Goal: Contribute content: Add original content to the website for others to see

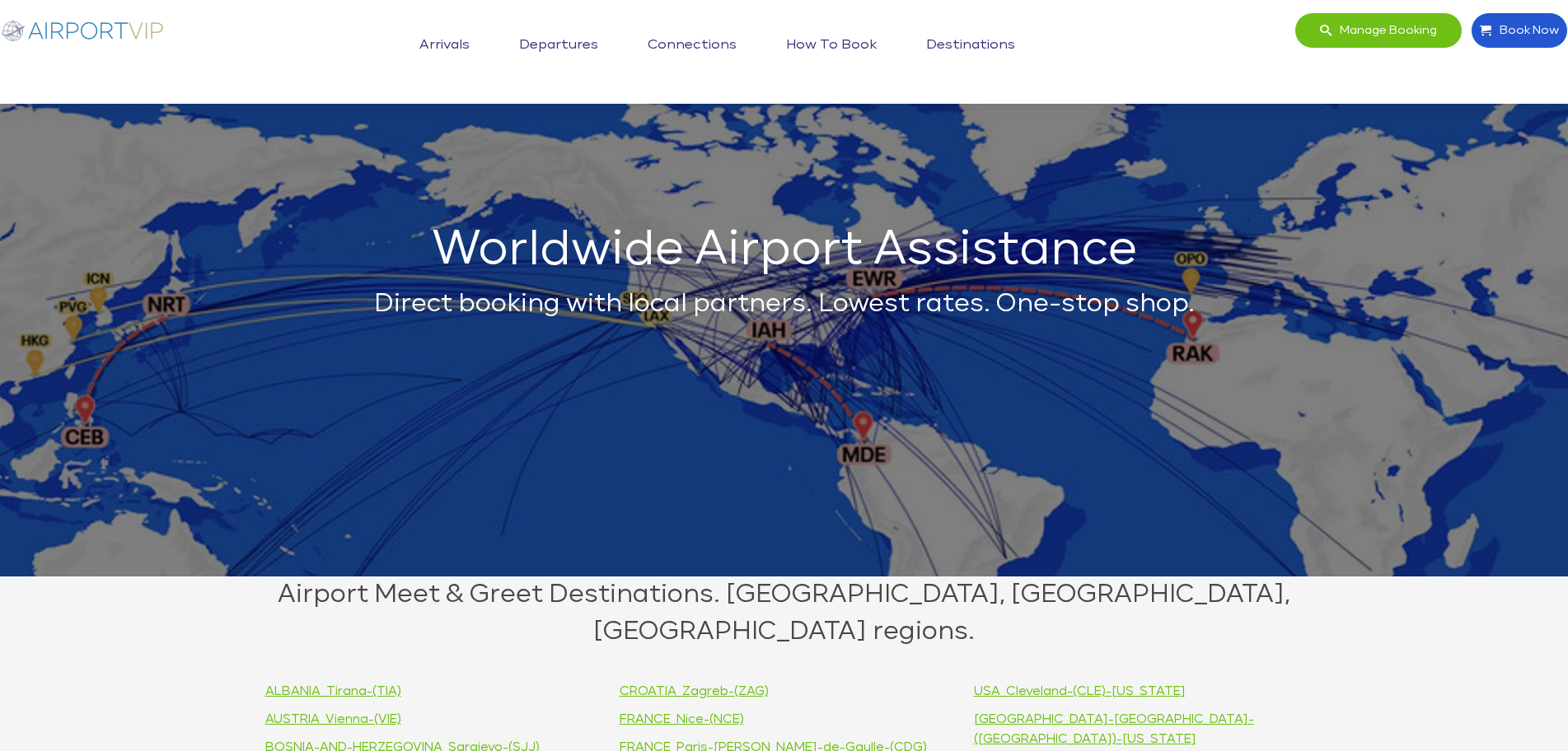
click at [107, 24] on img at bounding box center [82, 29] width 165 height 36
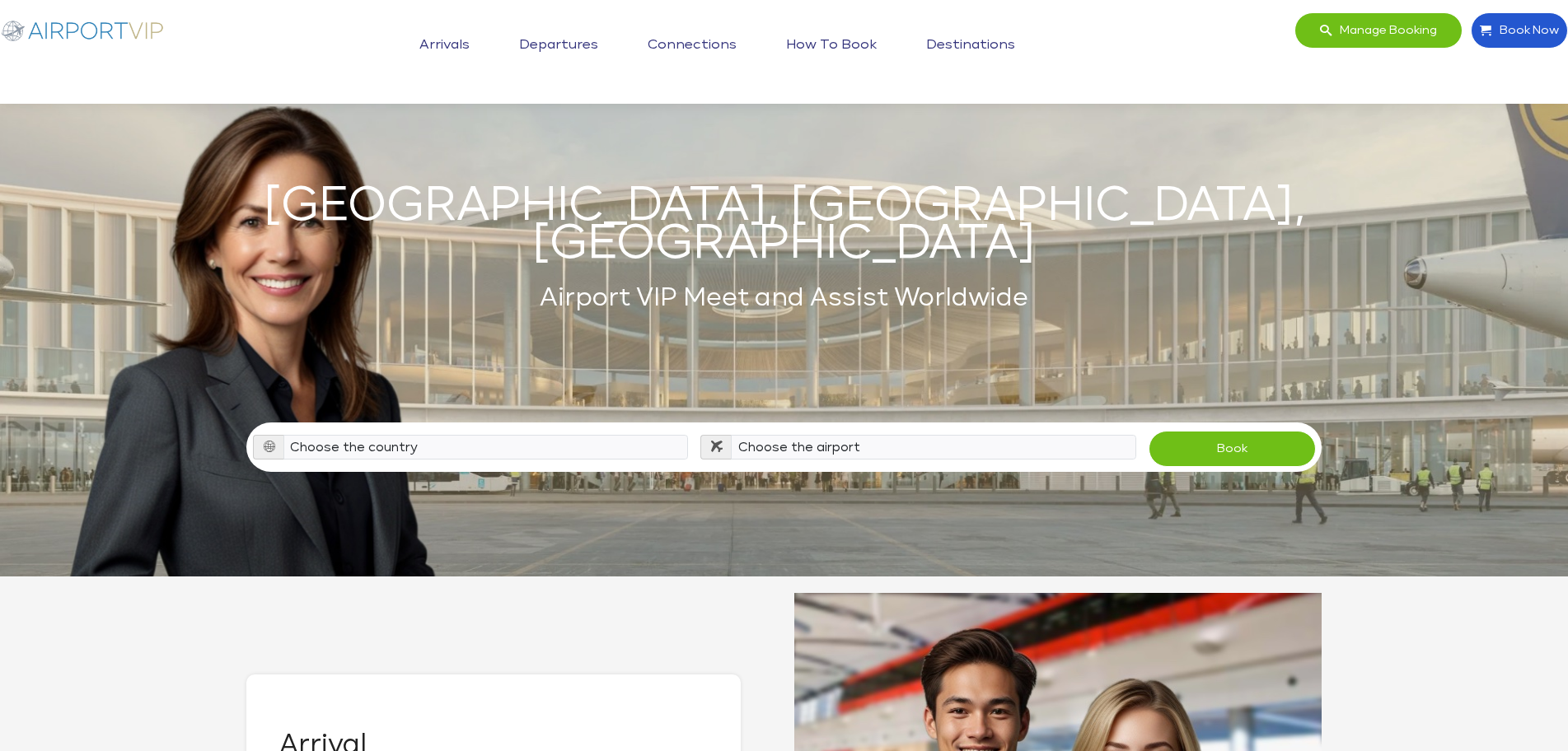
click at [467, 40] on link "Arrivals" at bounding box center [444, 44] width 58 height 41
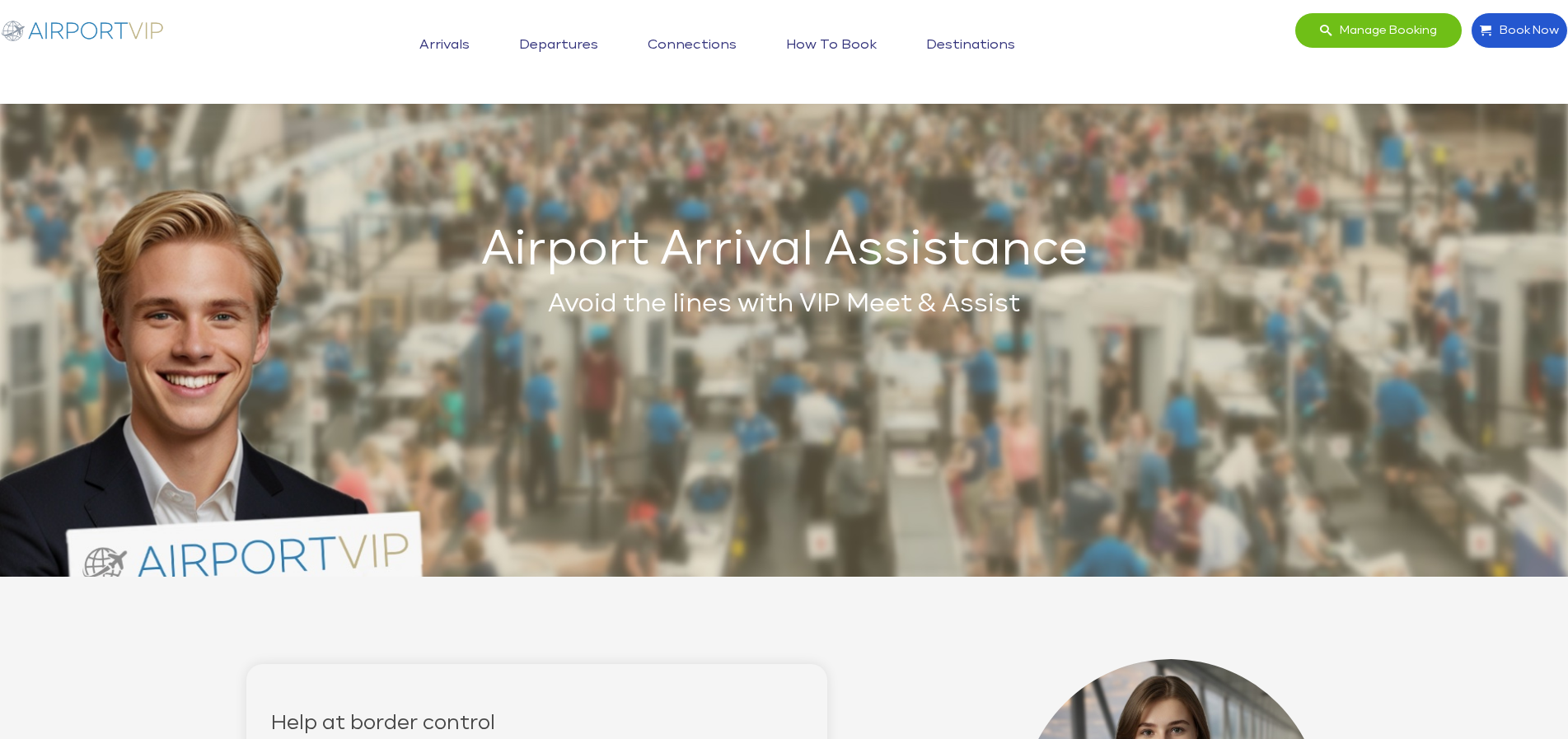
click at [578, 39] on link "Departures" at bounding box center [559, 44] width 88 height 41
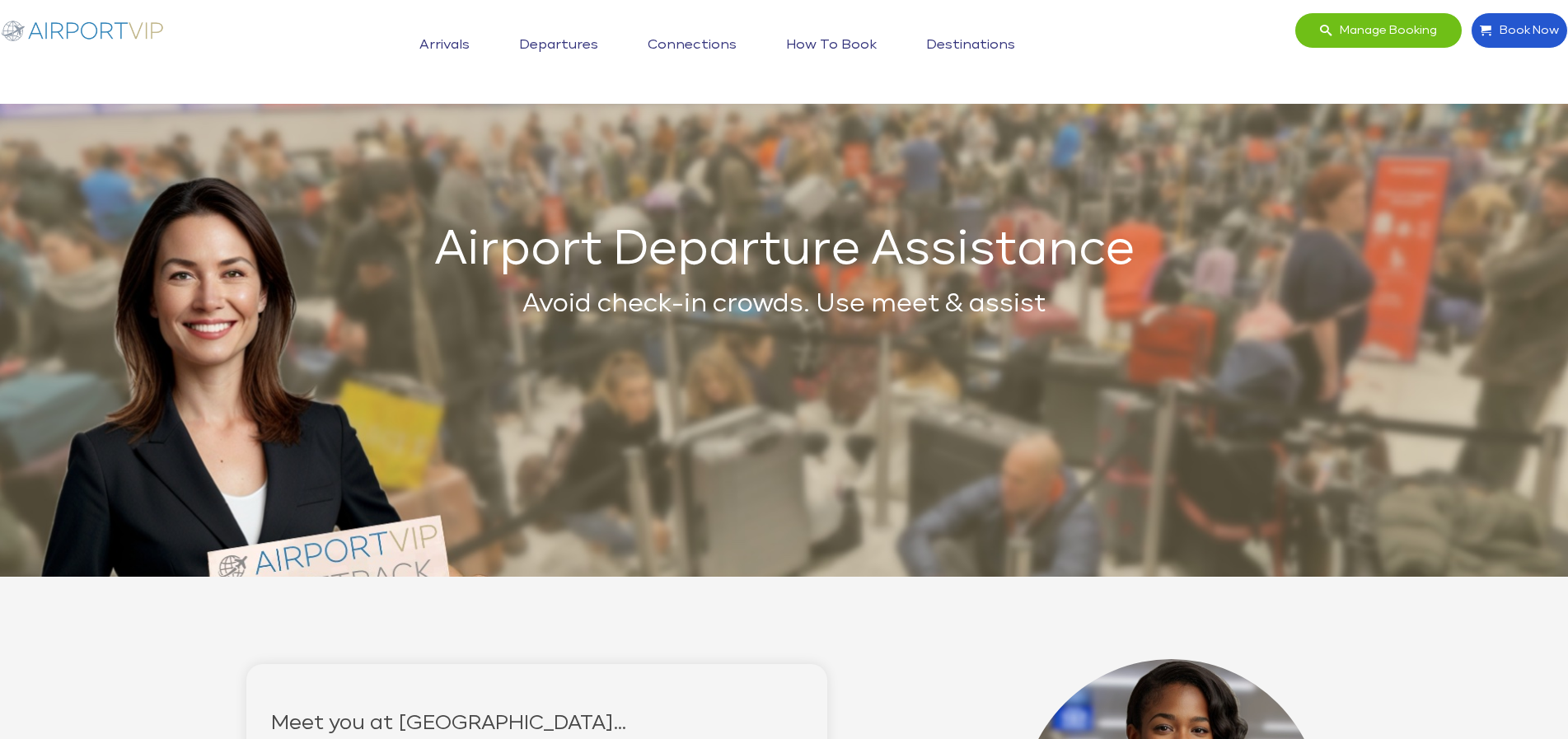
click at [726, 41] on link "Connections" at bounding box center [692, 44] width 97 height 41
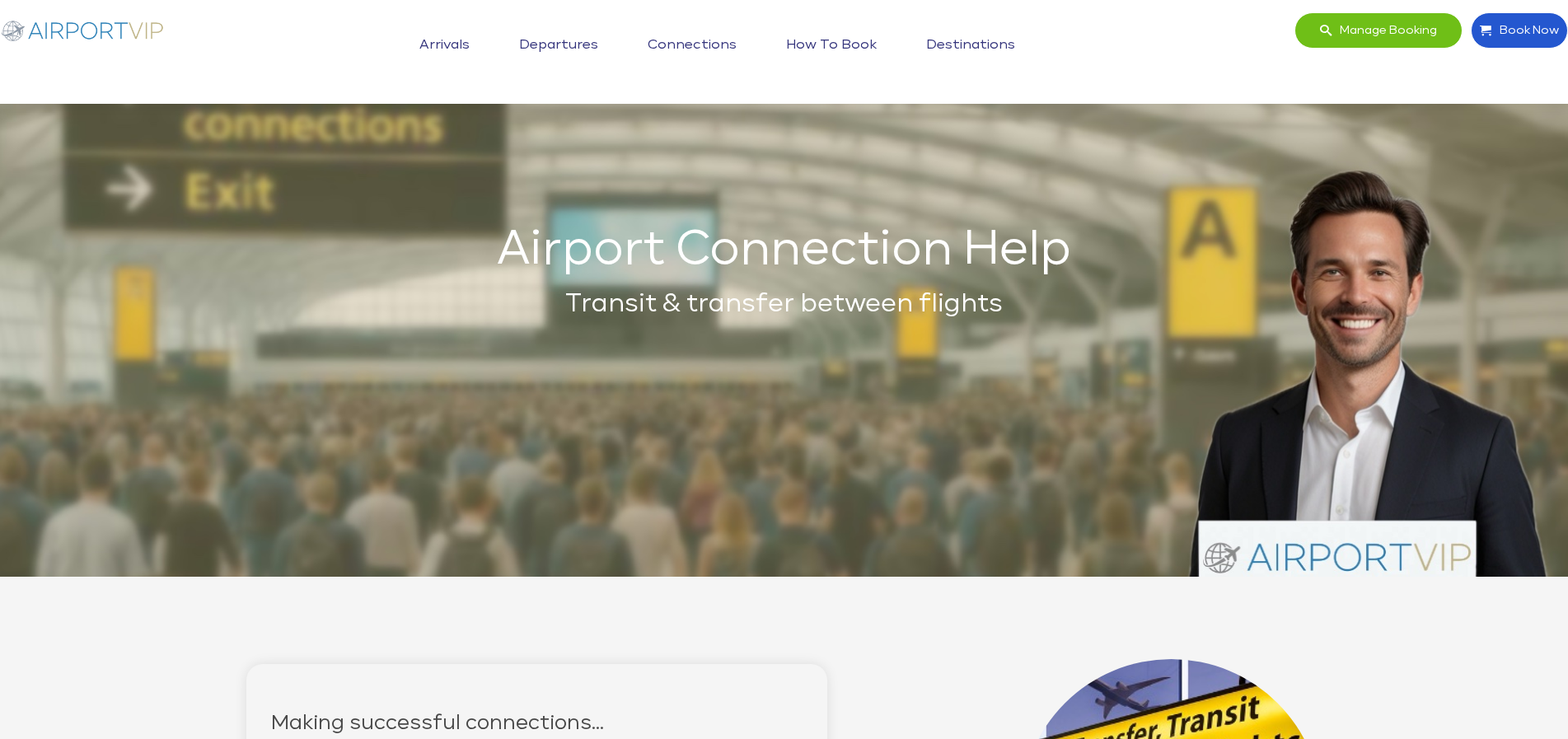
click at [848, 39] on link "How to book" at bounding box center [831, 44] width 99 height 41
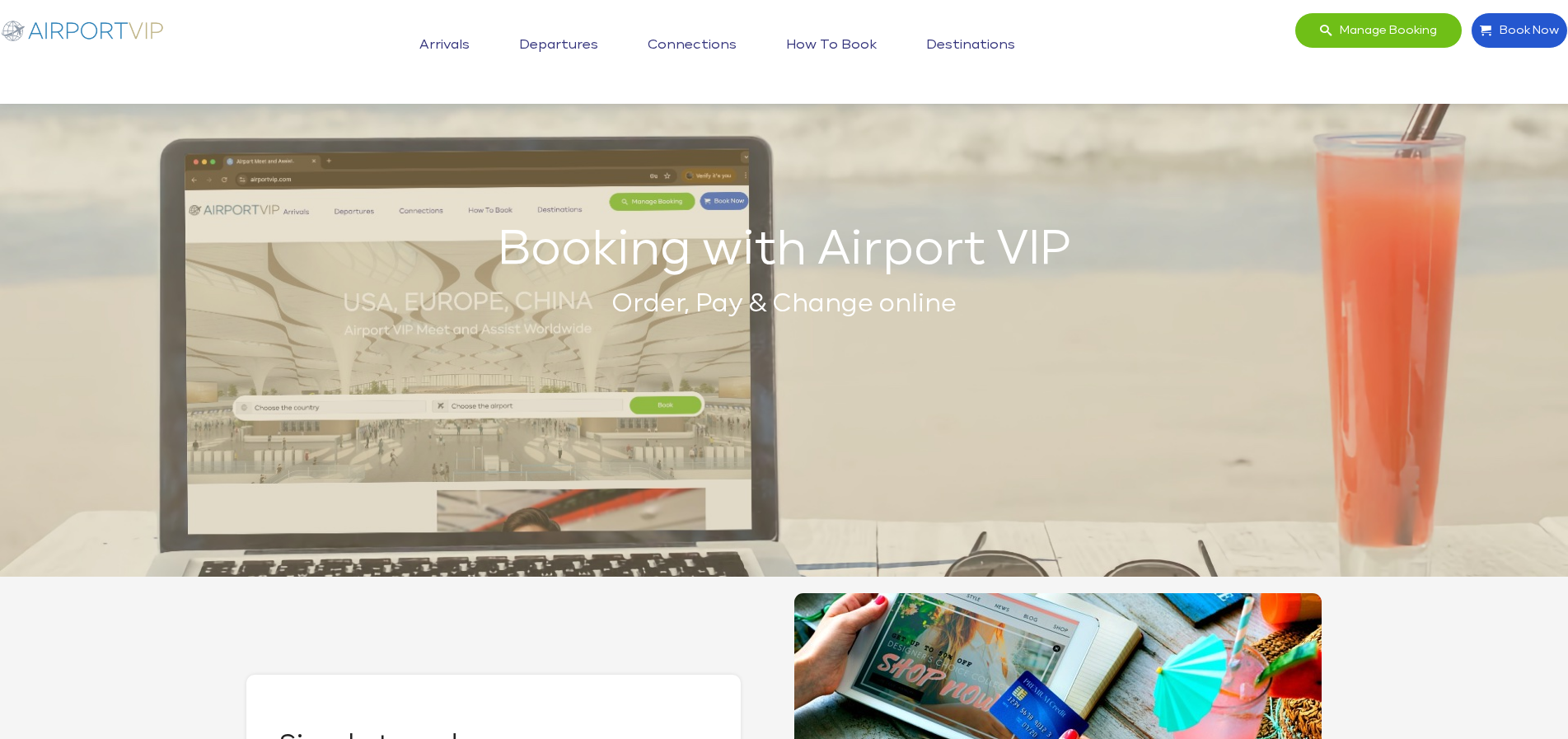
click at [958, 37] on link "Destinations" at bounding box center [970, 44] width 97 height 41
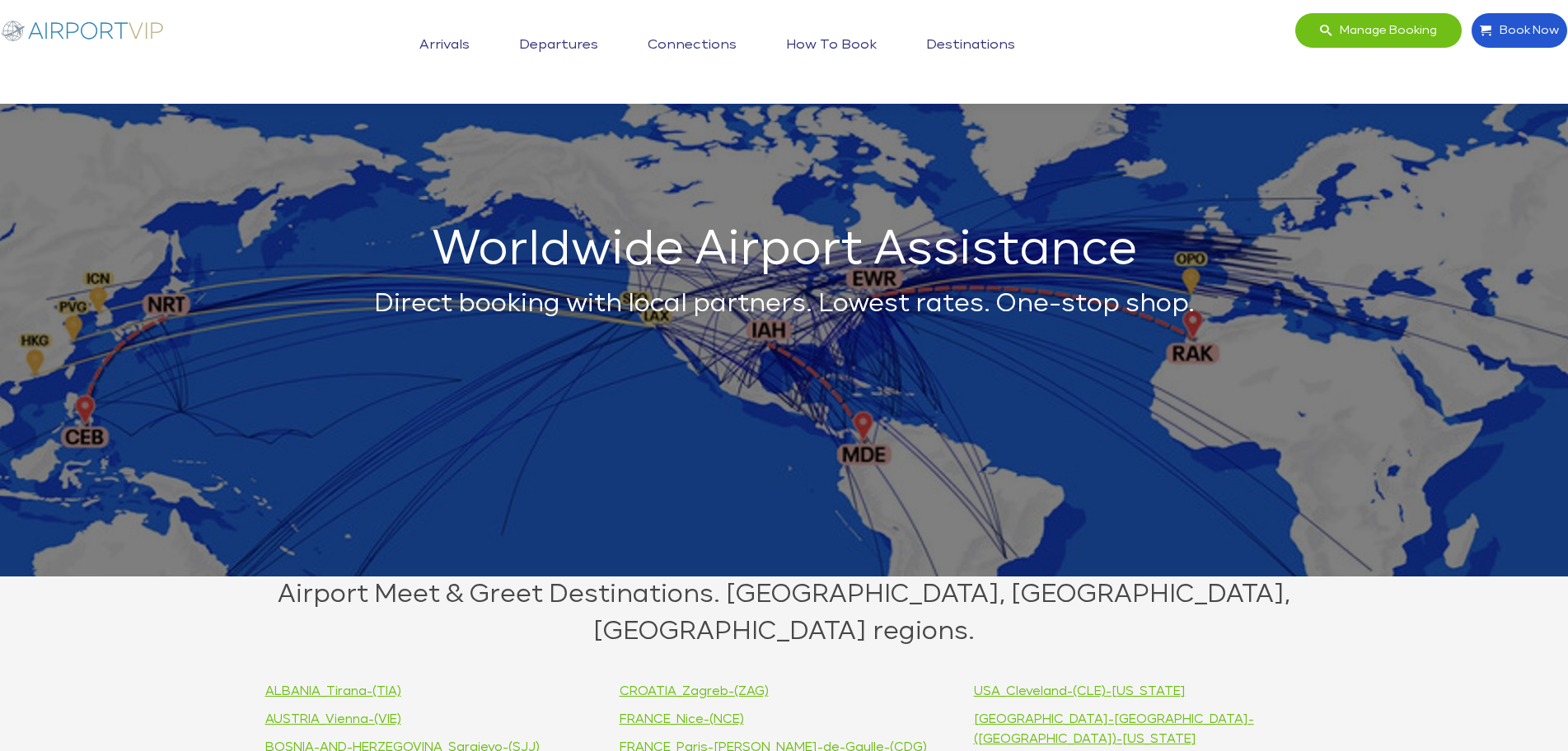
click at [588, 49] on link "Departures" at bounding box center [559, 44] width 88 height 41
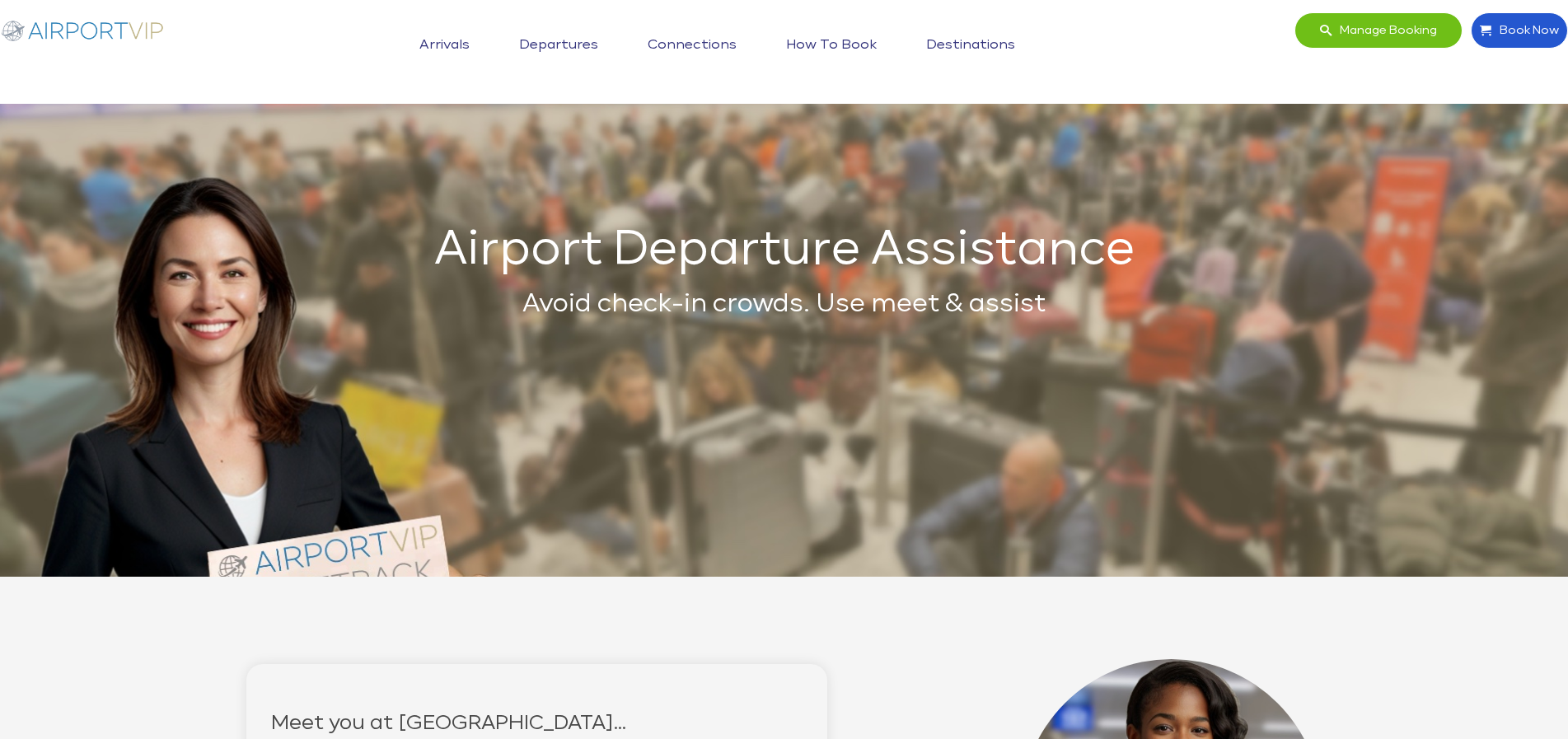
click at [449, 49] on link "Arrivals" at bounding box center [444, 44] width 58 height 41
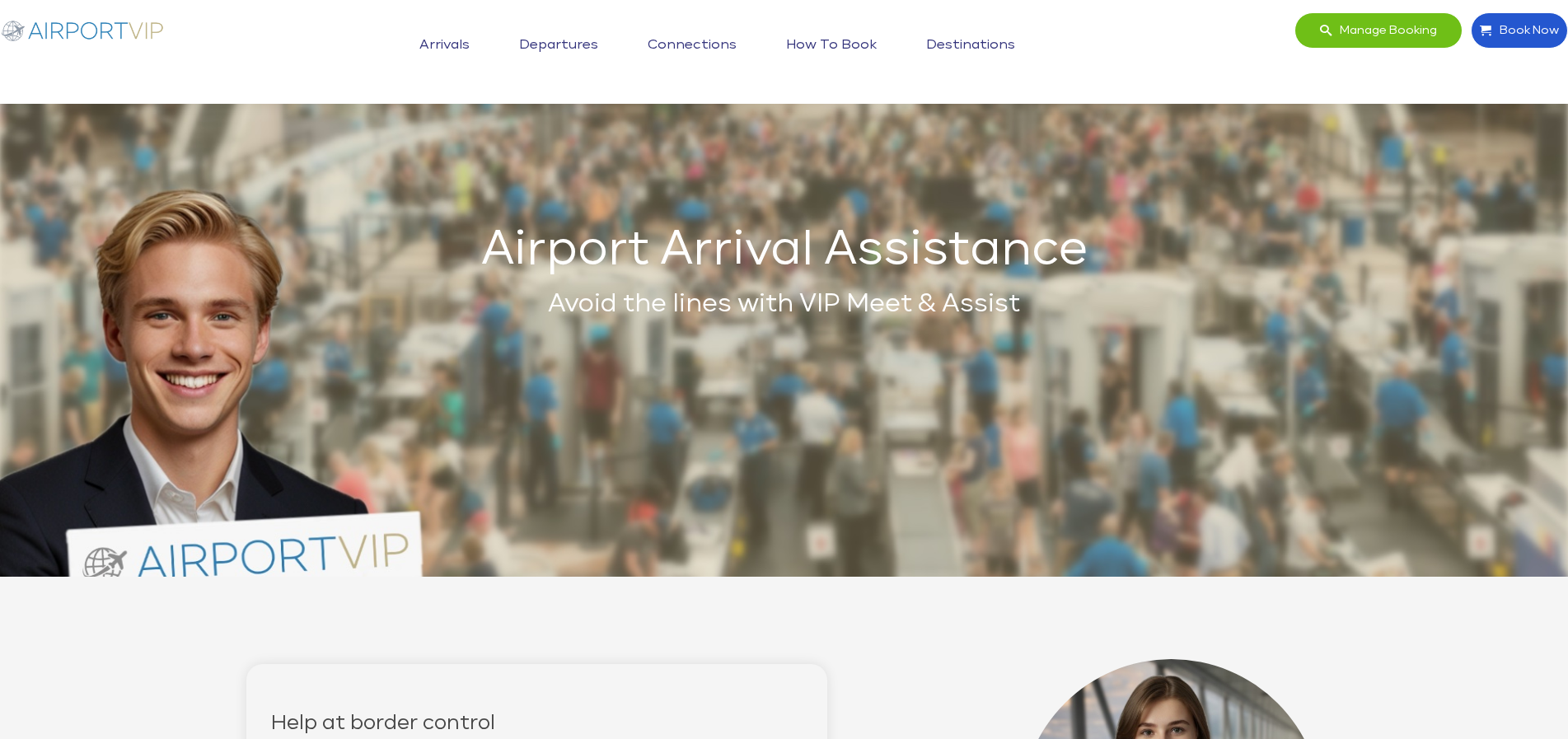
click at [1523, 61] on div "Manage booking Book Now Toggle navigation Arrivals Departures Connections How t…" at bounding box center [784, 51] width 1580 height 79
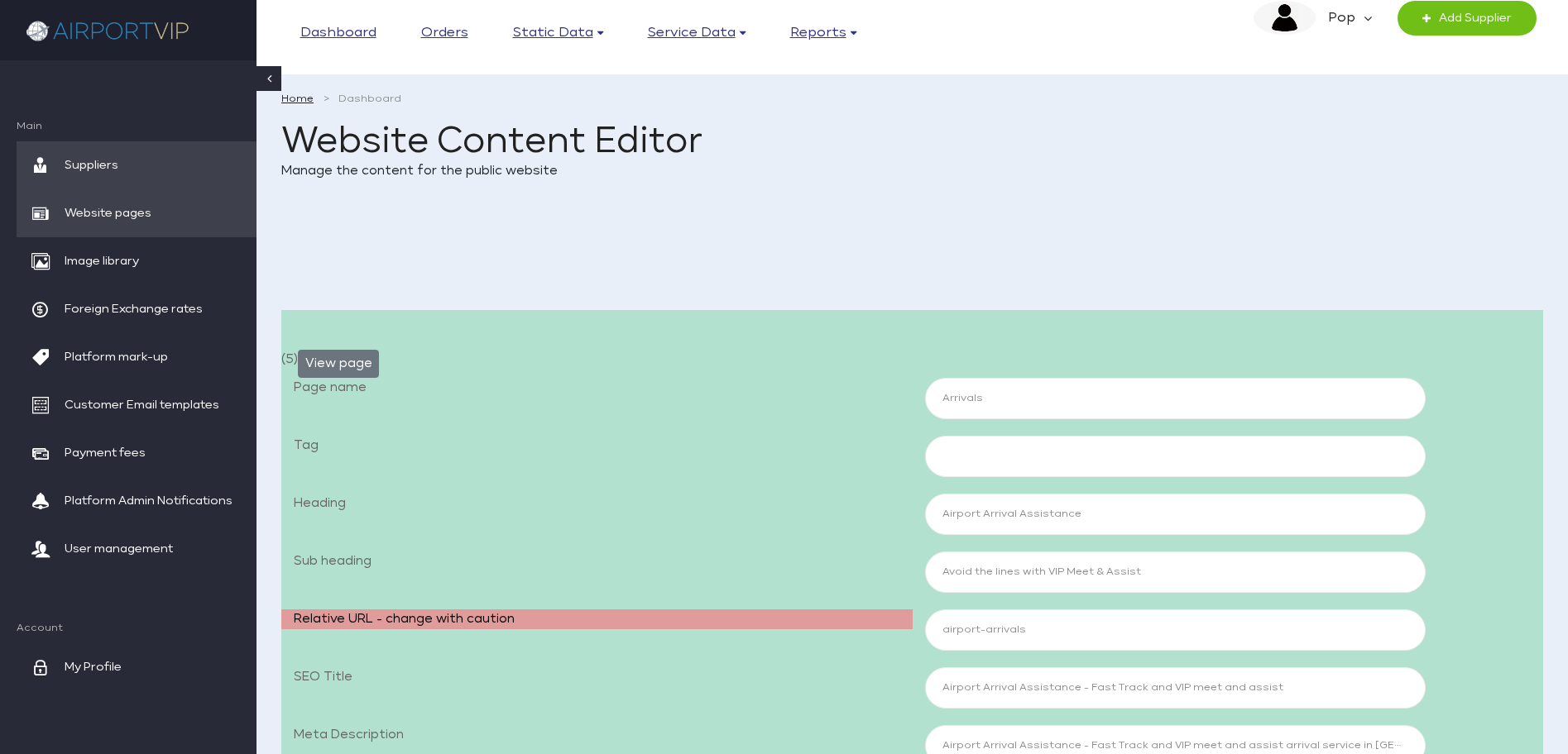
click at [139, 210] on span "Website pages" at bounding box center [108, 213] width 87 height 48
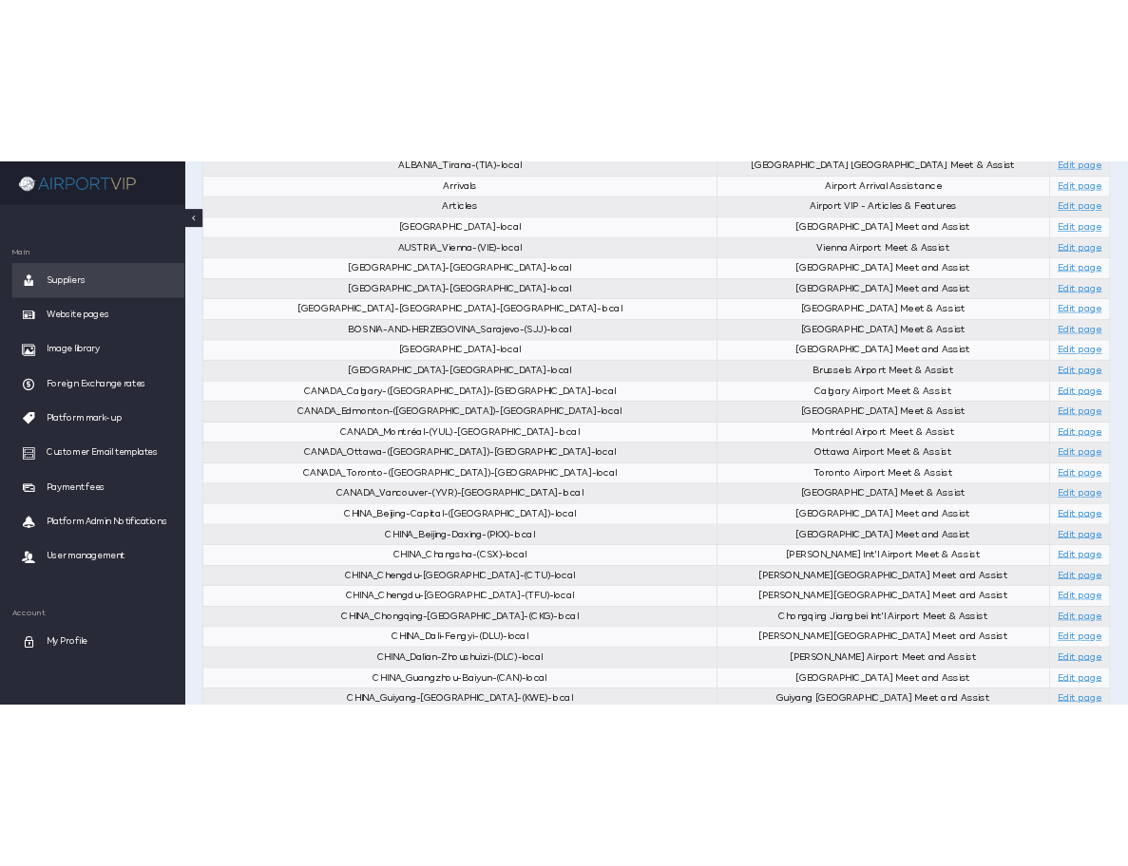
scroll to position [463, 0]
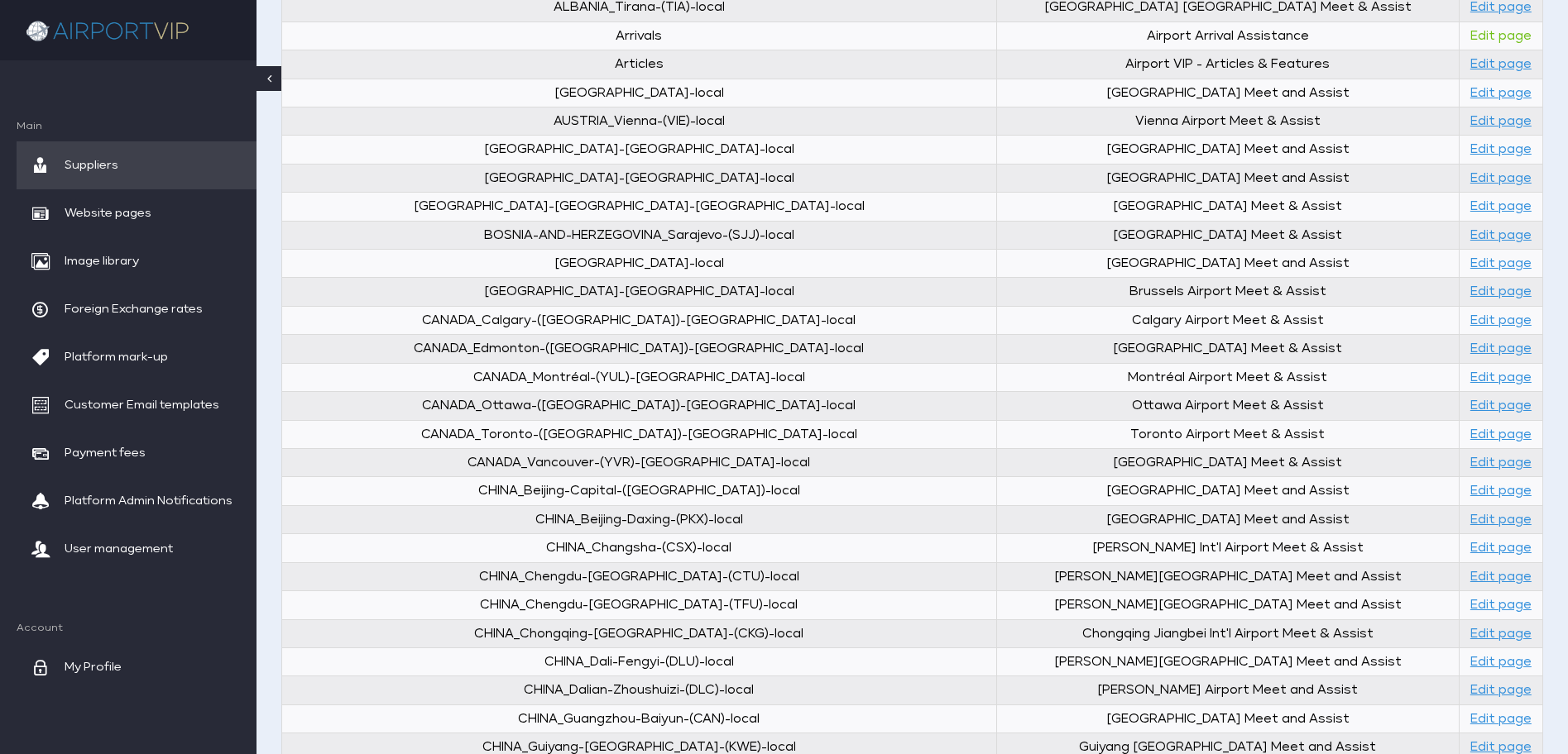
click at [1493, 33] on link "Edit page" at bounding box center [1501, 36] width 61 height 12
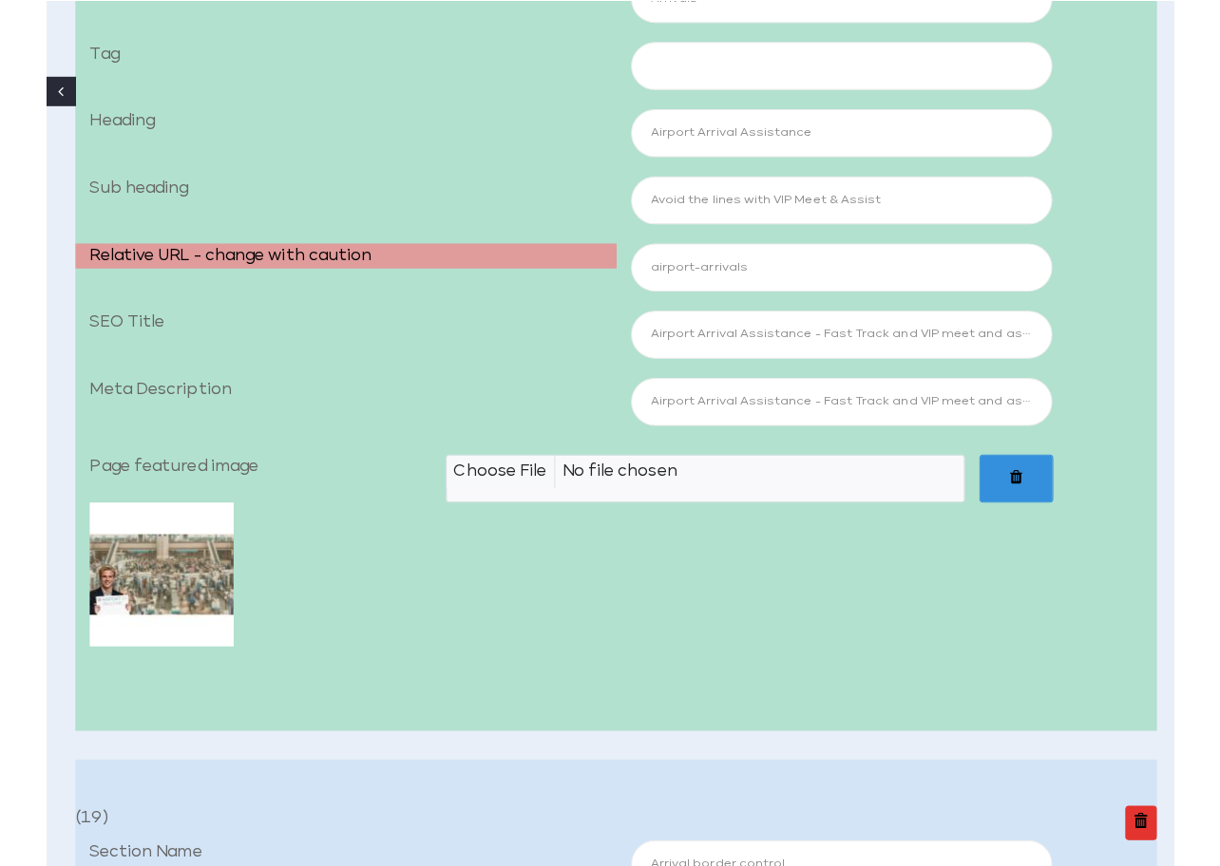
scroll to position [465, 0]
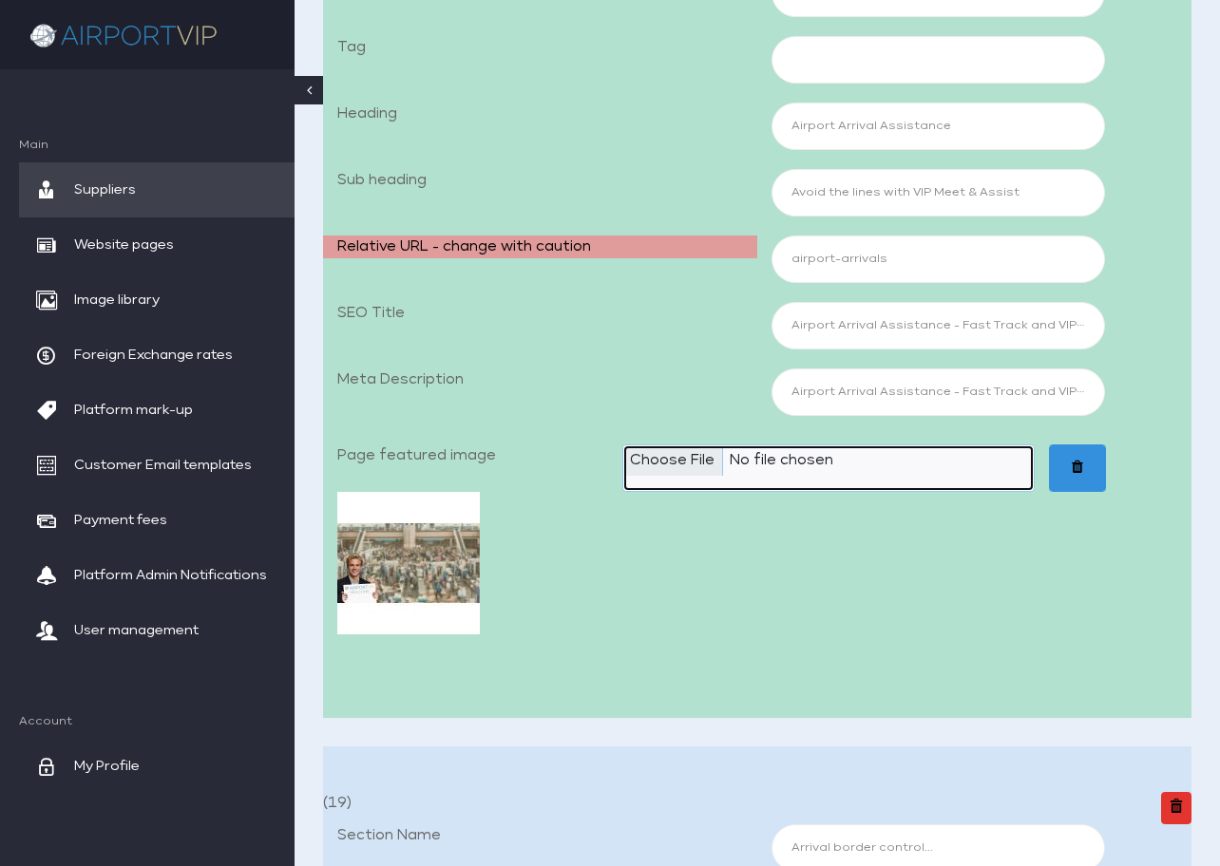
click at [689, 465] on input "Page featured image" at bounding box center [828, 468] width 413 height 47
click at [656, 462] on input "Page featured image" at bounding box center [828, 468] width 413 height 47
type input "C:\fakepath\Airport VIP_02a Arrivals 1920x1080_JPEG.jpg"
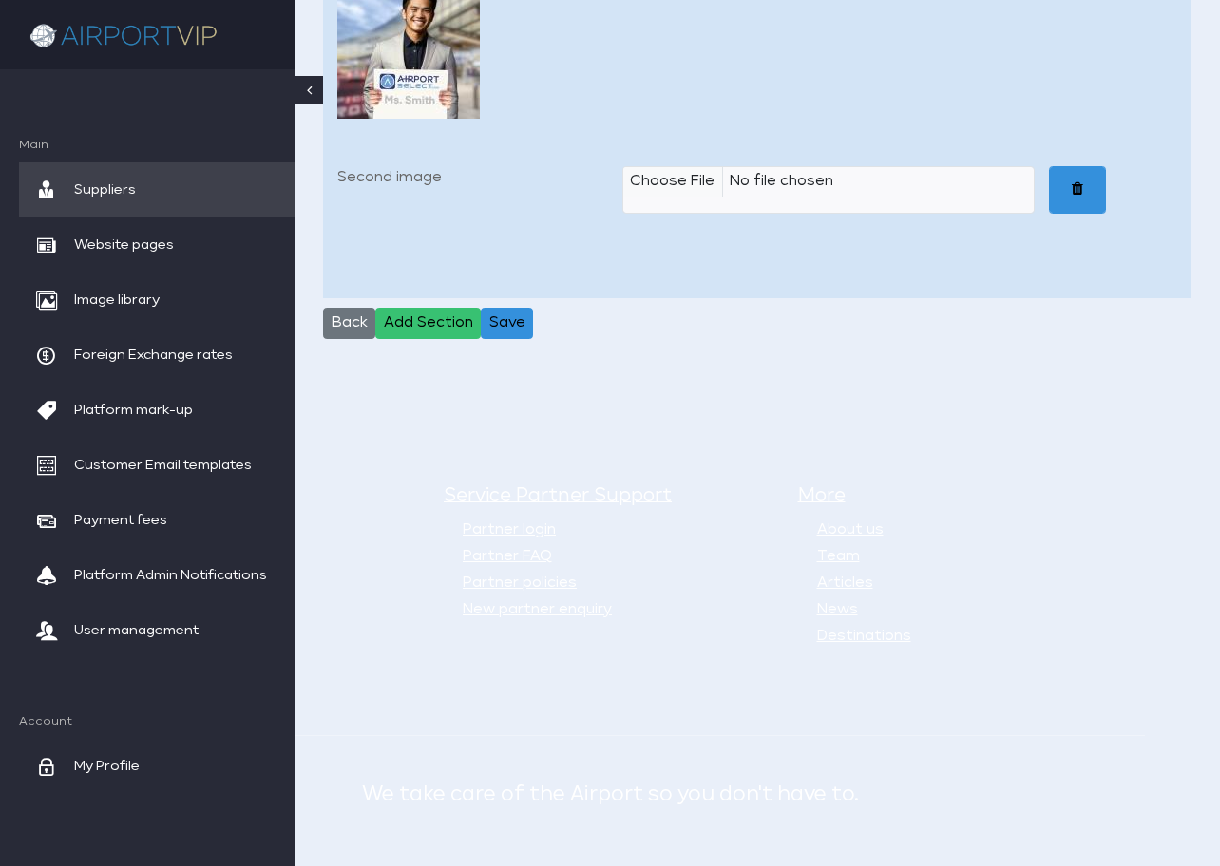
scroll to position [3909, 0]
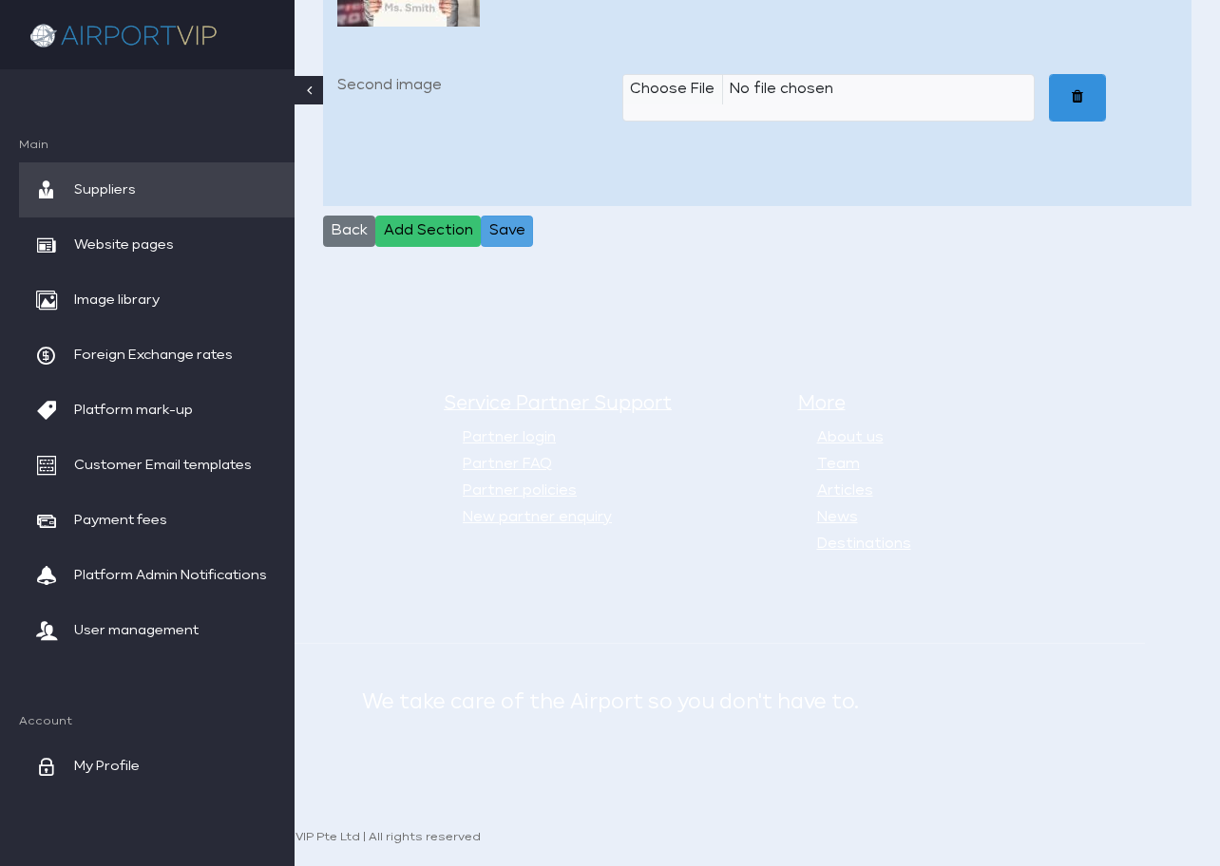
click at [520, 224] on button "Save" at bounding box center [507, 232] width 52 height 32
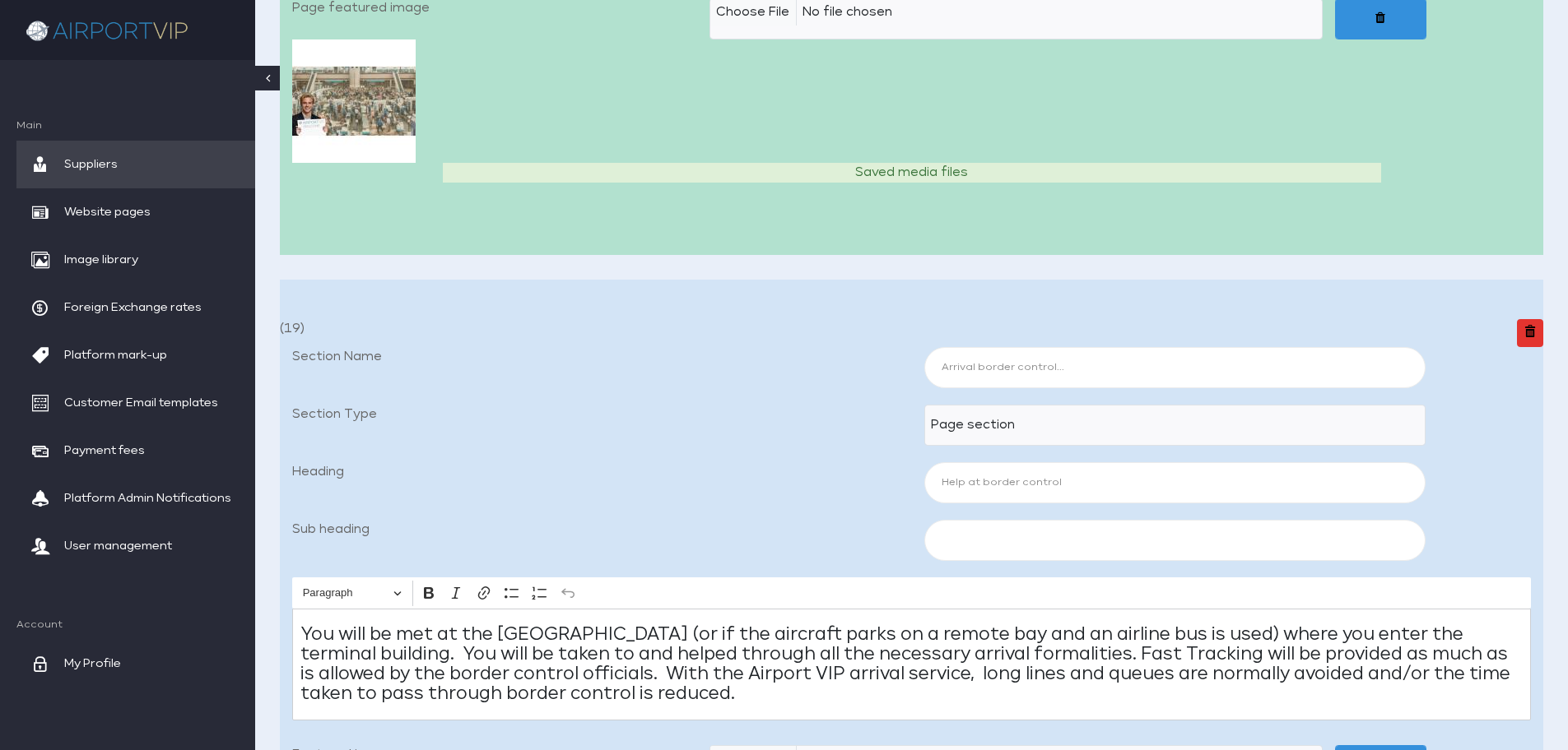
scroll to position [470, 0]
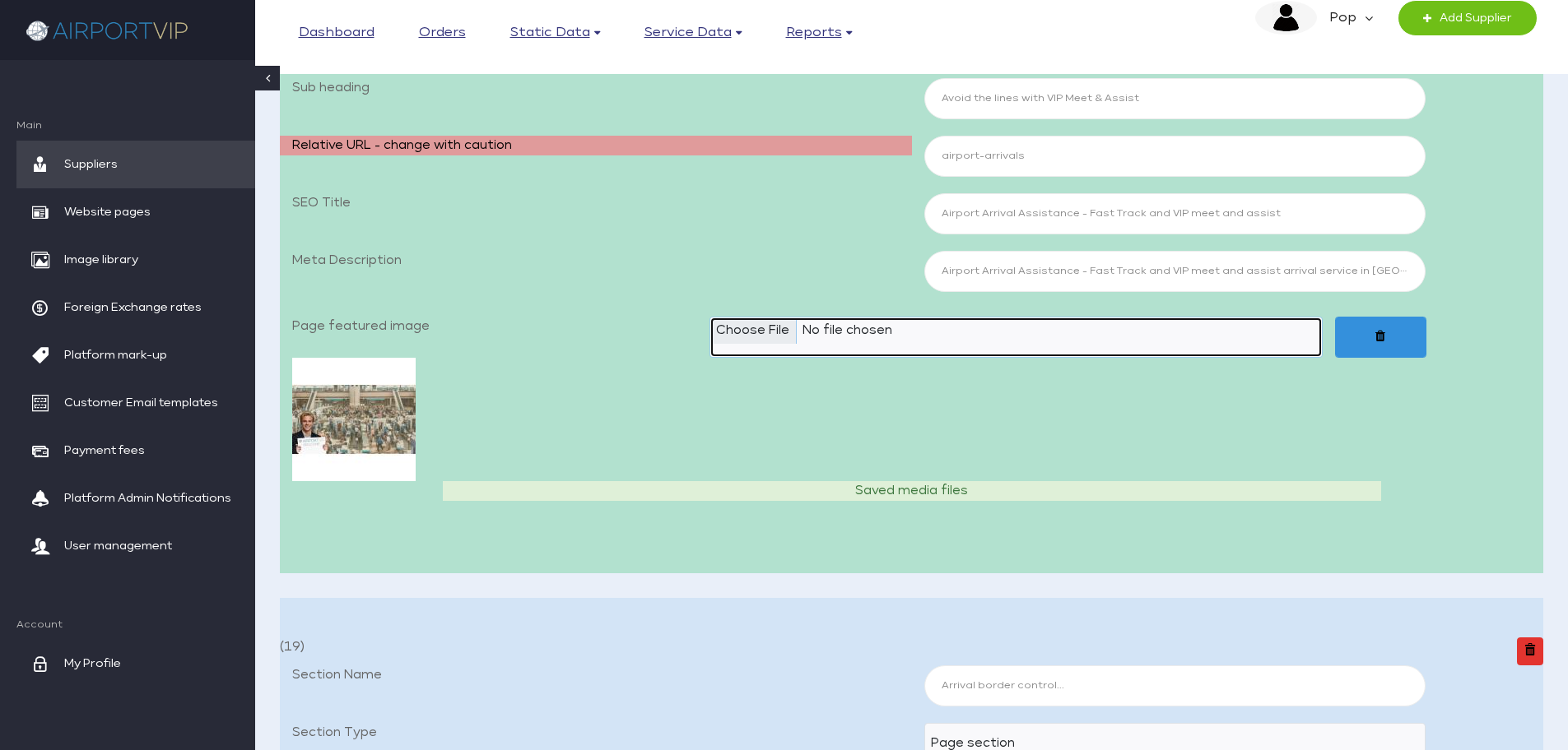
click at [760, 325] on input "Page featured image" at bounding box center [1016, 337] width 613 height 41
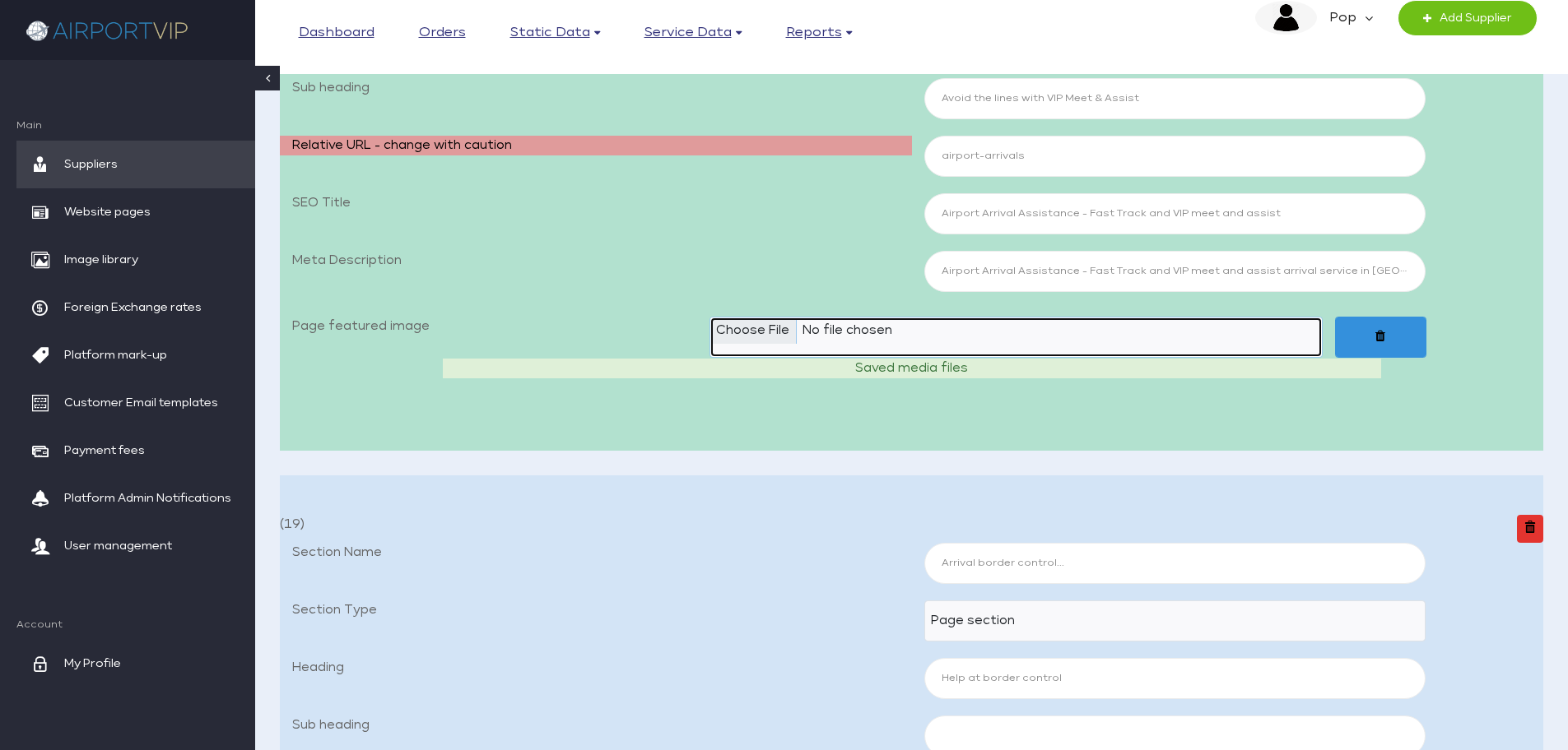
click at [753, 335] on input "Page featured image" at bounding box center [1016, 337] width 613 height 41
type input "C:\fakepath\Airport VIP_02a Arrivals 1920x1080_JPEG.jpg"
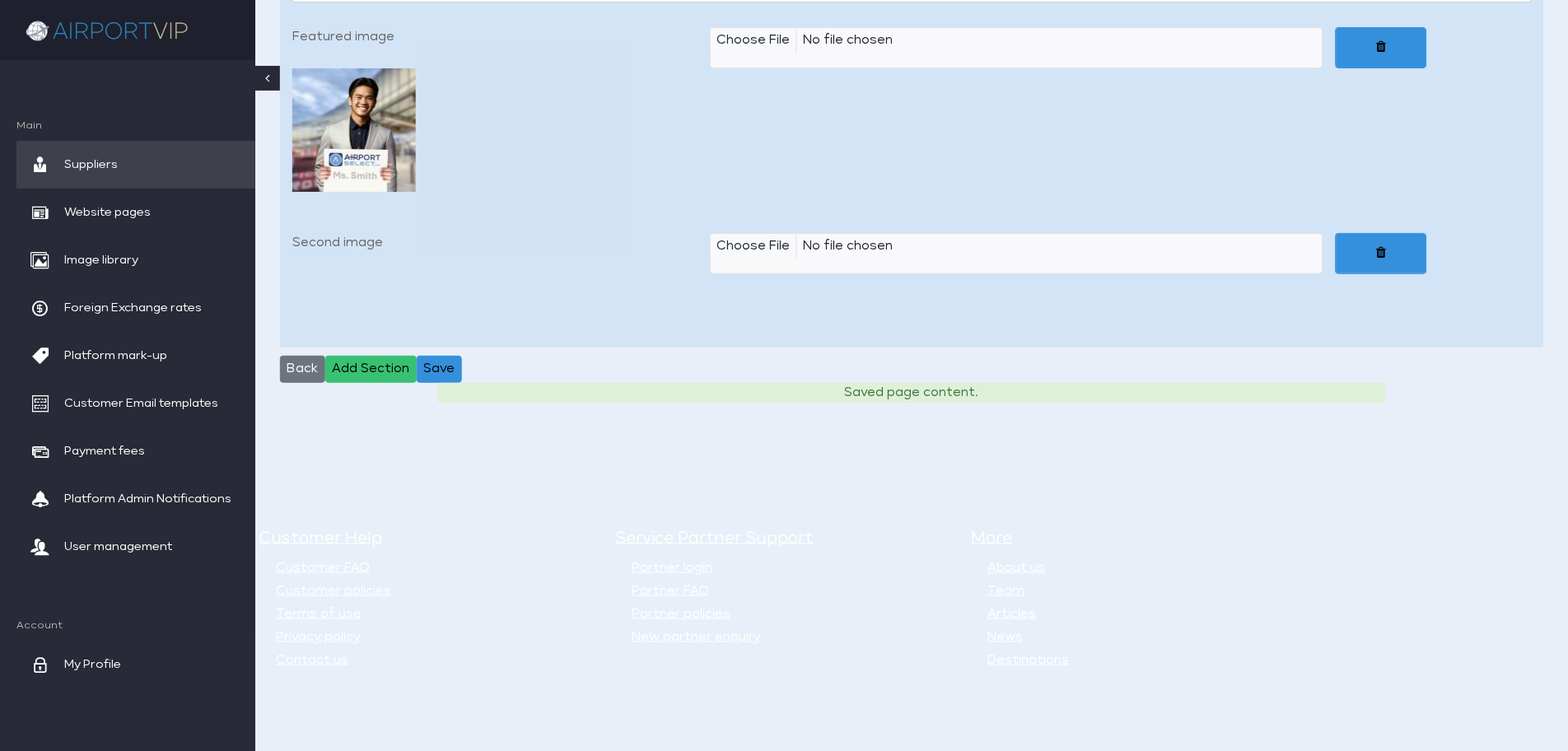
scroll to position [3291, 0]
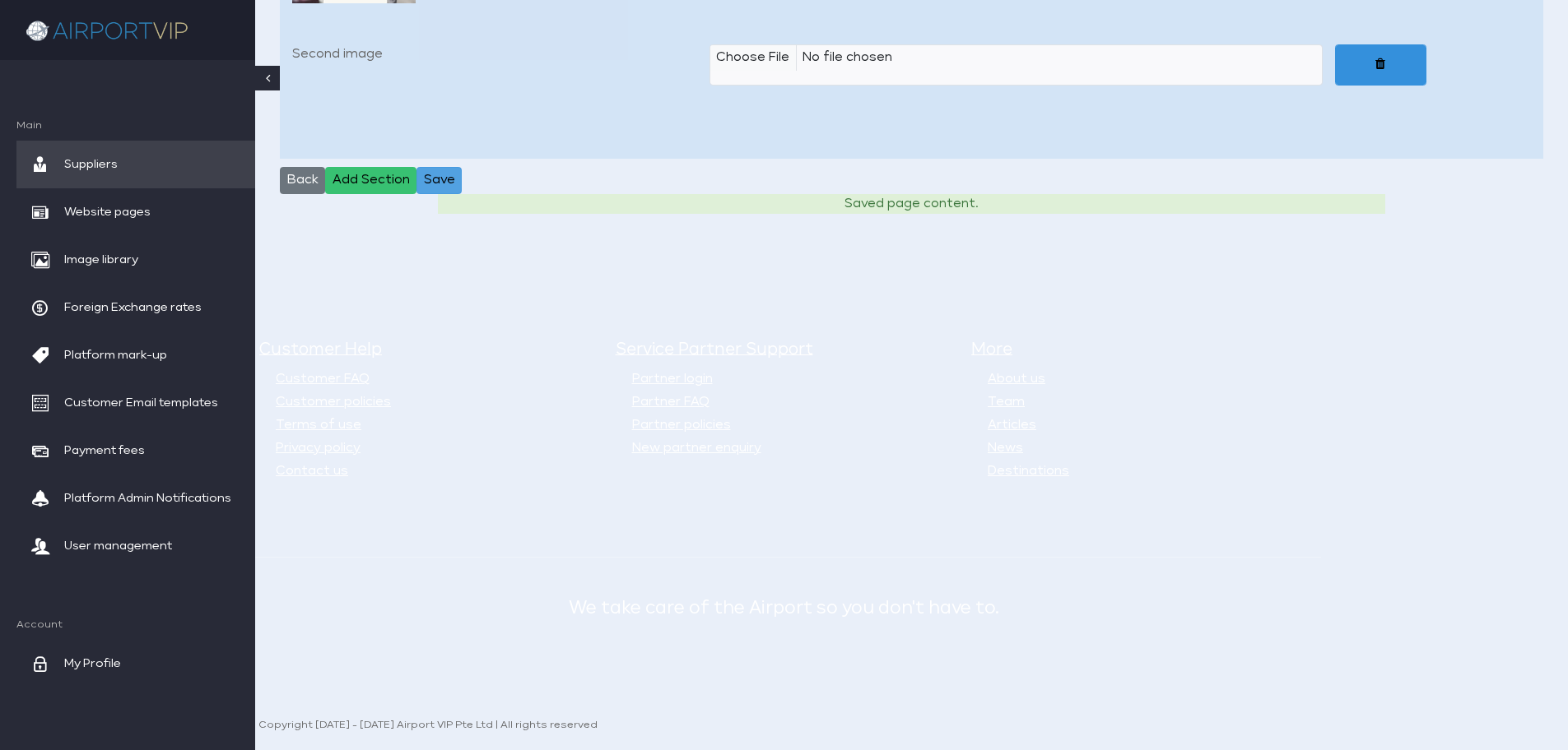
click at [450, 177] on button "Save" at bounding box center [439, 181] width 45 height 28
click at [94, 206] on span "Website pages" at bounding box center [107, 212] width 87 height 48
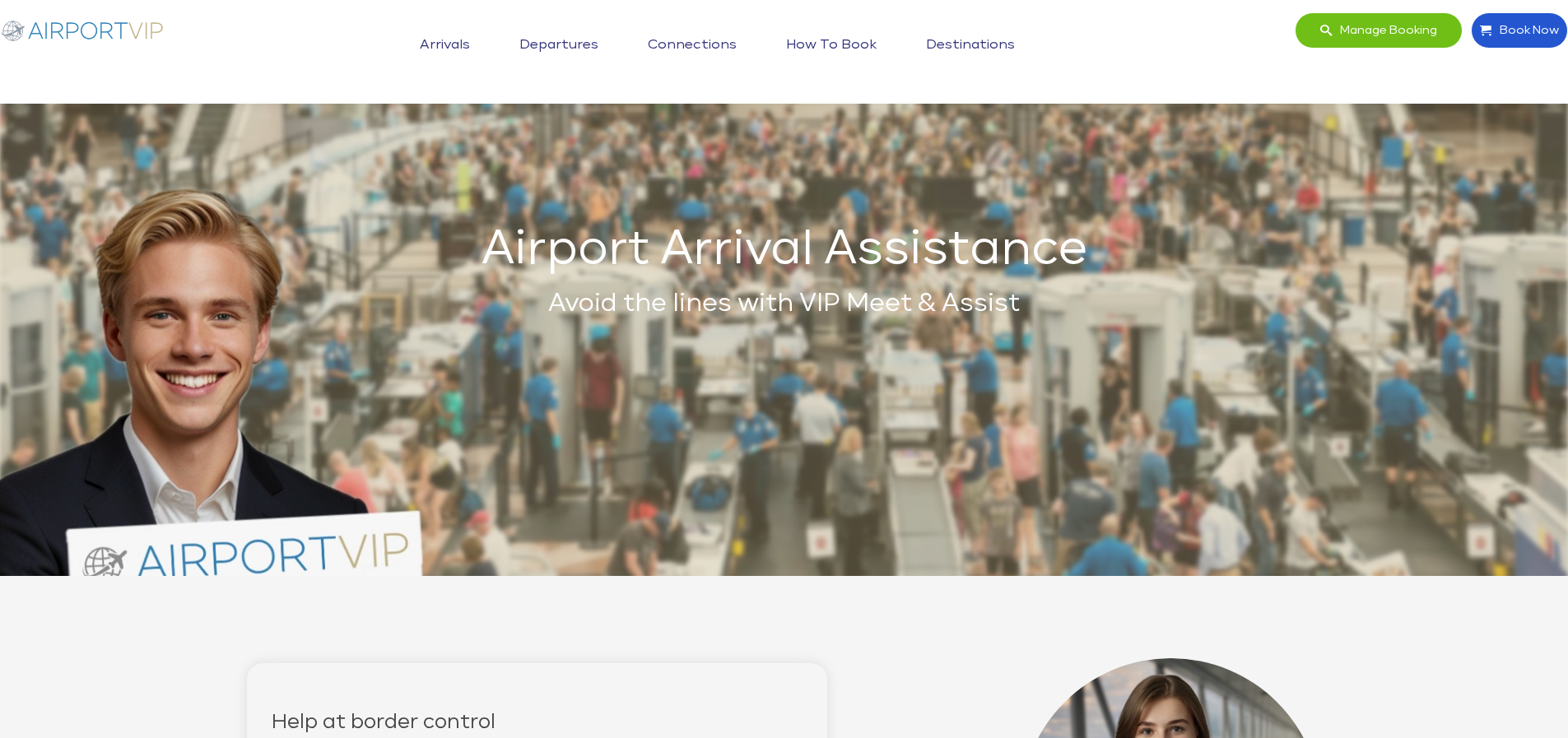
click at [586, 41] on link "Departures" at bounding box center [559, 44] width 87 height 41
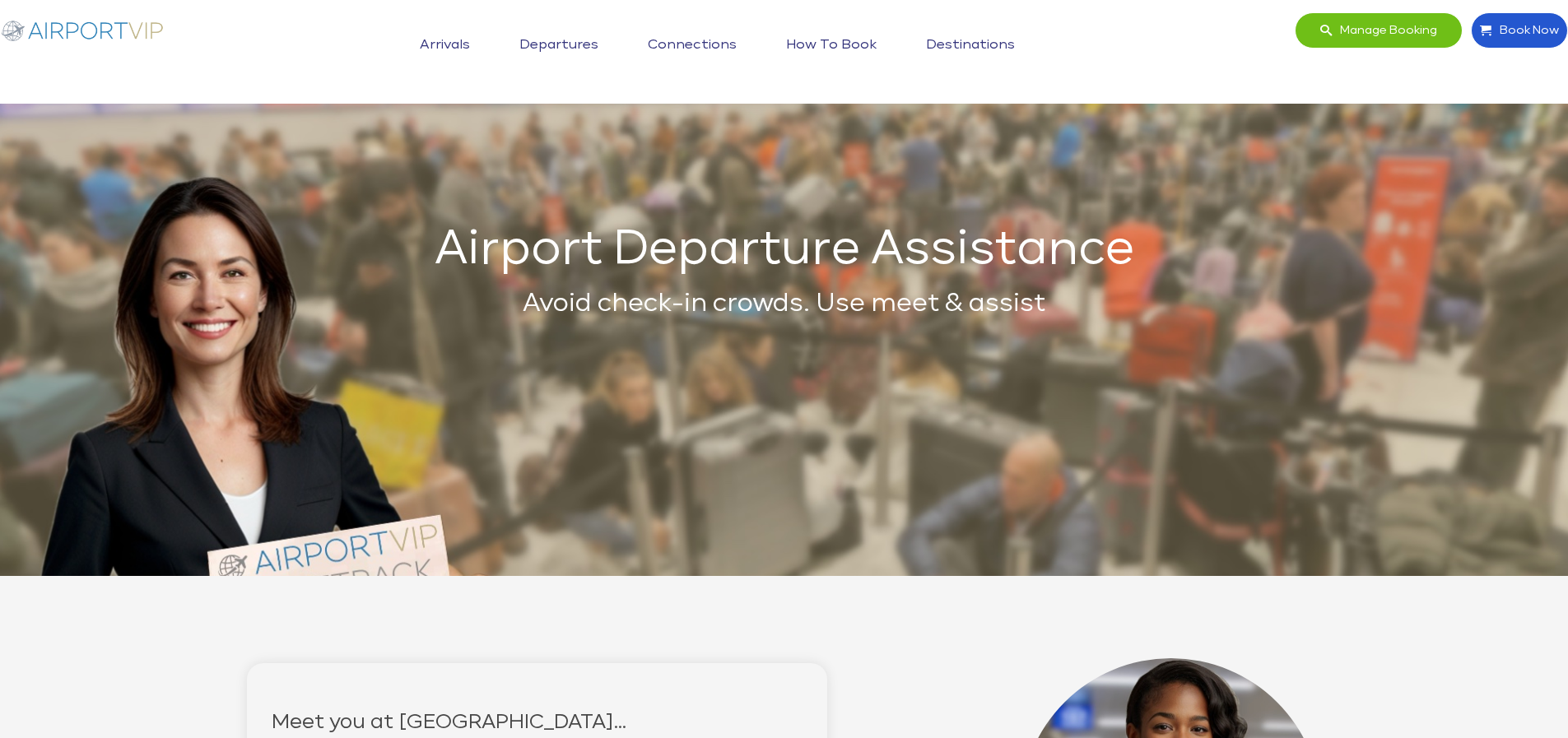
click at [450, 42] on link "Arrivals" at bounding box center [444, 44] width 58 height 41
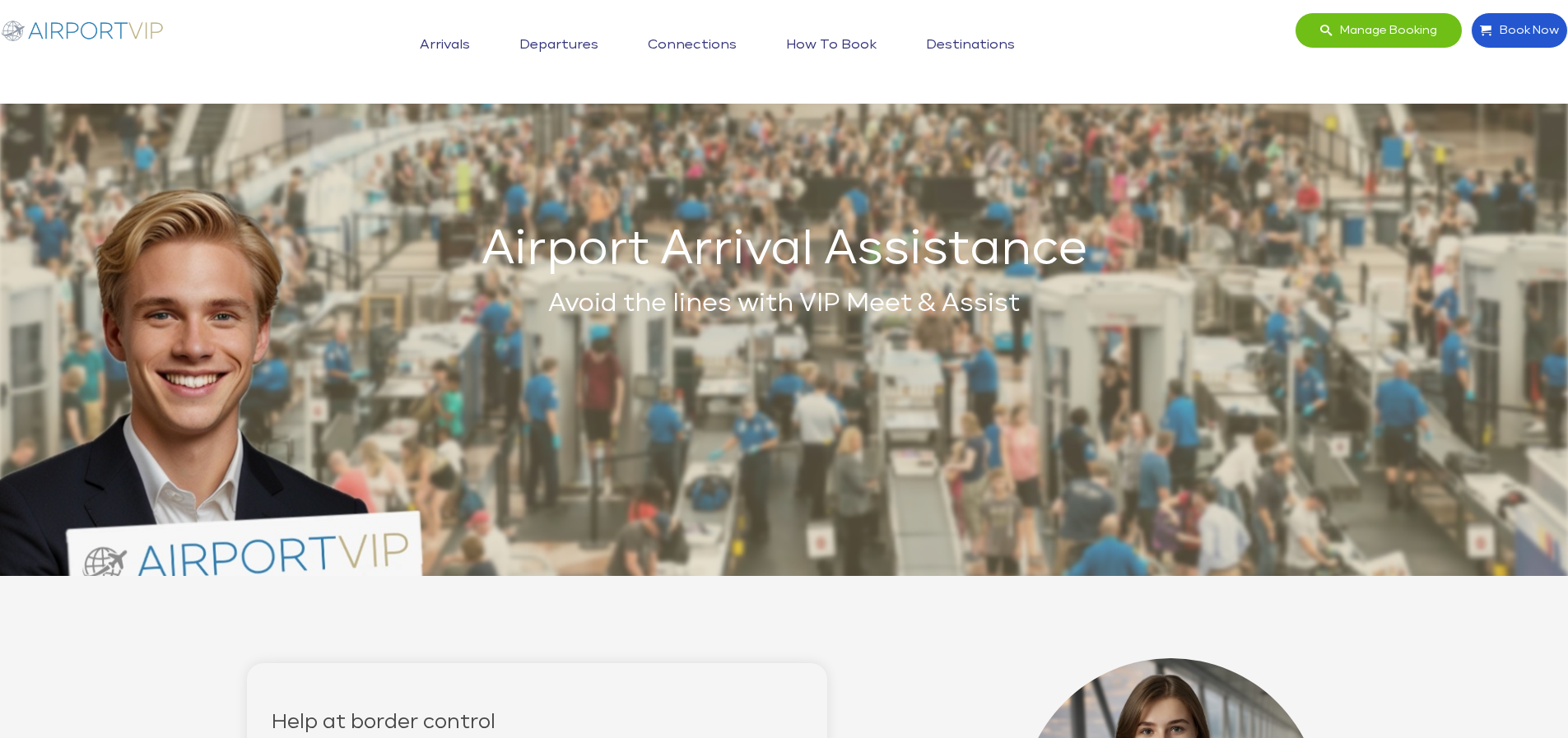
click at [563, 38] on link "Departures" at bounding box center [559, 44] width 87 height 41
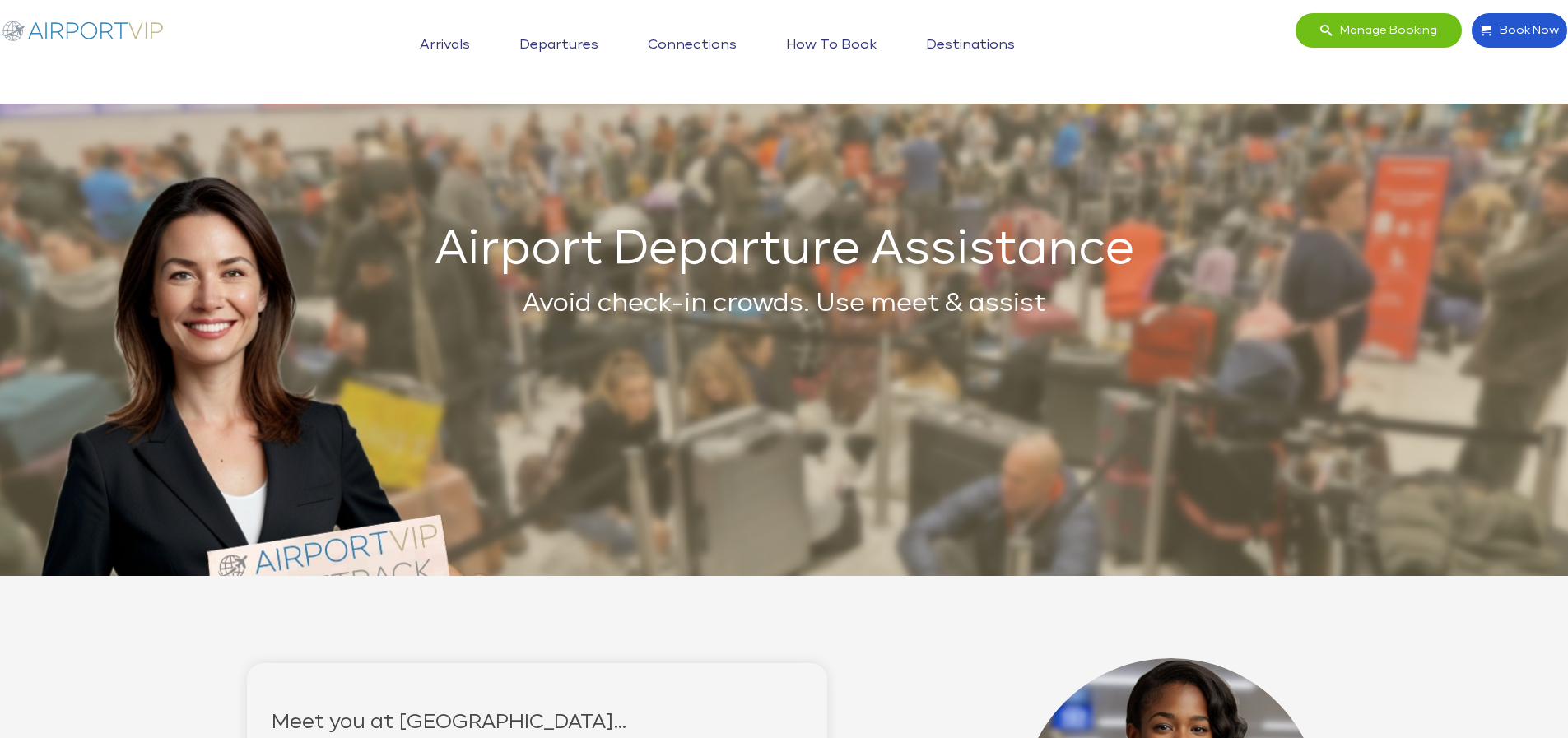
click at [456, 39] on link "Arrivals" at bounding box center [444, 44] width 58 height 41
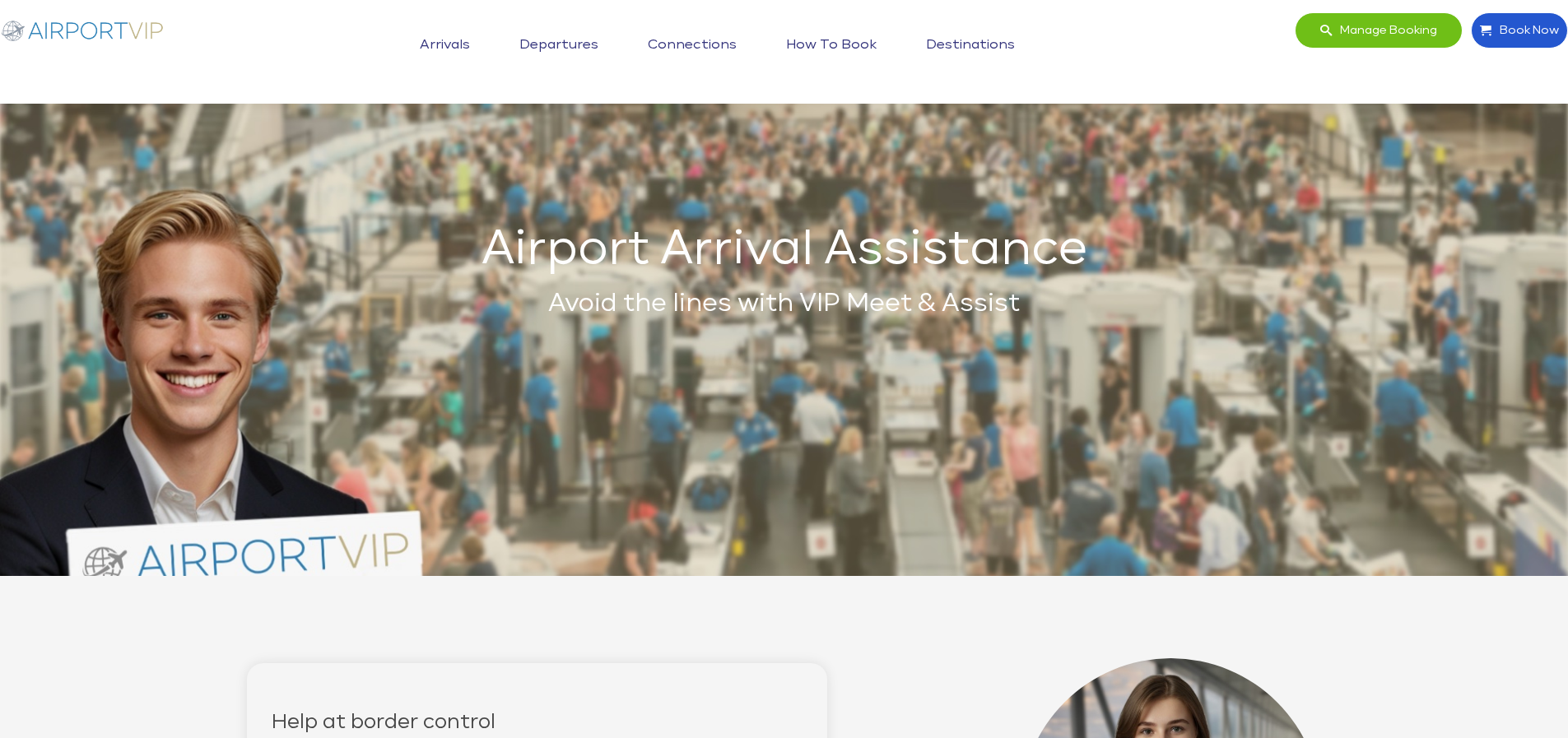
click at [578, 40] on link "Departures" at bounding box center [559, 44] width 87 height 41
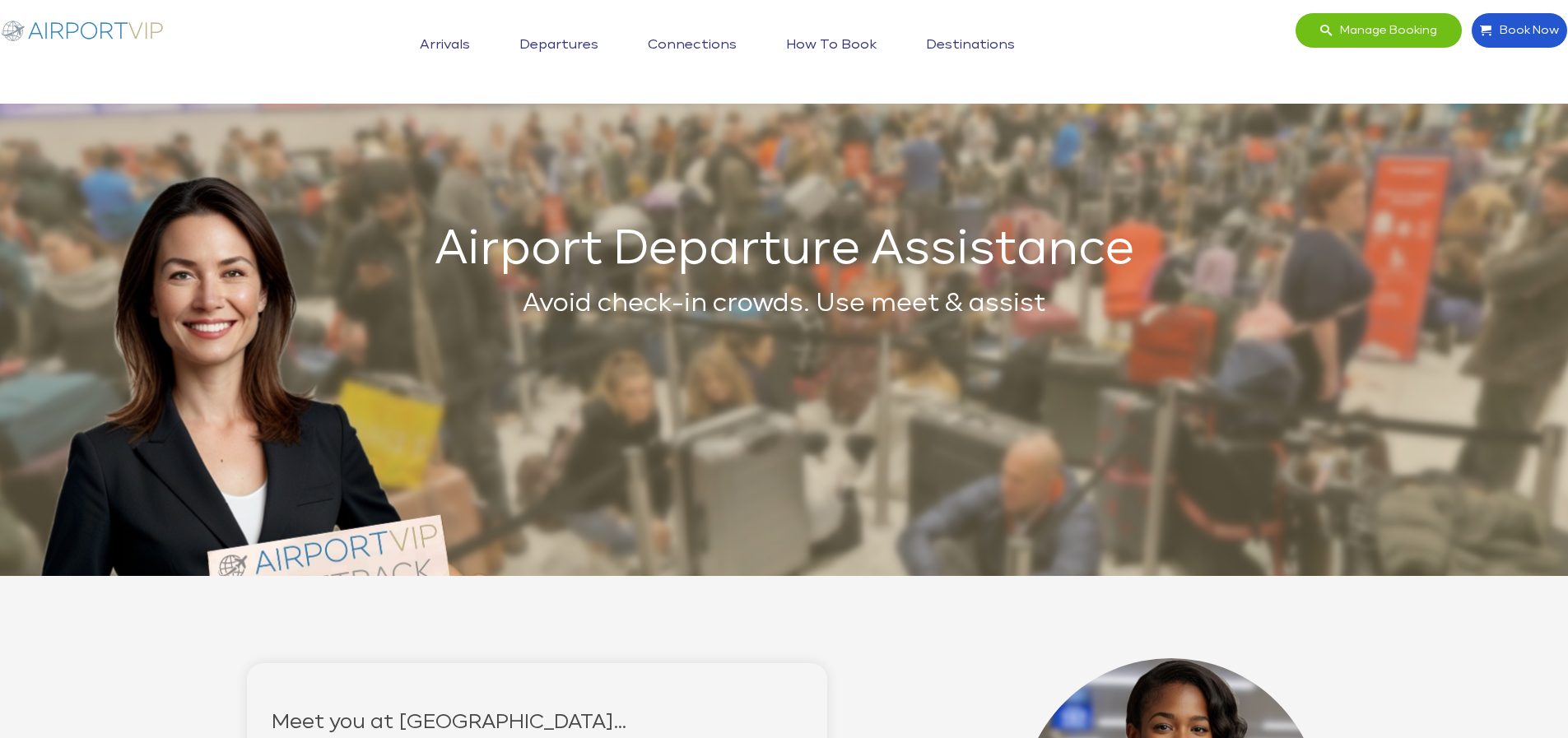
click at [449, 35] on link "Arrivals" at bounding box center [444, 44] width 58 height 41
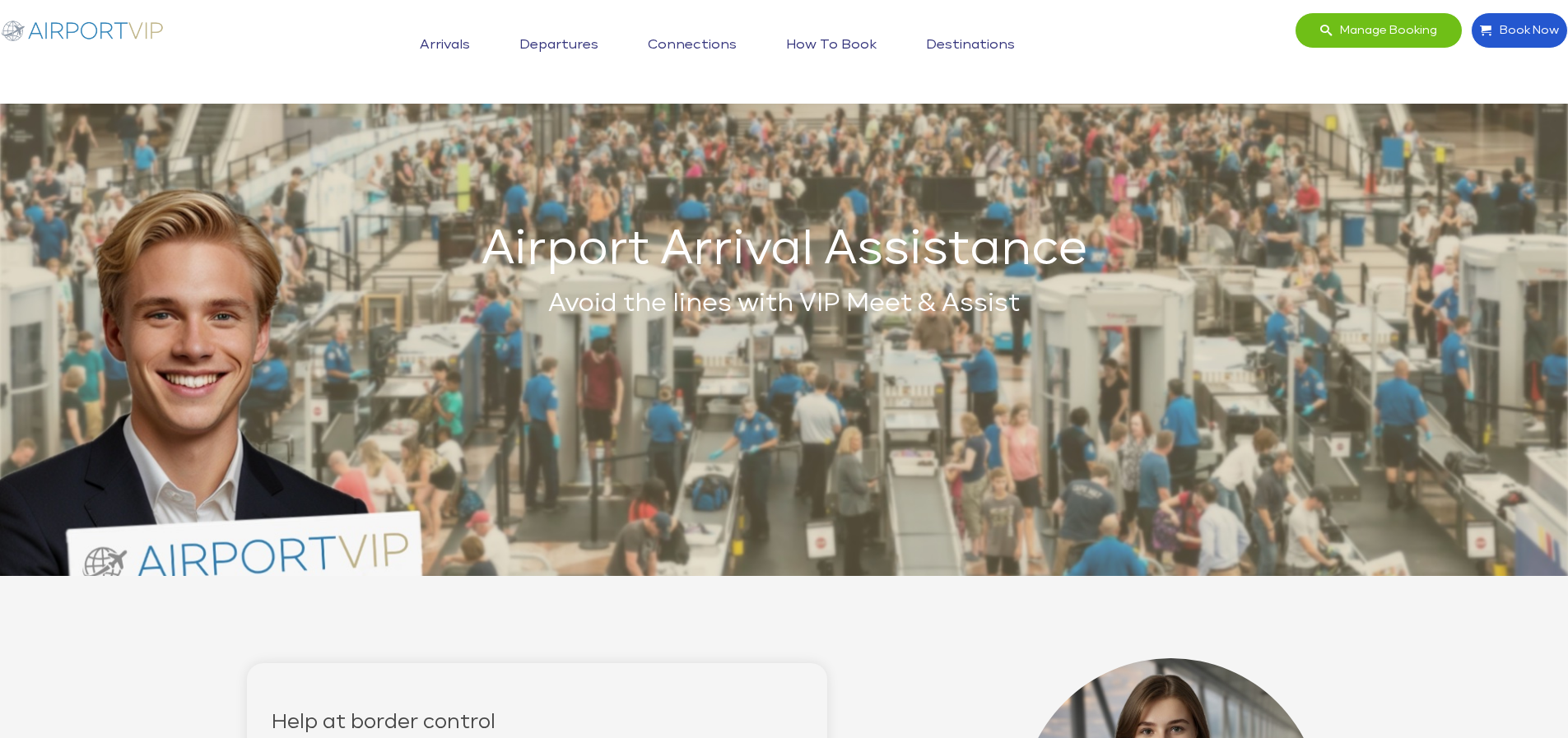
click at [457, 45] on link "Arrivals" at bounding box center [444, 44] width 58 height 41
click at [108, 23] on img at bounding box center [82, 29] width 165 height 36
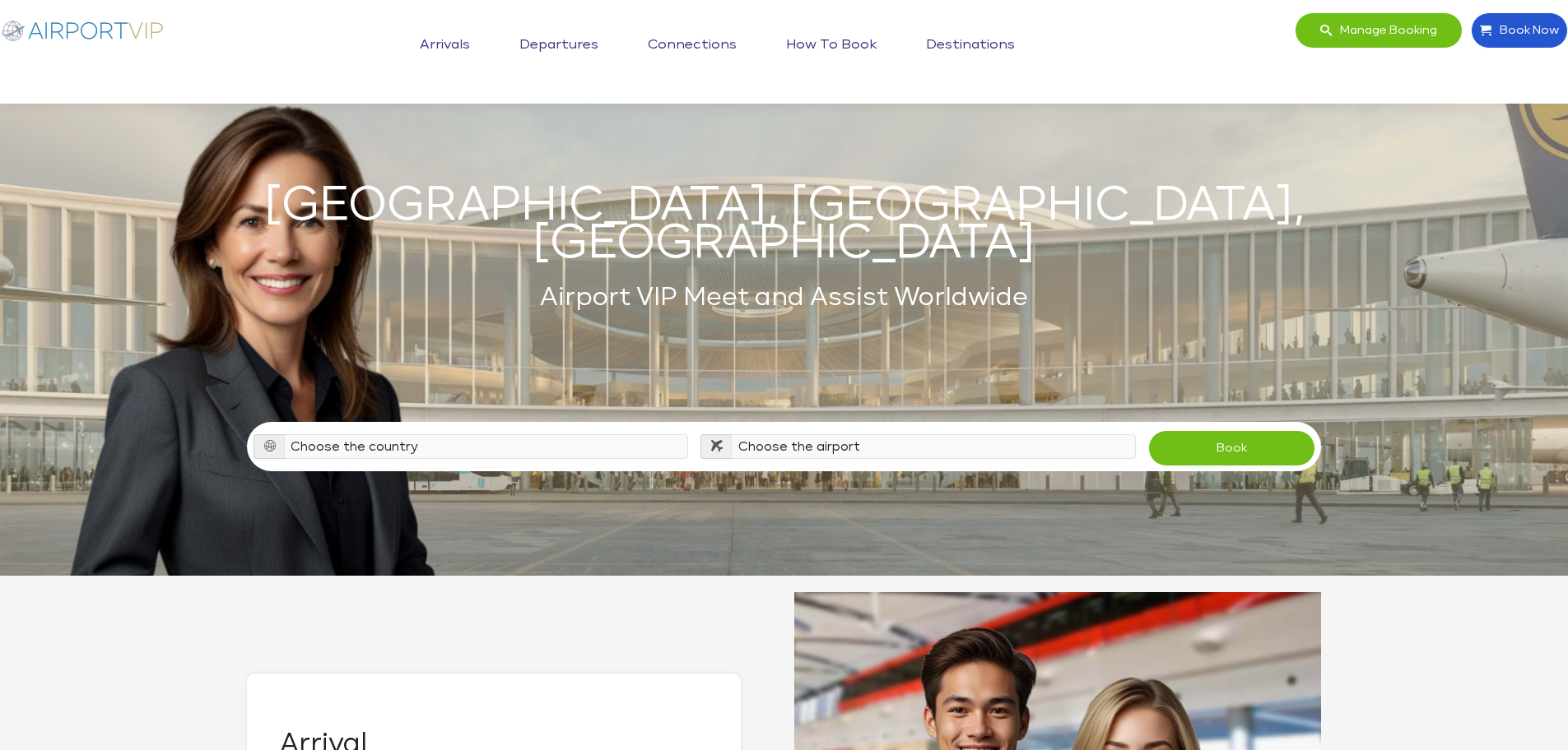
click at [469, 45] on link "Arrivals" at bounding box center [444, 44] width 58 height 41
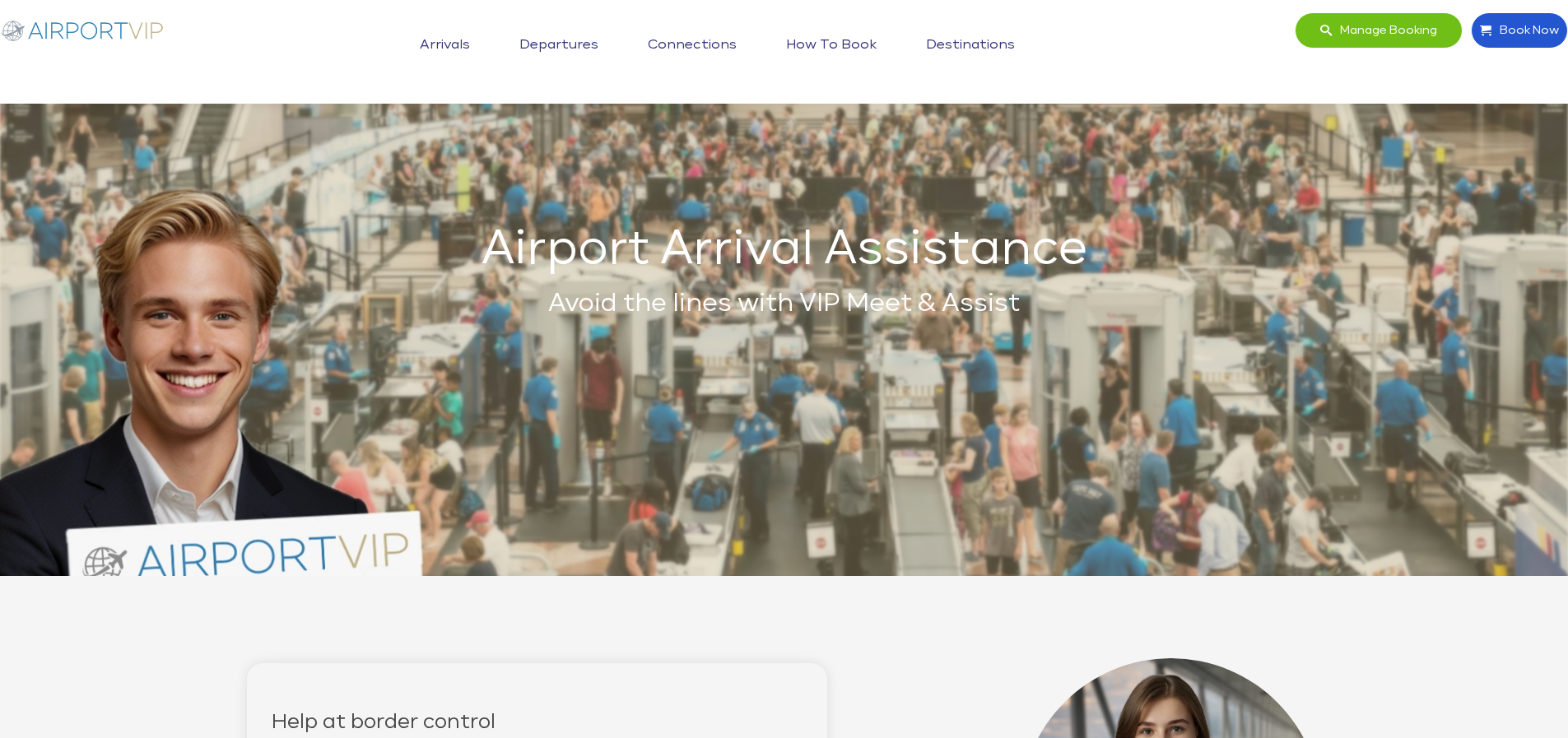
click at [70, 25] on img at bounding box center [82, 29] width 165 height 36
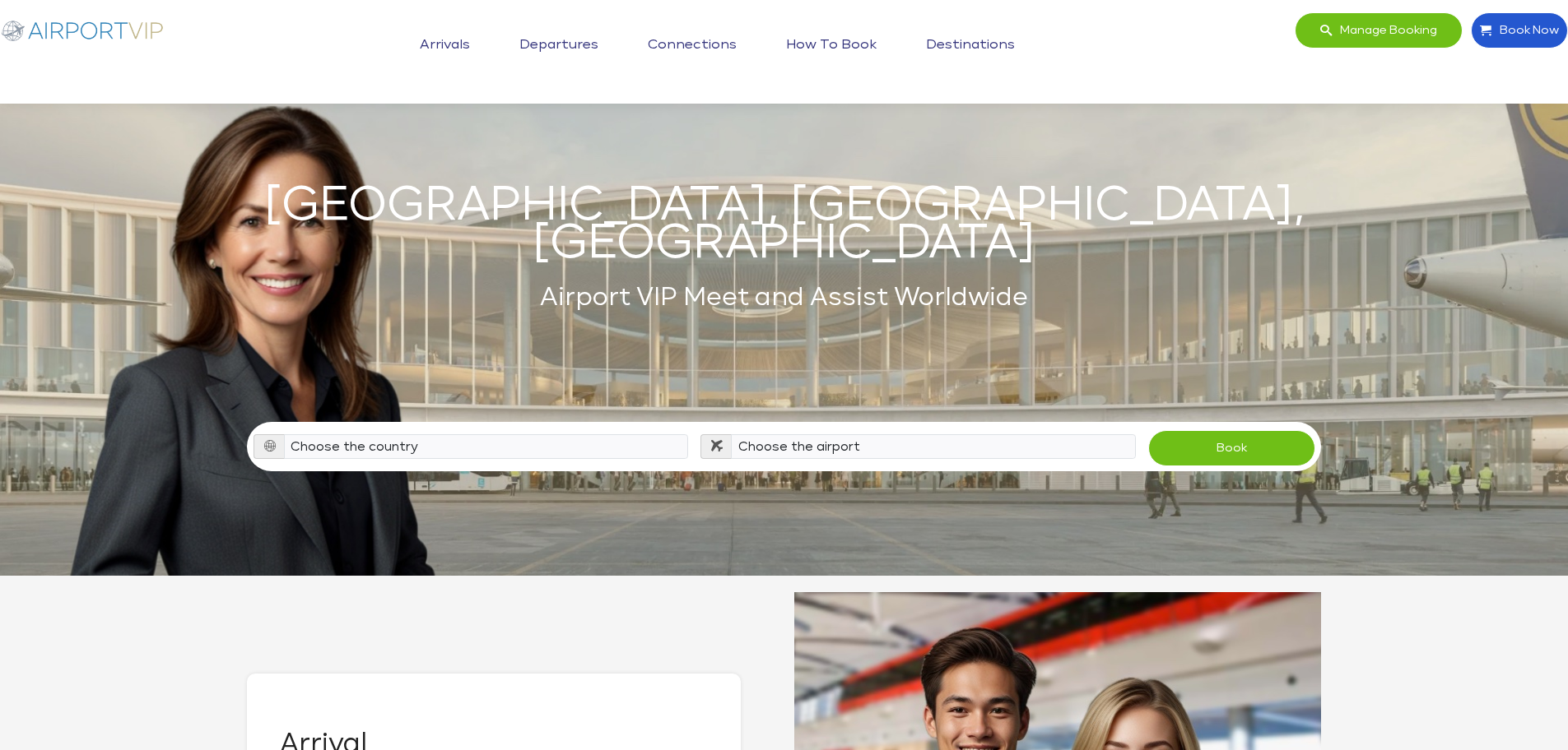
click at [444, 40] on link "Arrivals" at bounding box center [444, 44] width 58 height 41
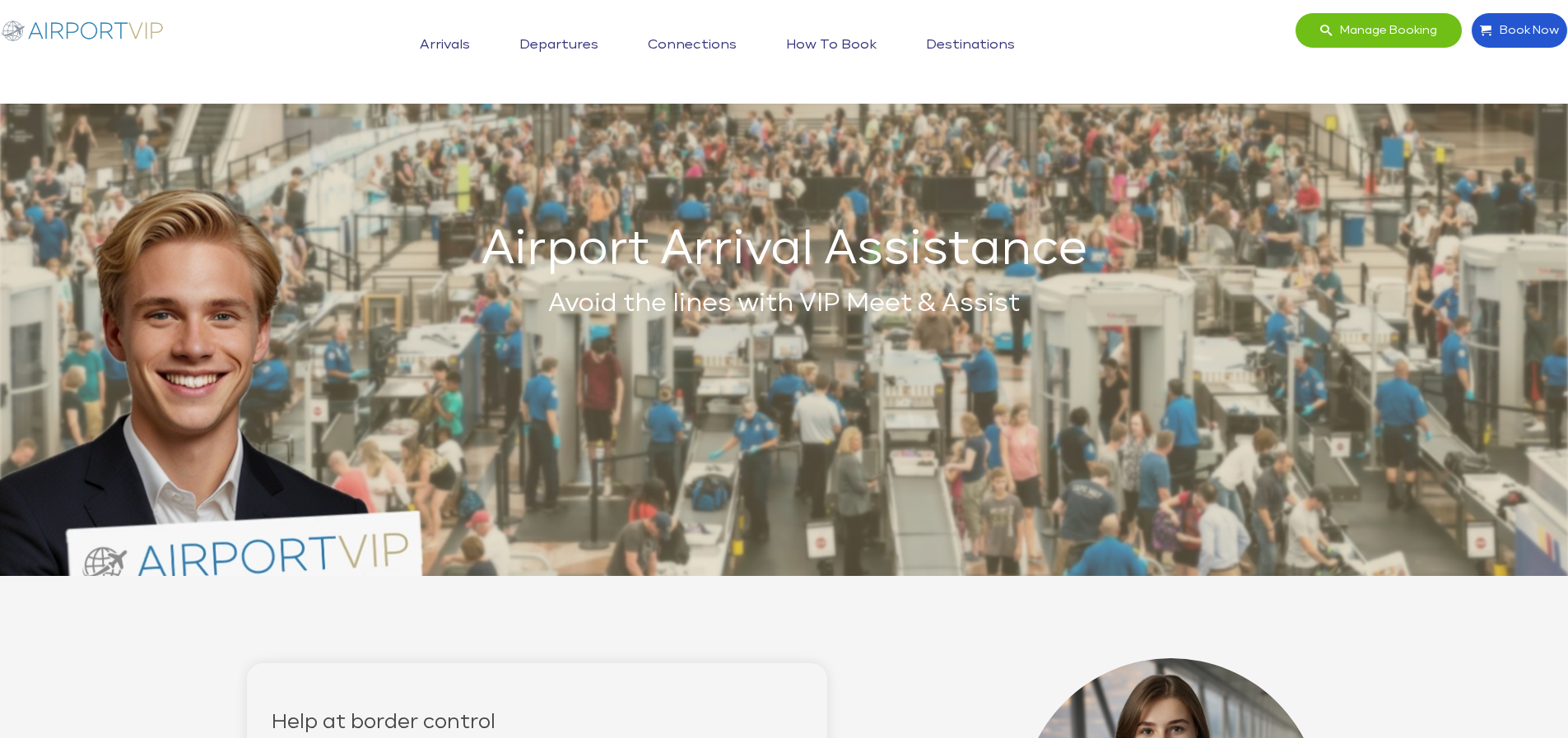
click at [564, 39] on link "Departures" at bounding box center [559, 44] width 87 height 41
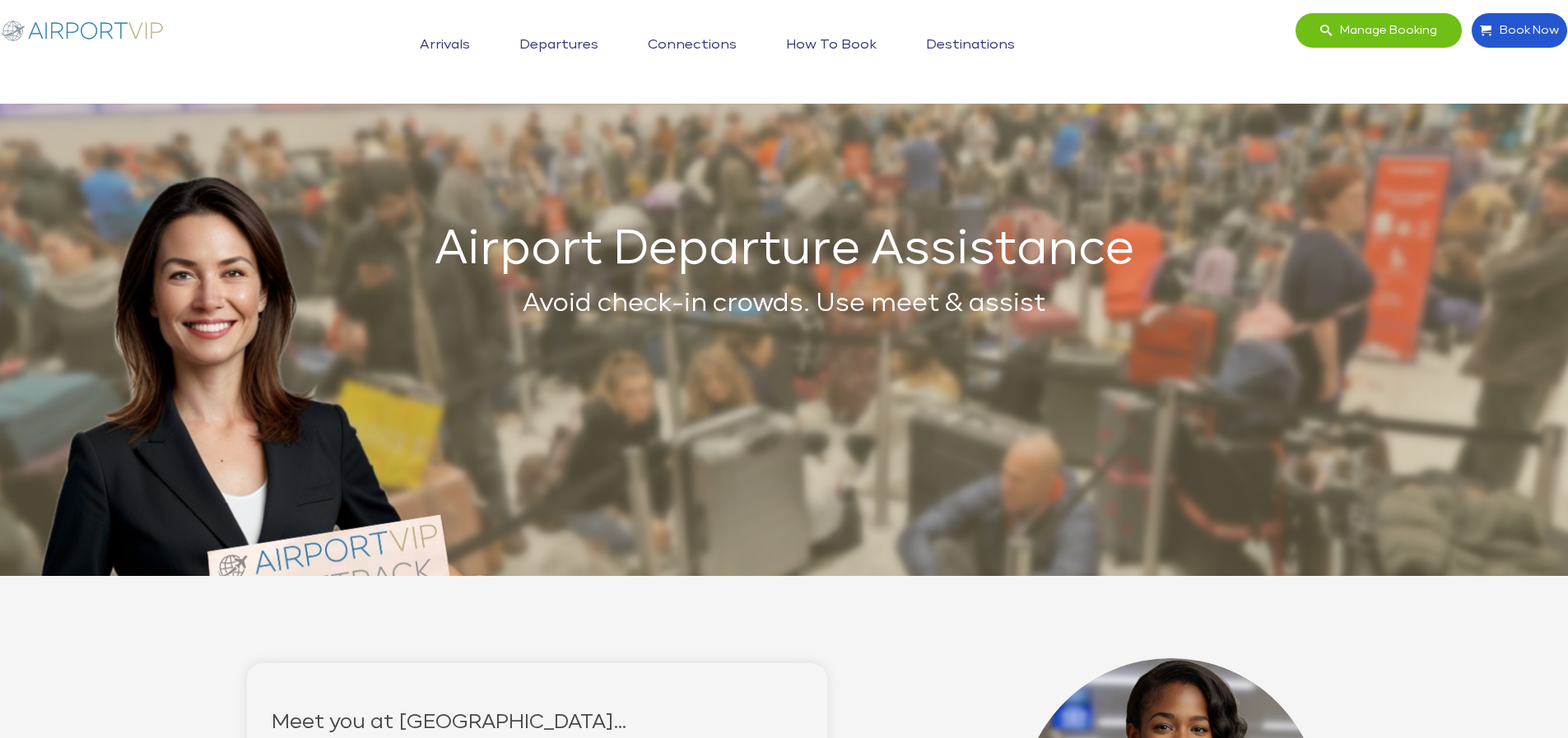
click at [715, 43] on link "Connections" at bounding box center [692, 44] width 97 height 41
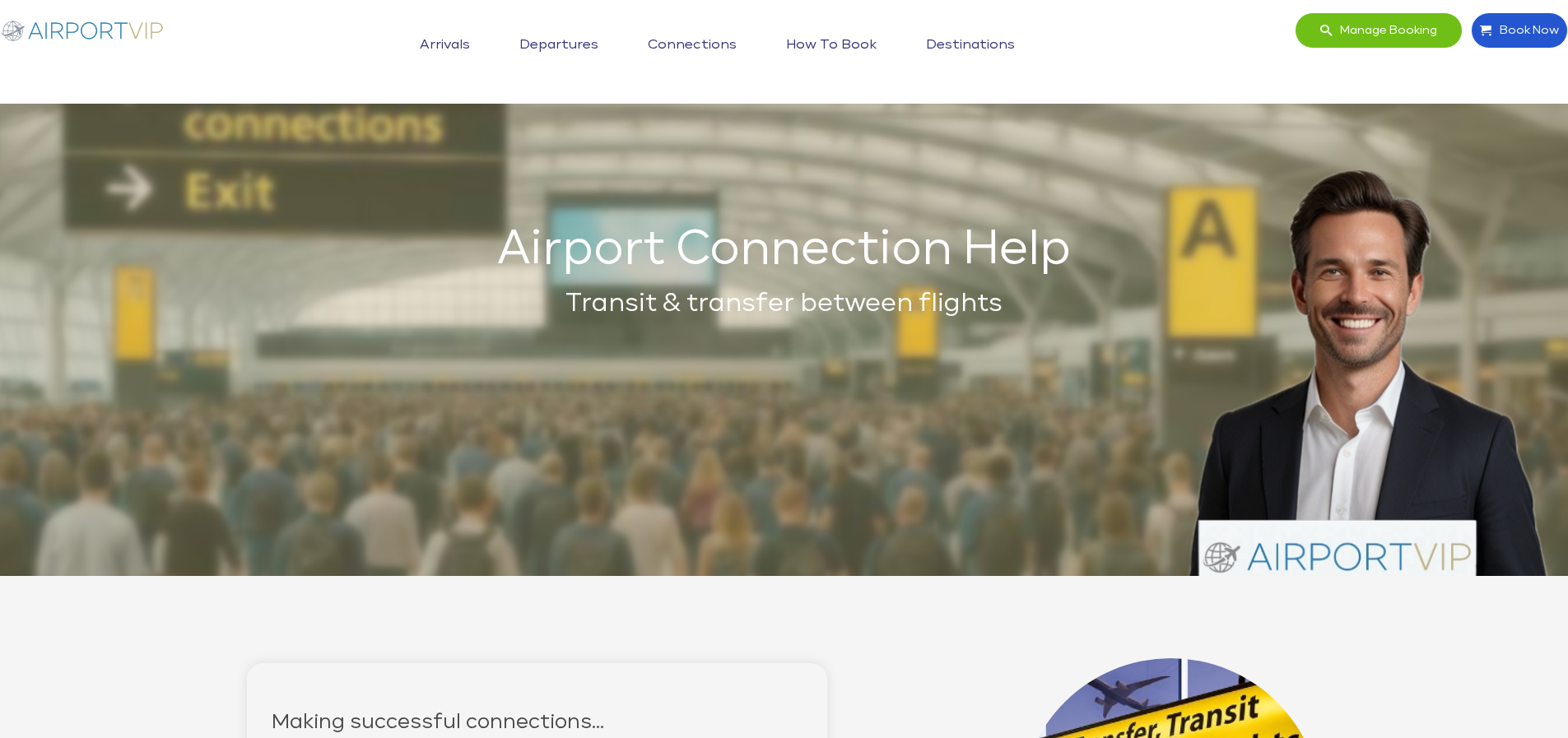
click at [825, 44] on link "How to book" at bounding box center [831, 44] width 99 height 41
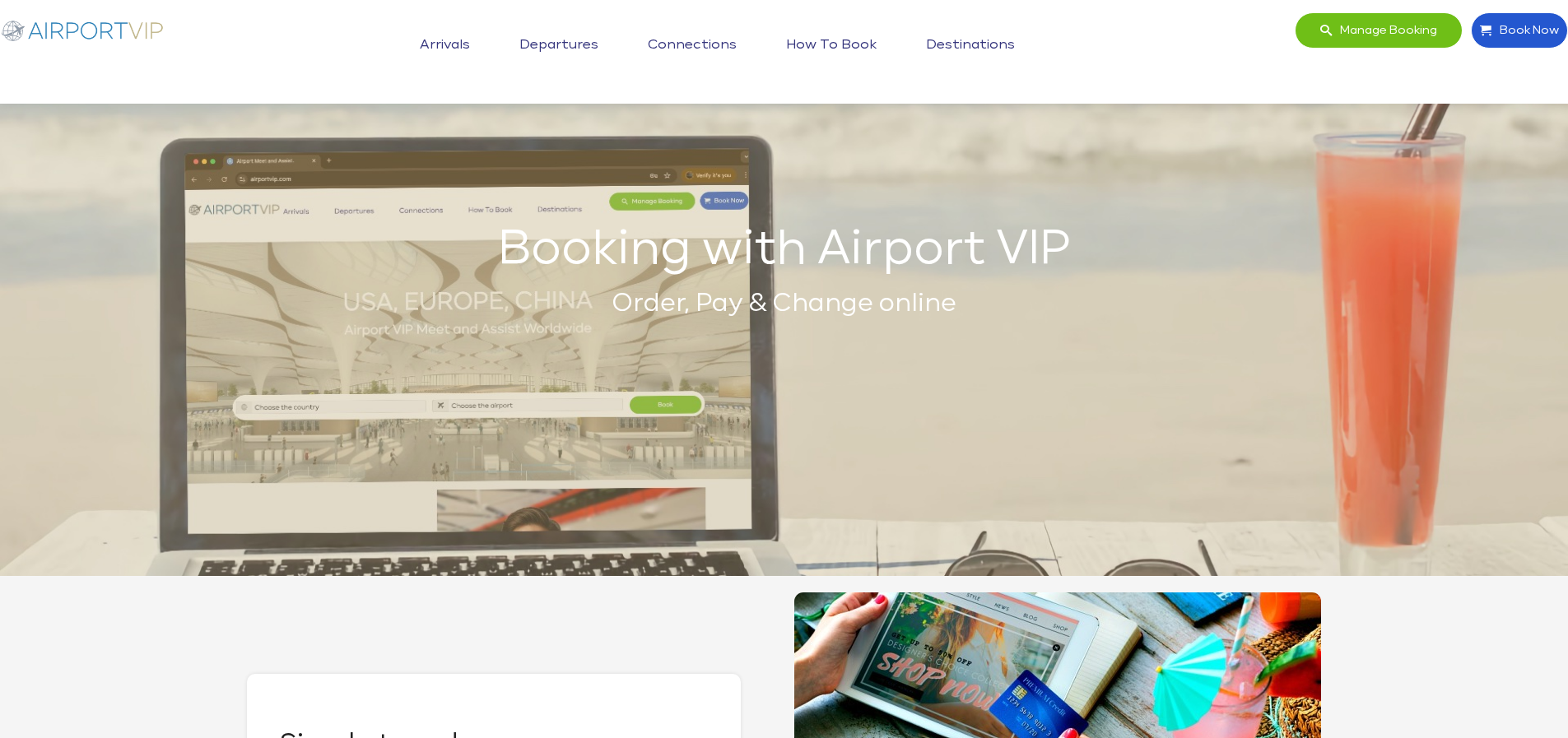
click at [716, 39] on link "Connections" at bounding box center [692, 44] width 97 height 41
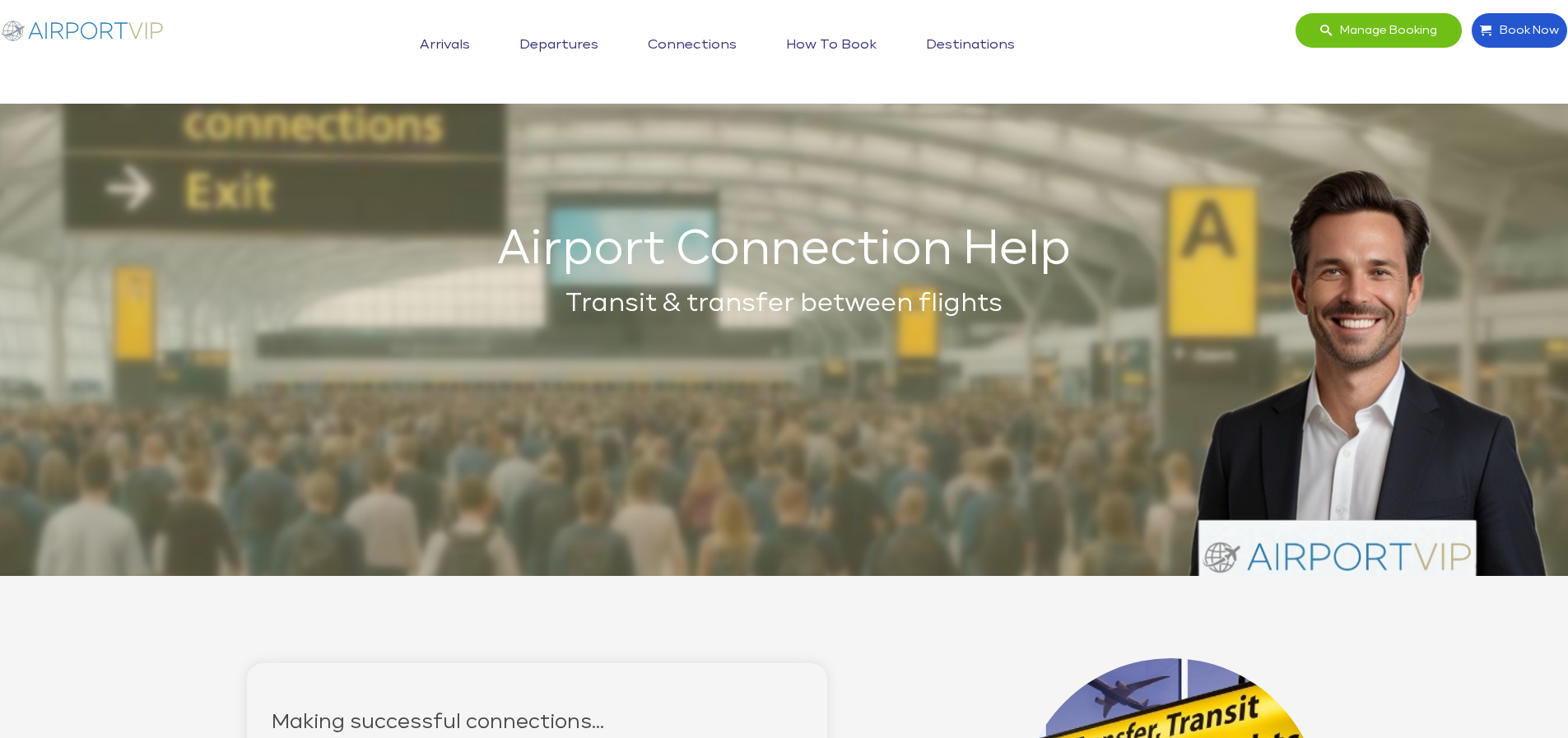
click at [977, 42] on link "Destinations" at bounding box center [970, 44] width 97 height 41
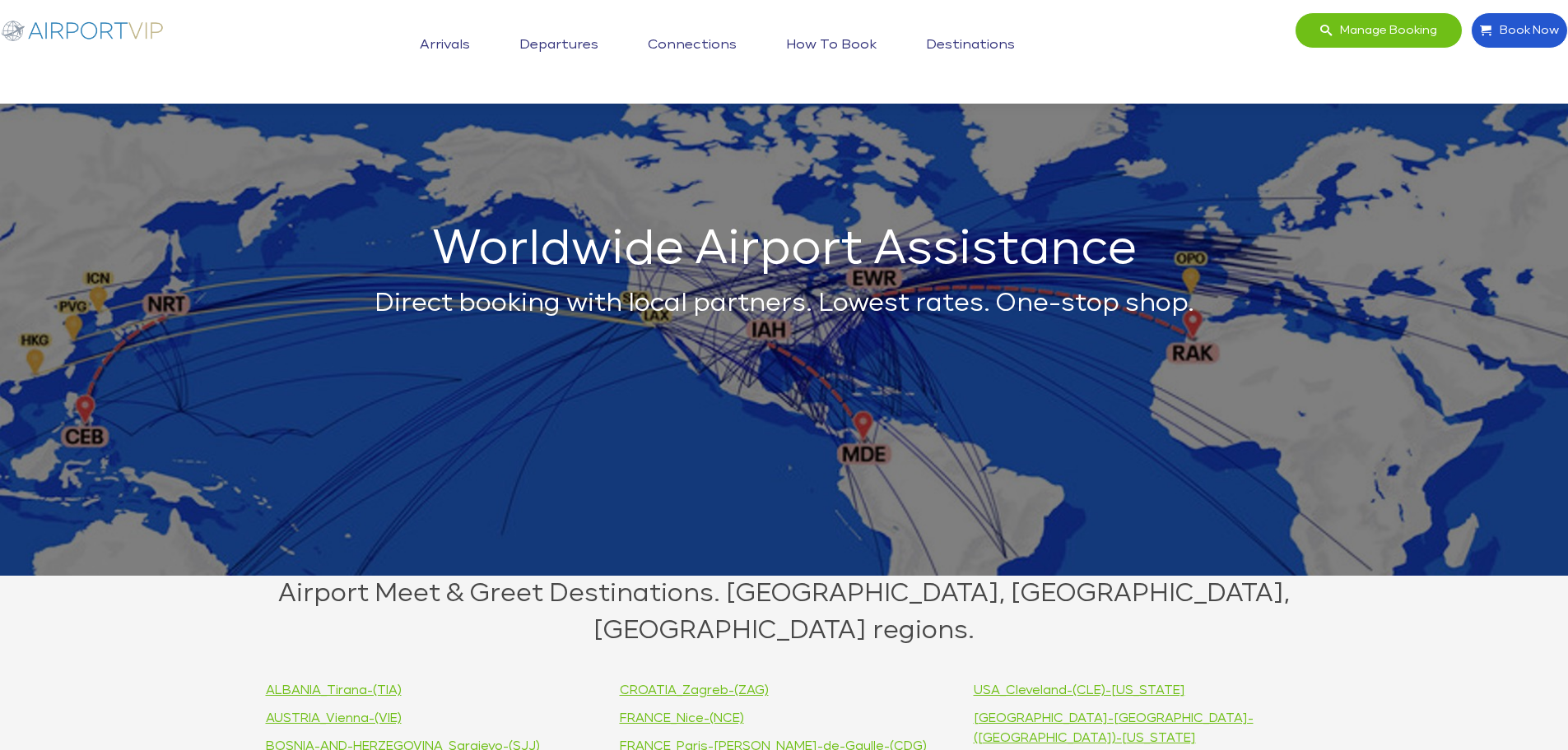
click at [579, 42] on link "Departures" at bounding box center [559, 44] width 87 height 41
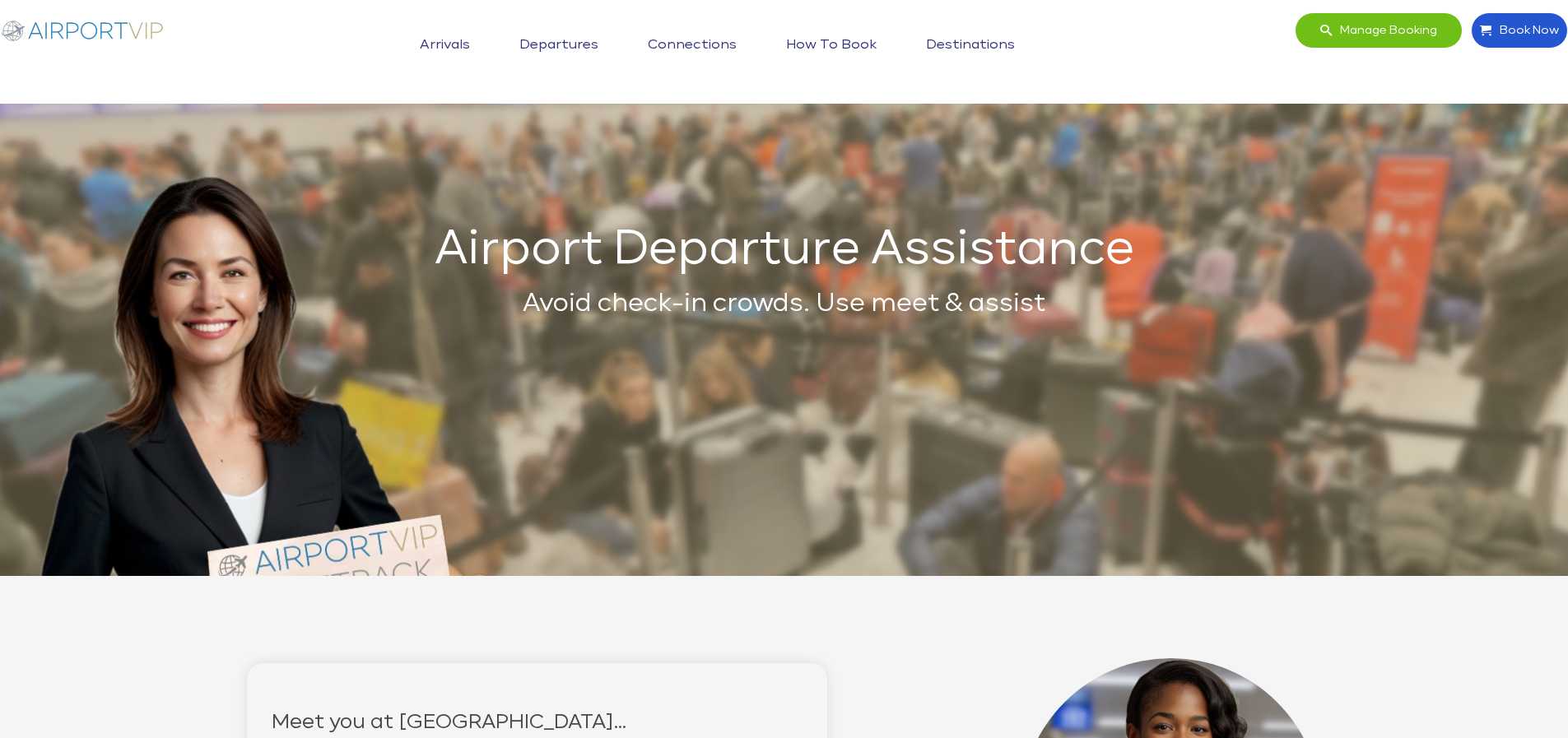
click at [453, 44] on link "Arrivals" at bounding box center [444, 44] width 58 height 41
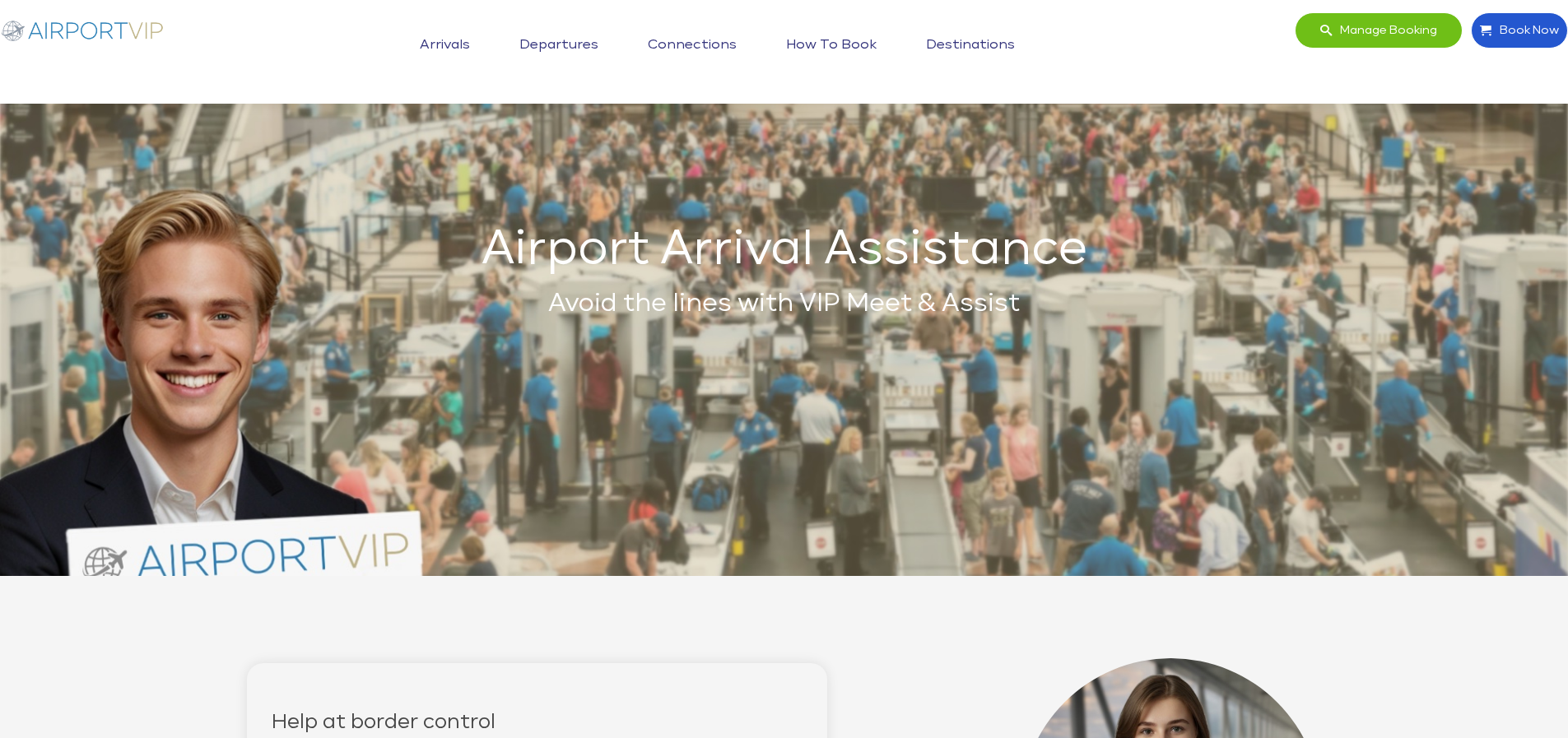
click at [537, 38] on link "Departures" at bounding box center [559, 44] width 87 height 41
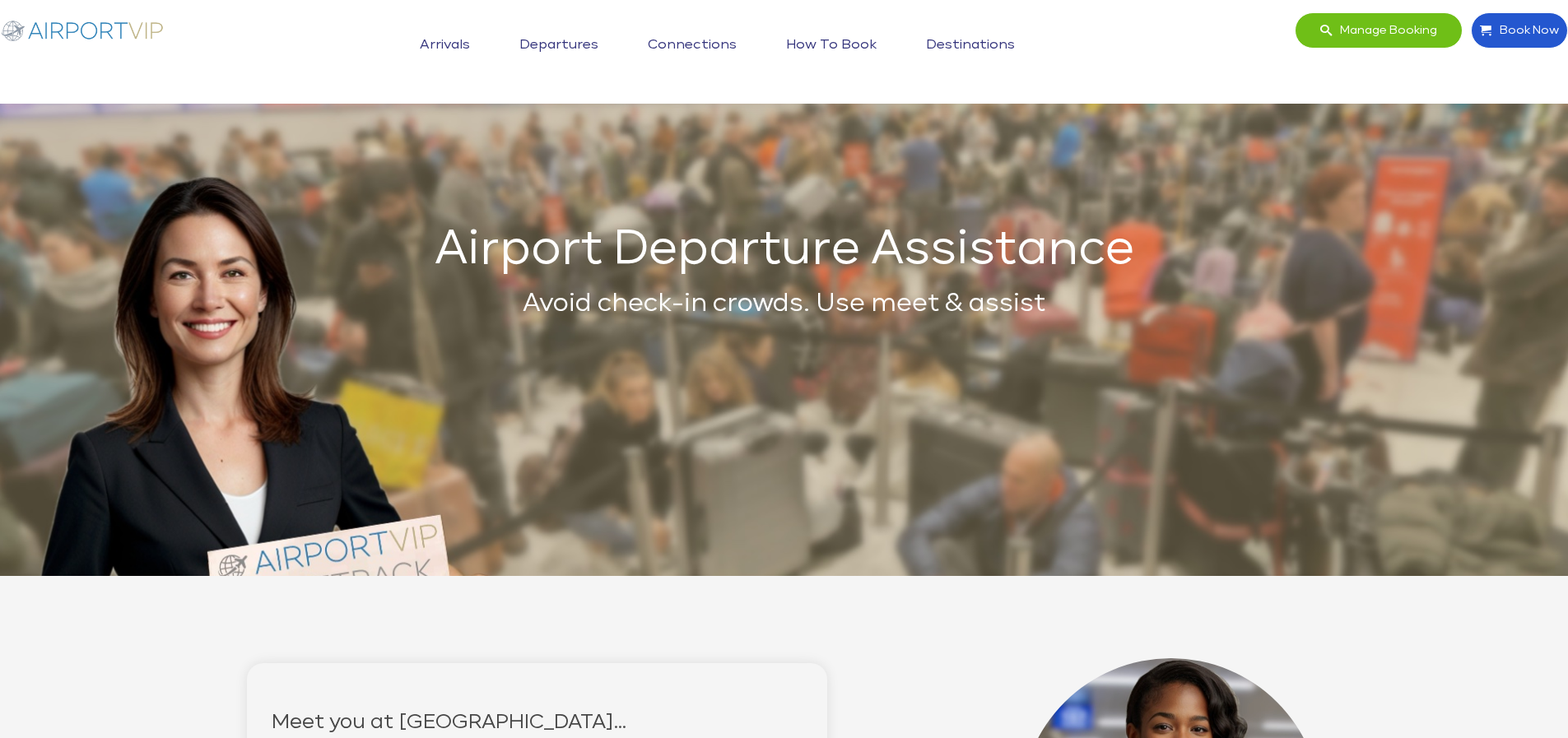
click at [437, 39] on link "Arrivals" at bounding box center [444, 44] width 58 height 41
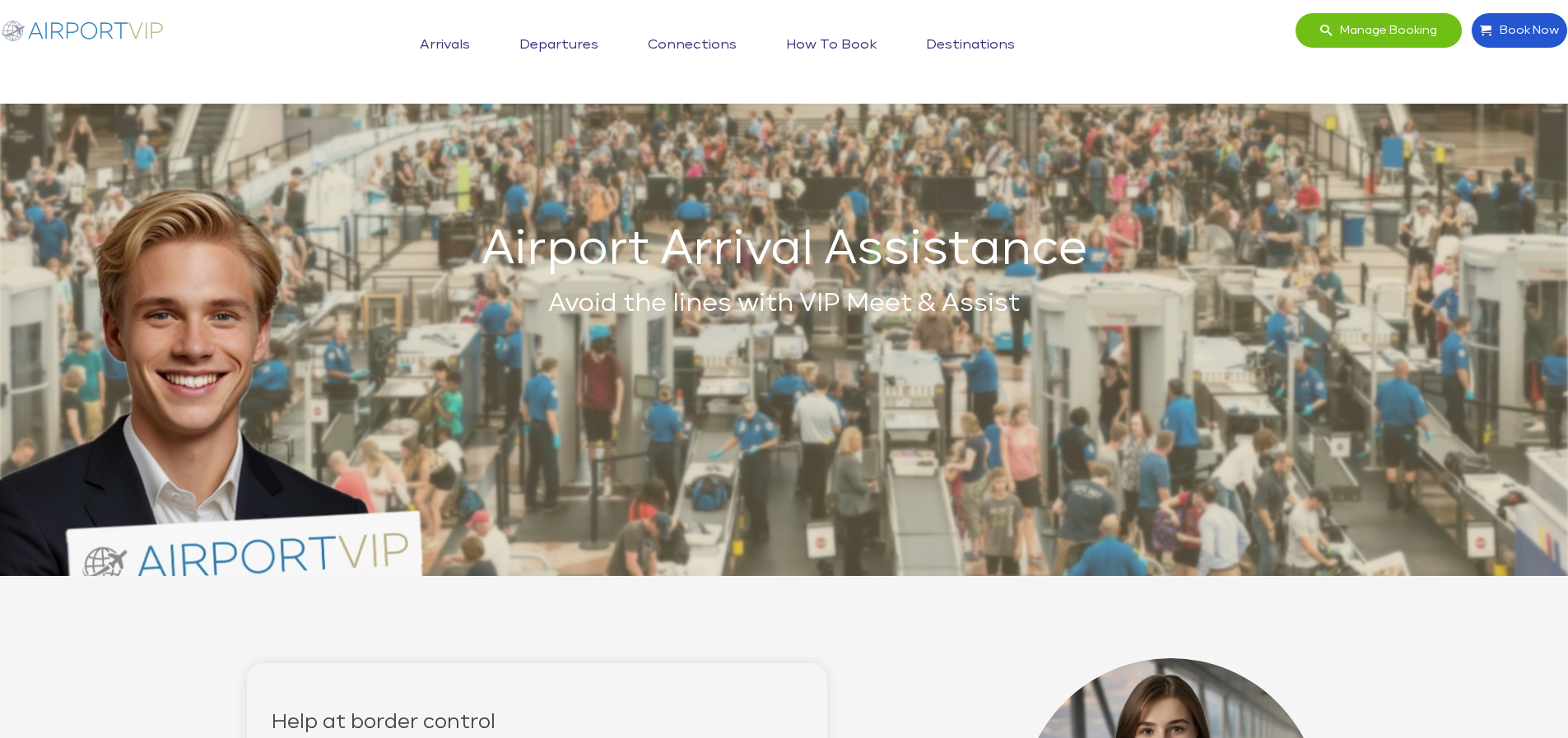
click at [535, 42] on link "Departures" at bounding box center [559, 44] width 87 height 41
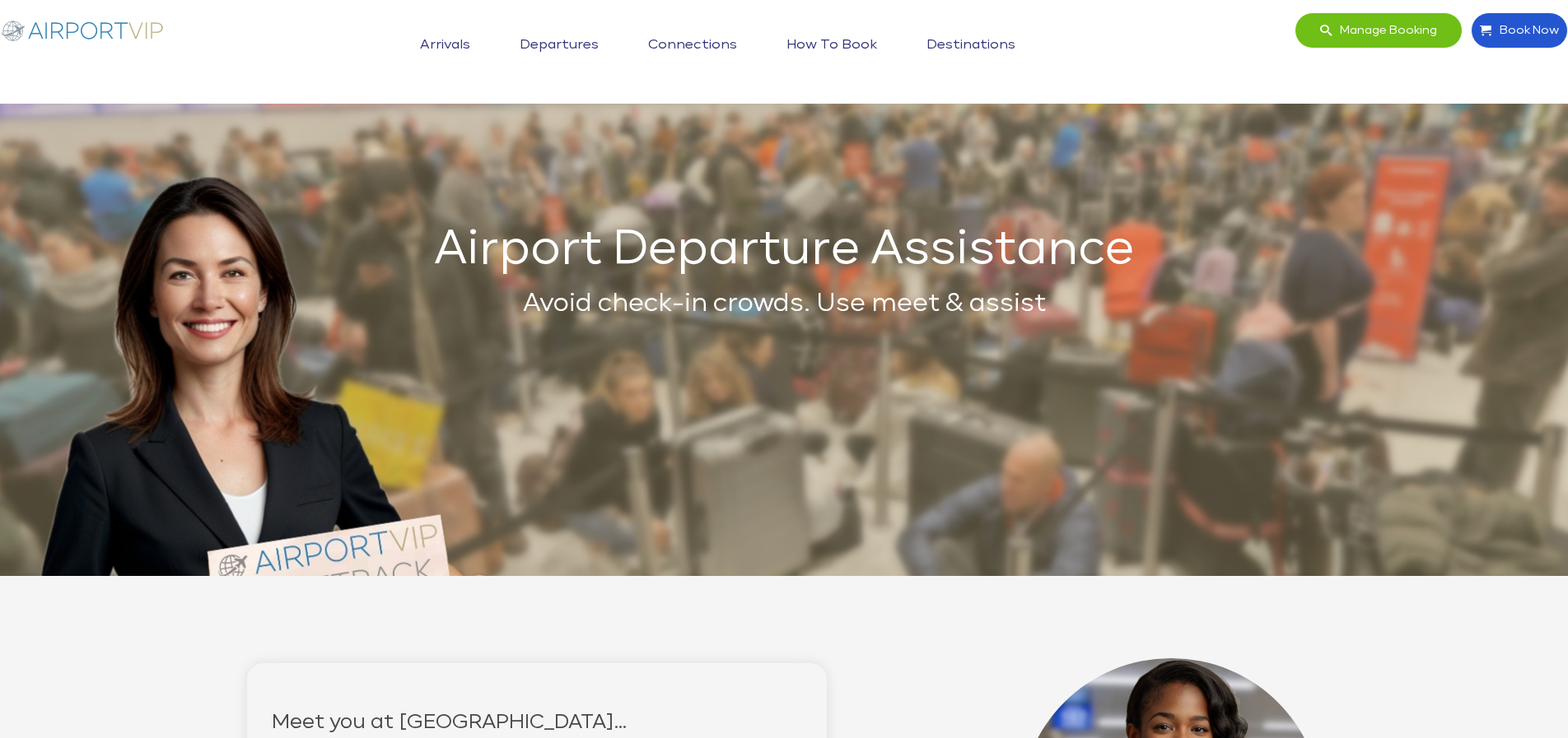
click at [699, 31] on link "Connections" at bounding box center [693, 44] width 97 height 41
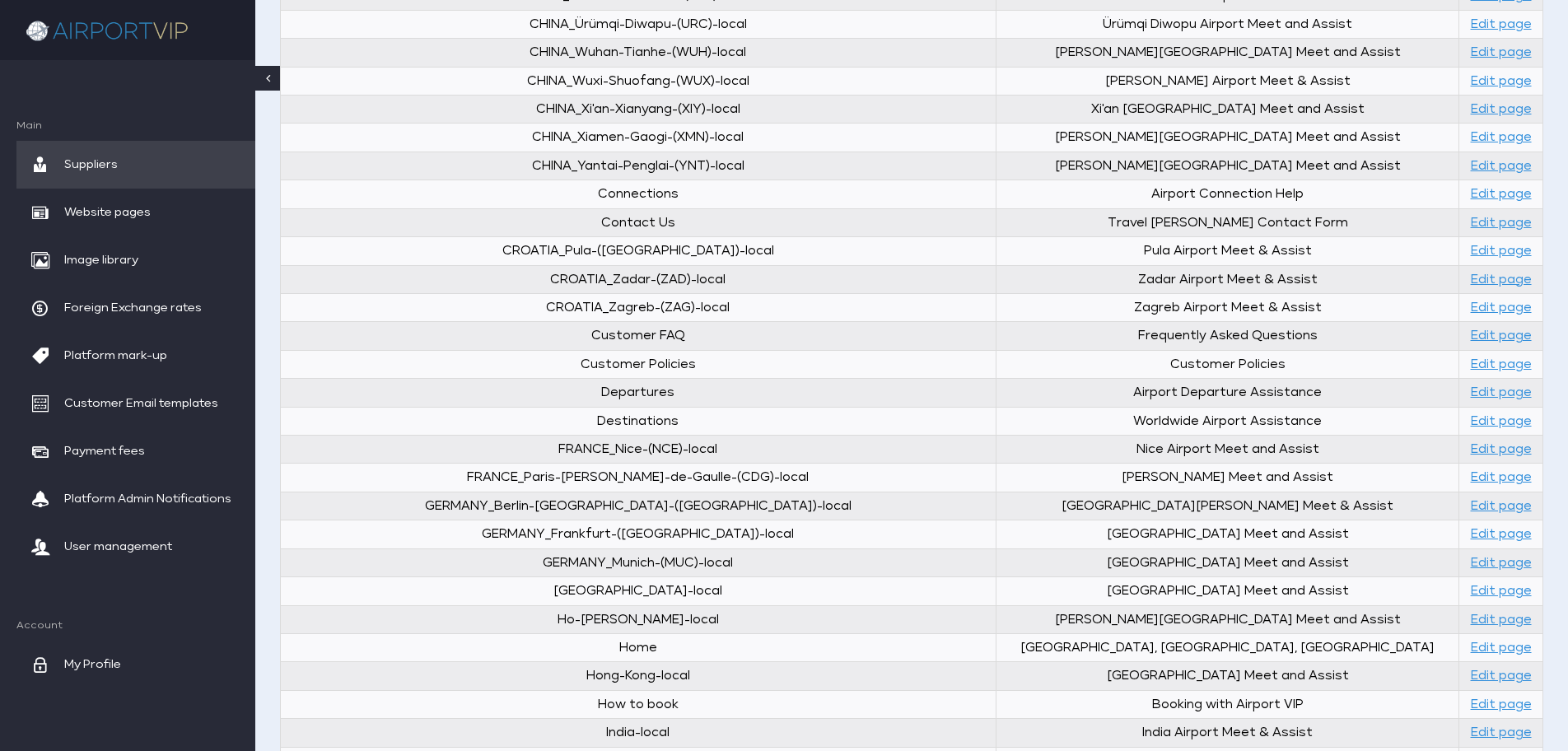
scroll to position [1544, 0]
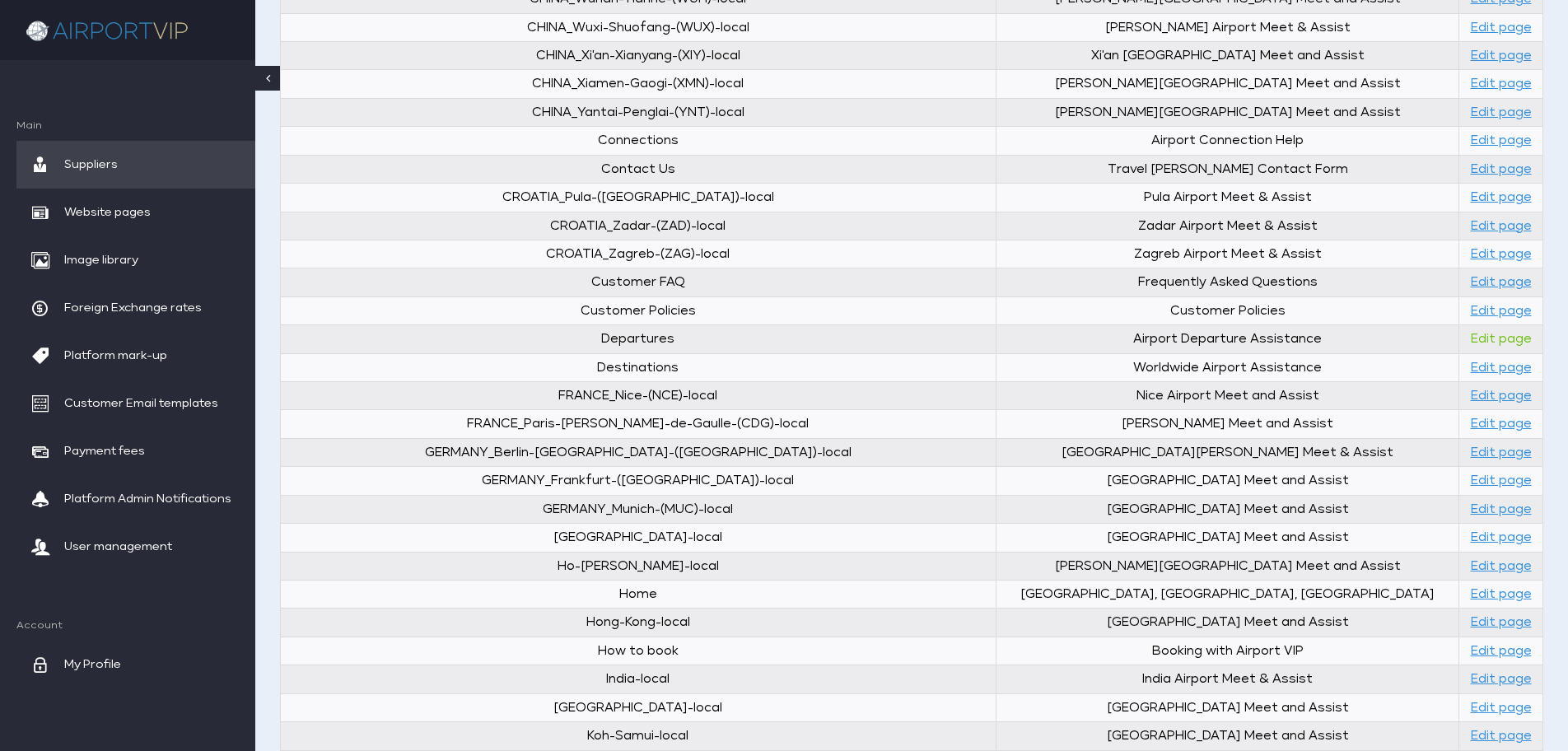
click at [1492, 338] on link "Edit page" at bounding box center [1501, 339] width 61 height 12
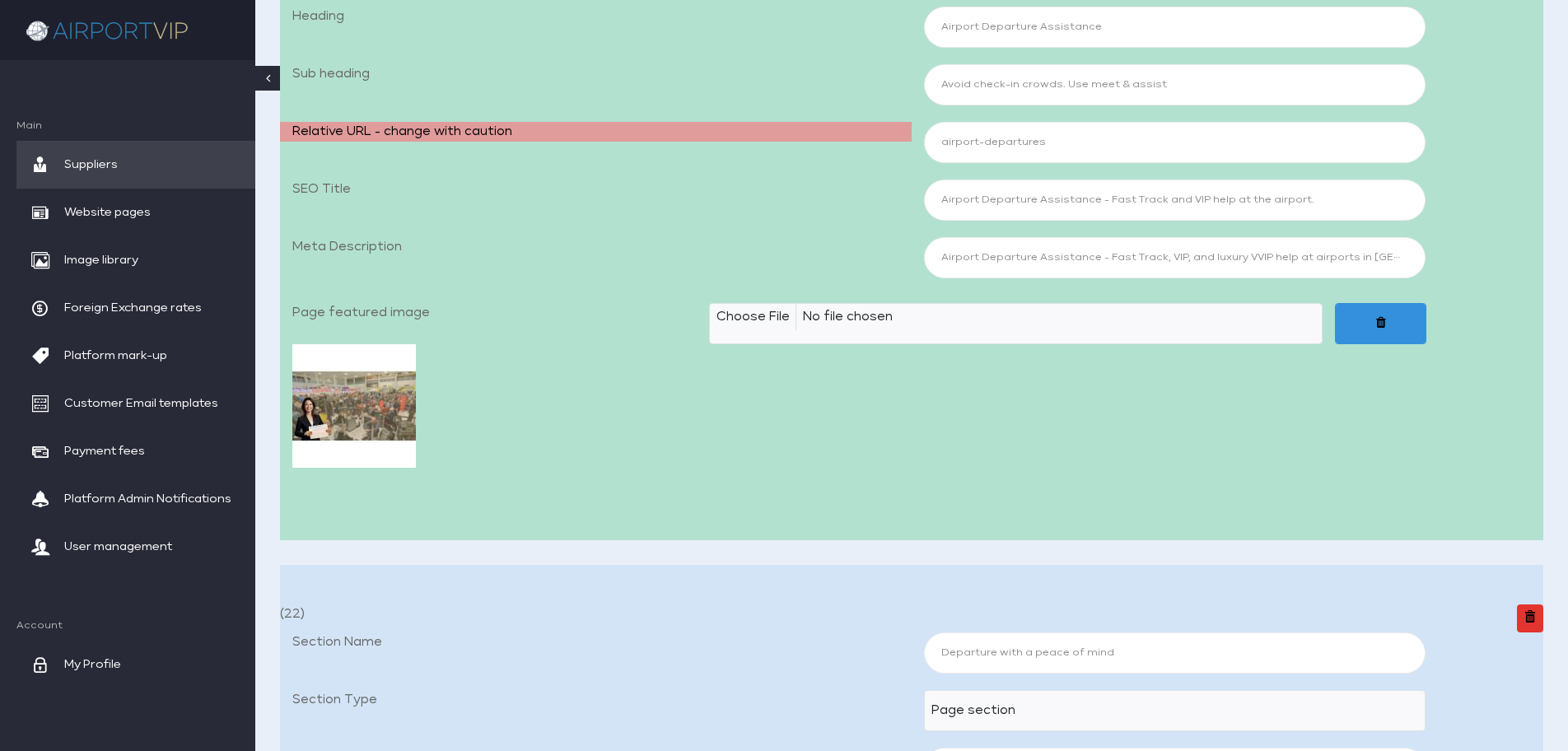
scroll to position [579, 0]
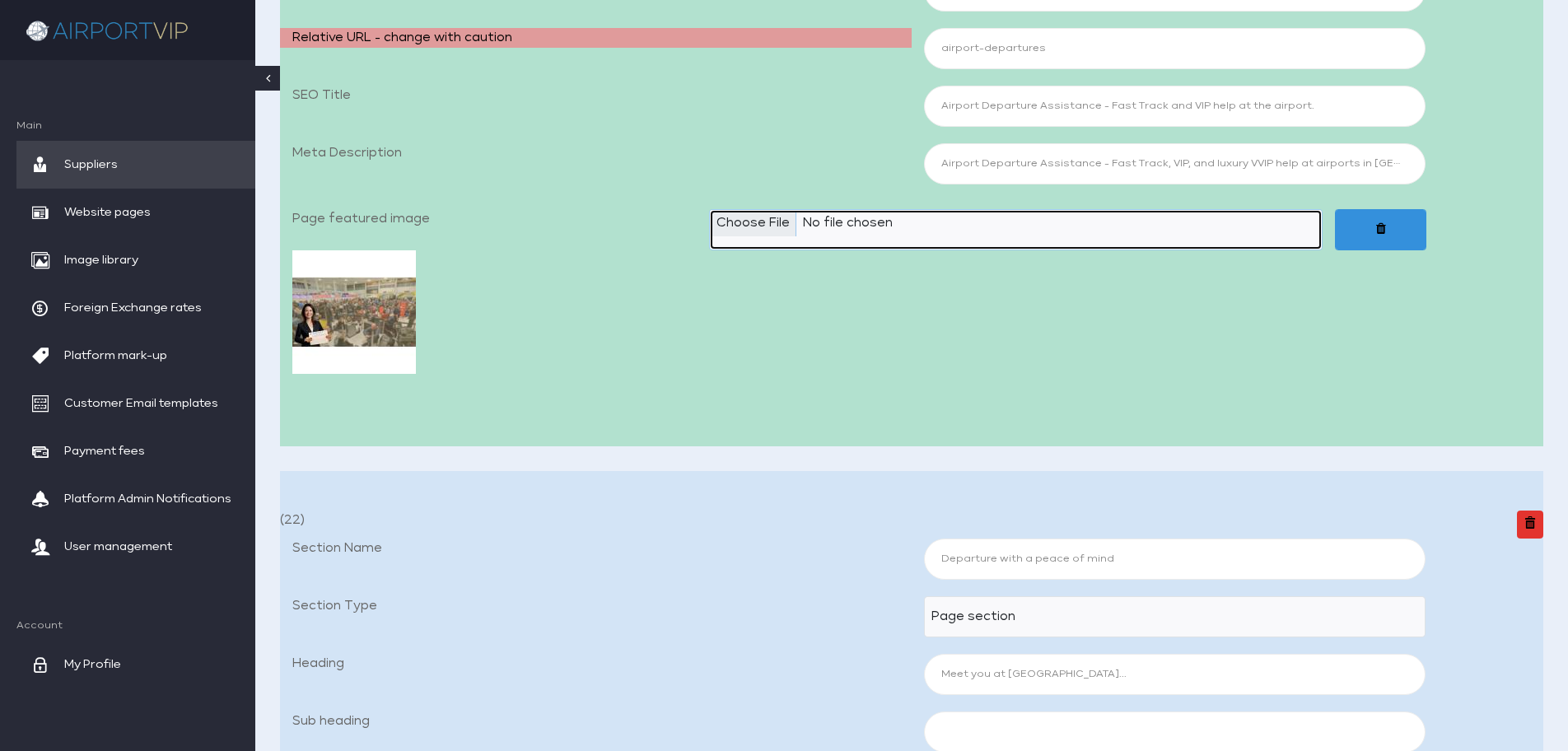
click at [745, 228] on input "Page featured image" at bounding box center [1016, 229] width 614 height 41
click at [738, 217] on input "Page featured image" at bounding box center [1016, 229] width 614 height 41
type input "C:\fakepath\Airport VIP_03a Departures 1920x1080_JPEG.jpg"
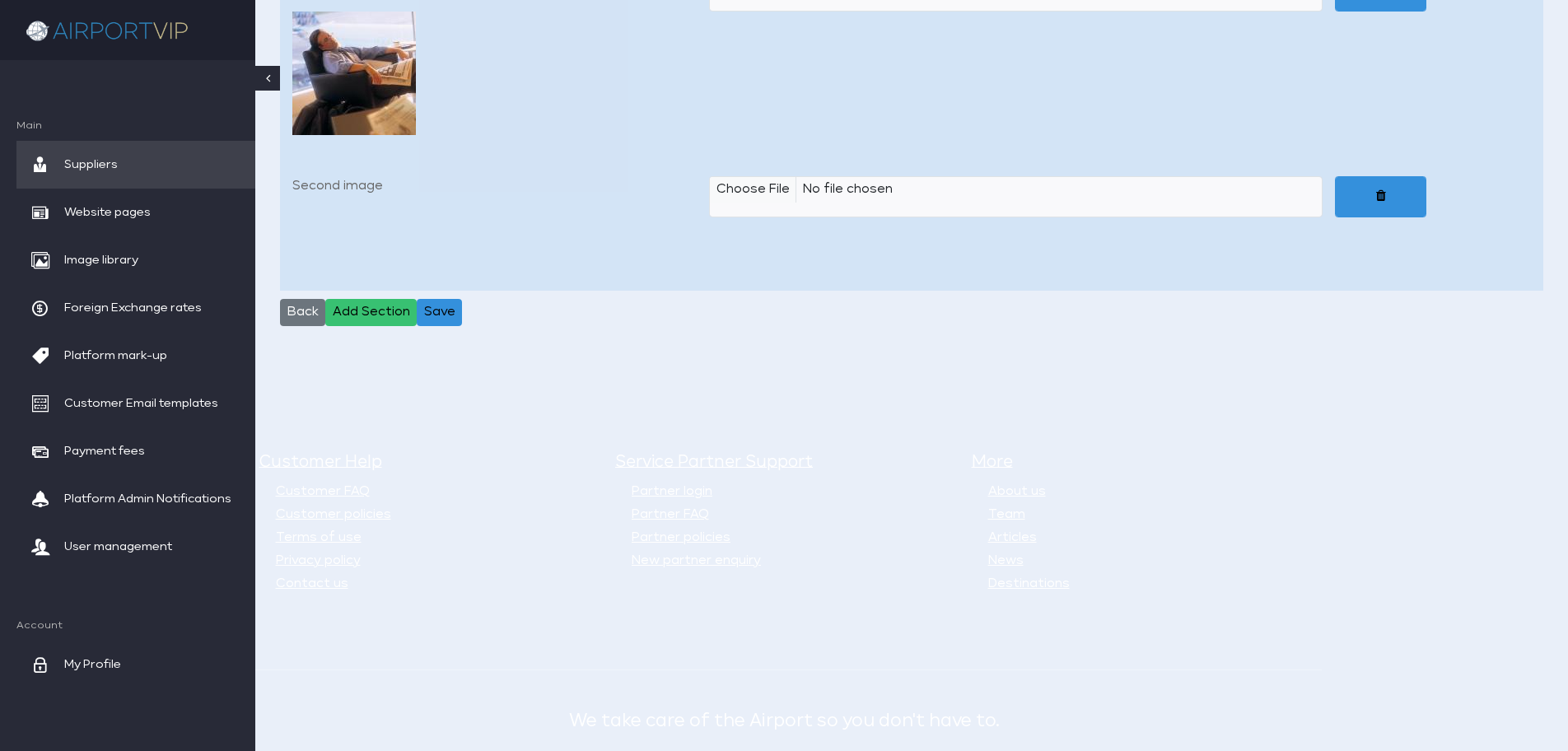
scroll to position [3271, 0]
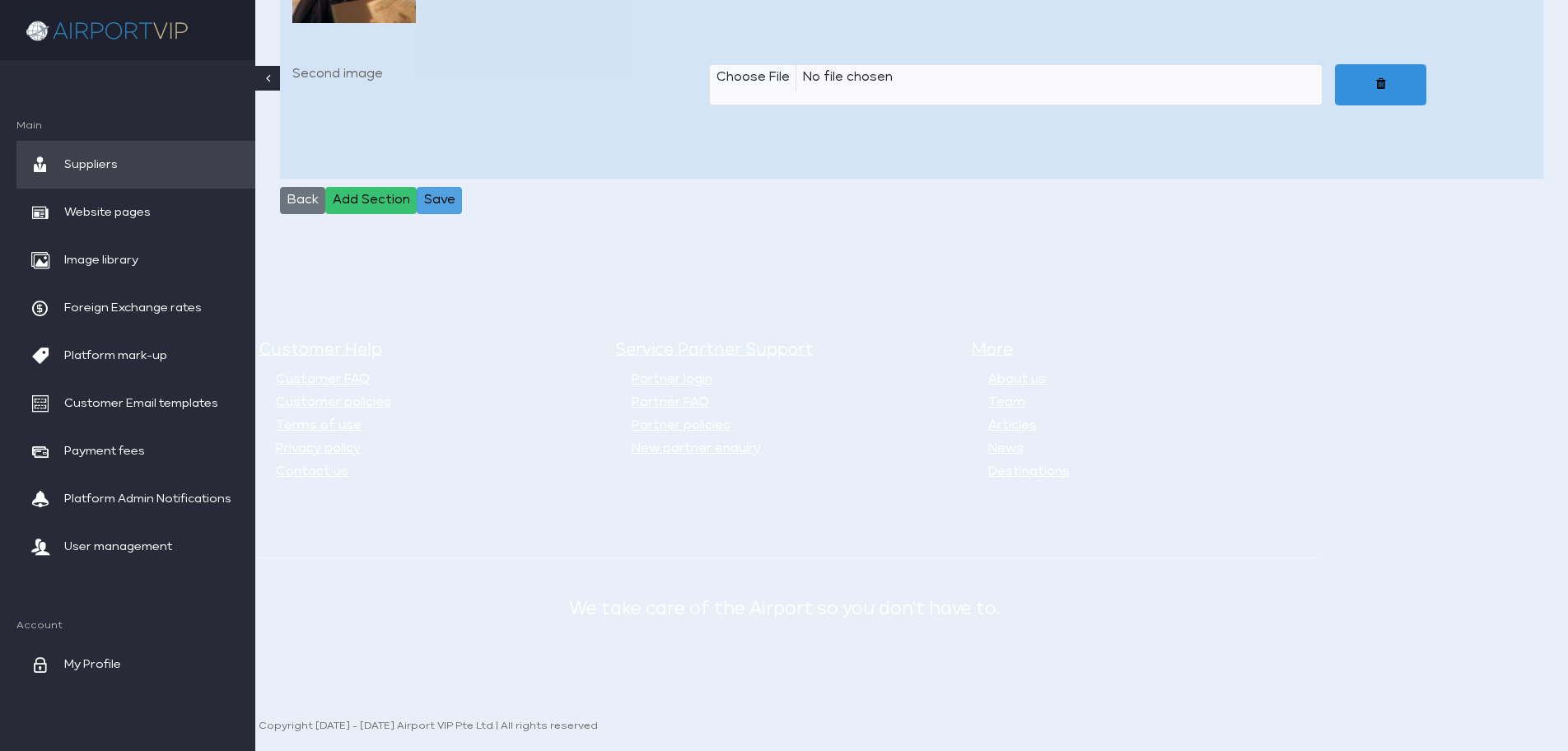
click at [446, 200] on button "Save" at bounding box center [439, 201] width 45 height 28
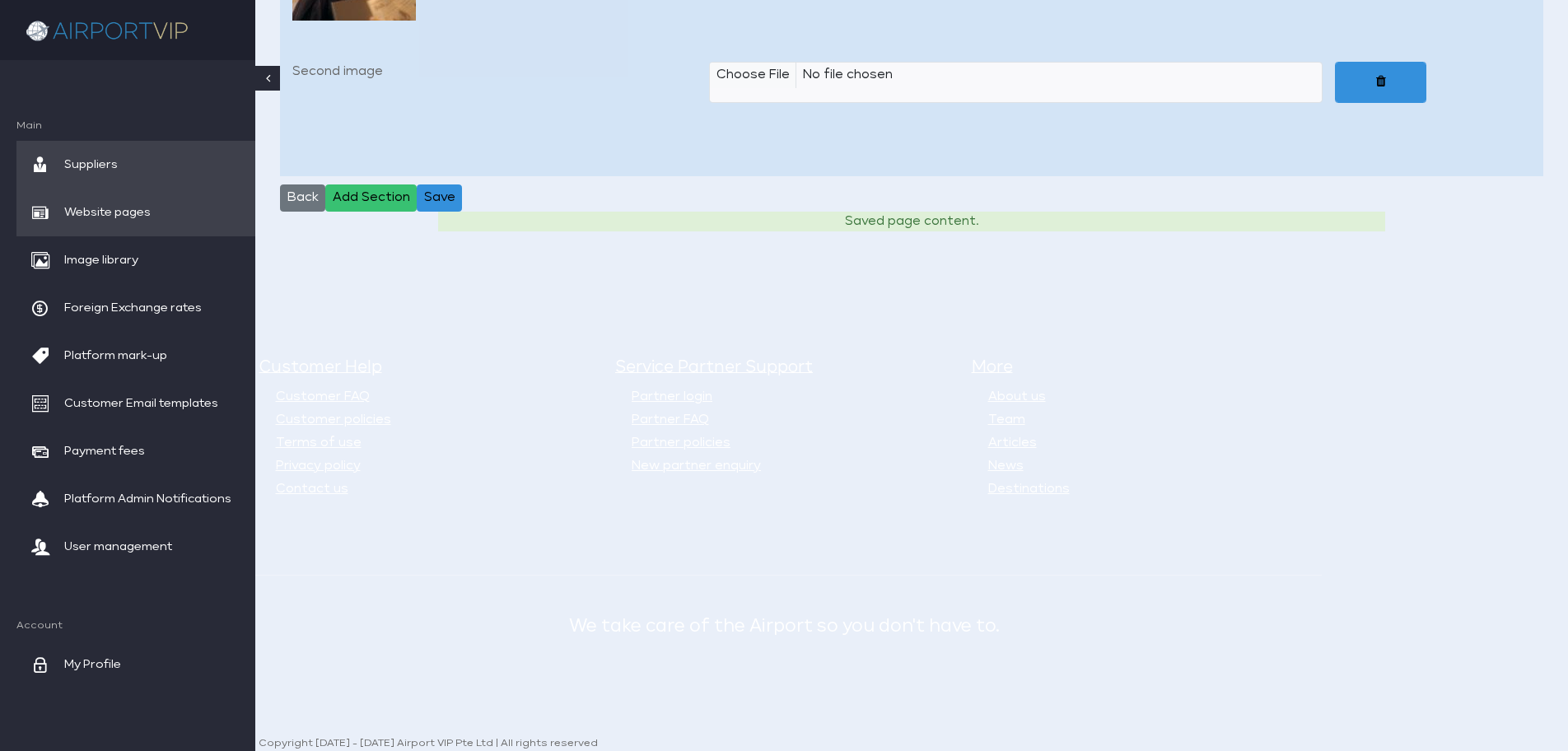
click at [135, 211] on span "Website pages" at bounding box center [107, 212] width 87 height 48
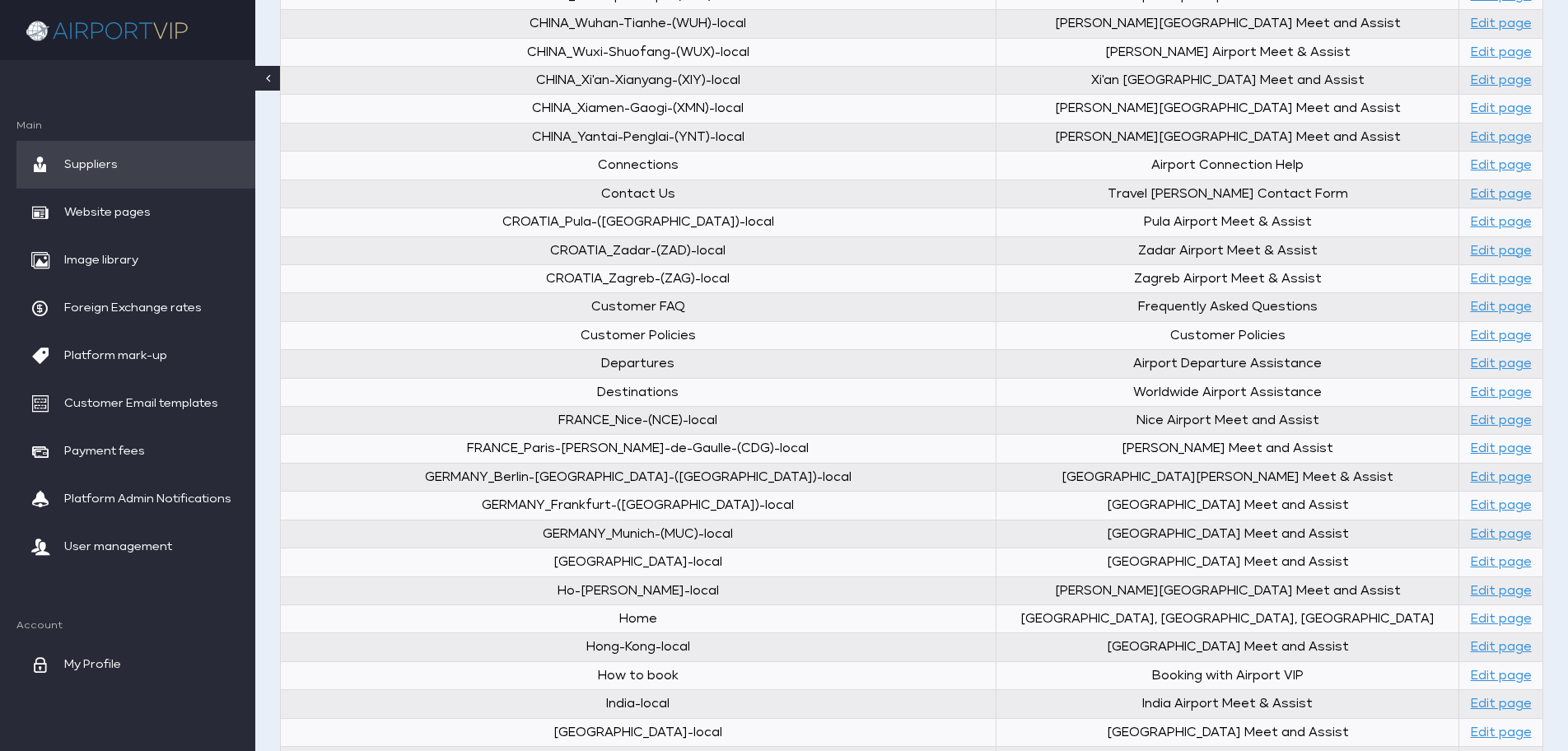
scroll to position [1521, 0]
click at [1475, 165] on link "Edit page" at bounding box center [1501, 163] width 61 height 12
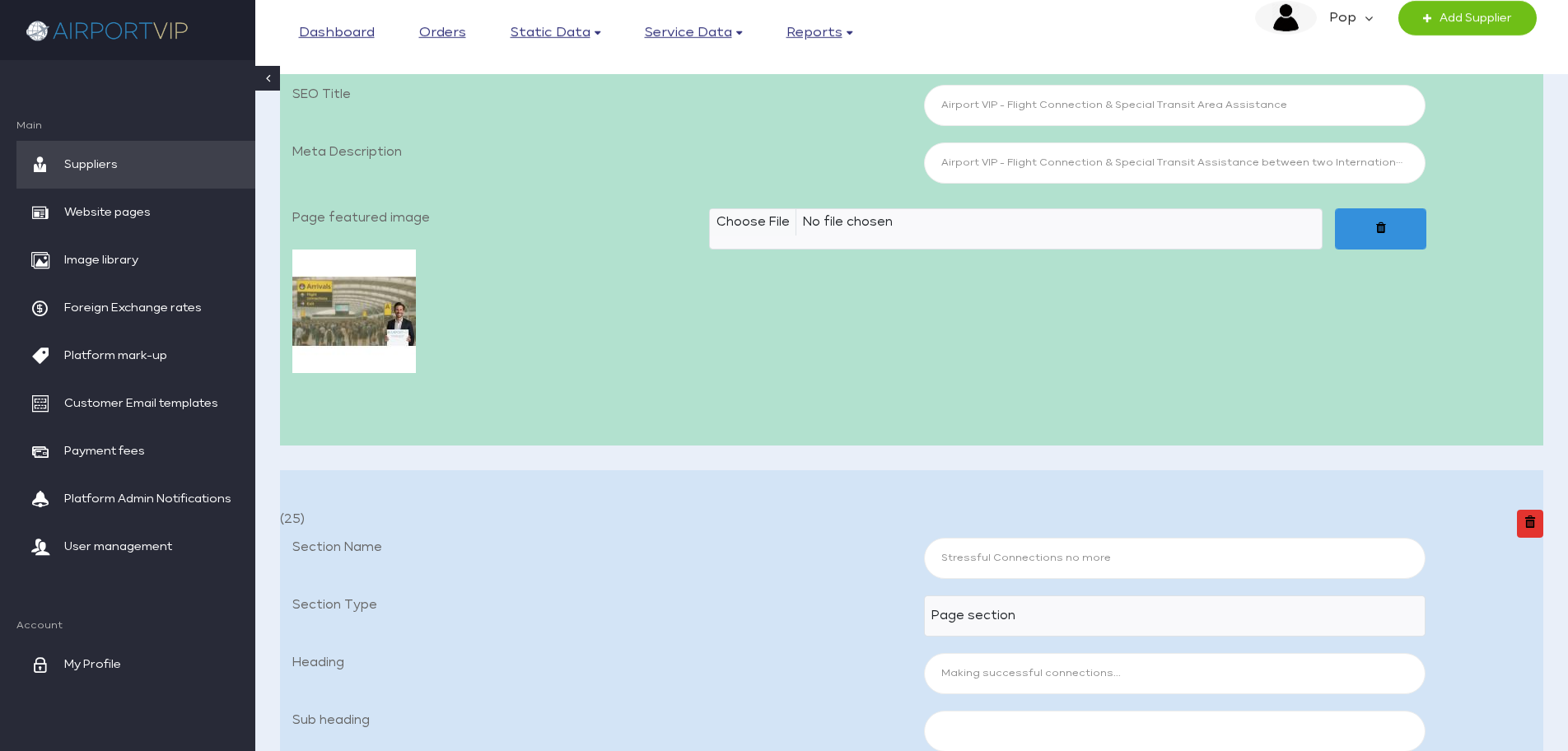
scroll to position [464, 0]
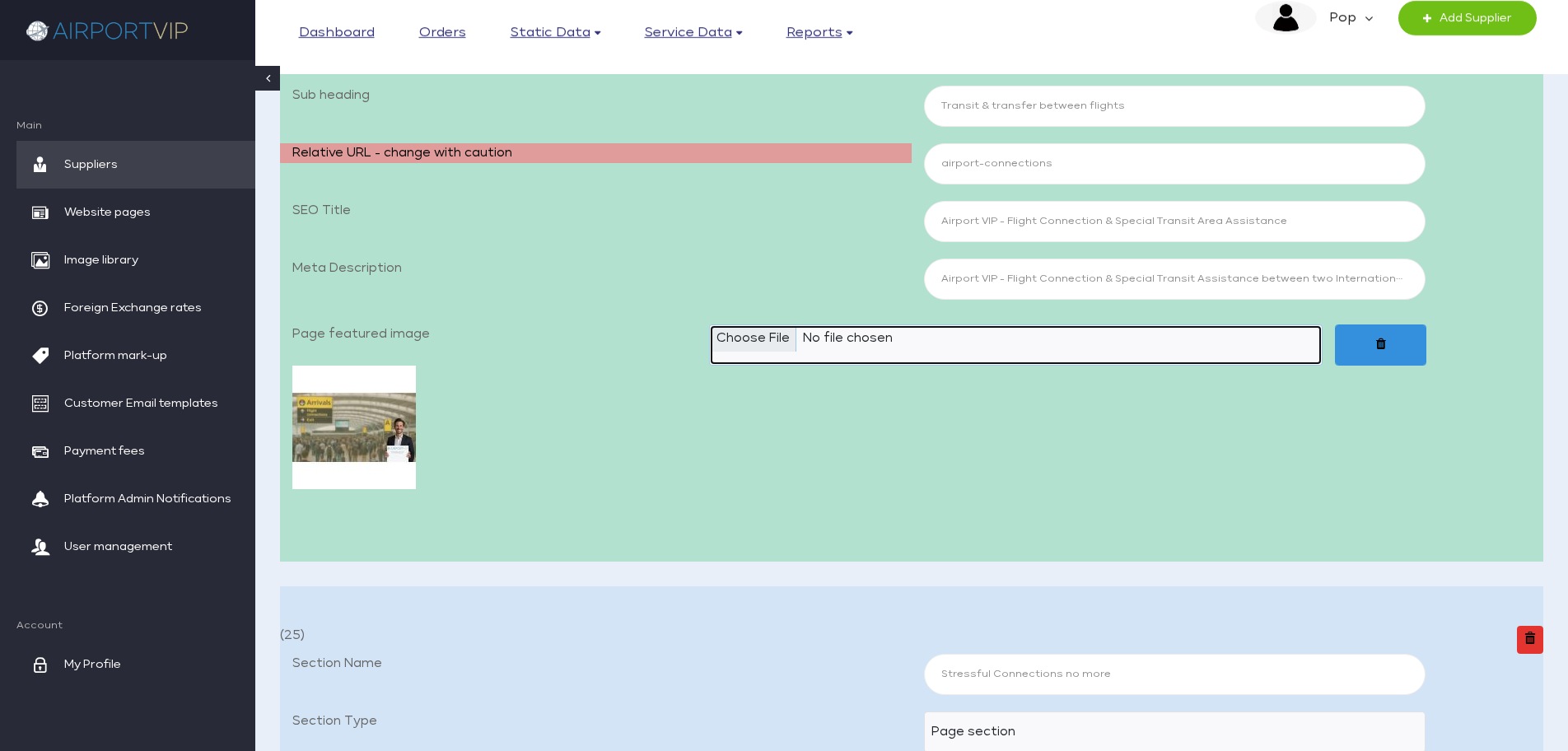
click at [752, 332] on input "Page featured image" at bounding box center [1016, 344] width 614 height 41
type input "C:\fakepath\Airport VIP_04a Connections 1920x1080_JPEG.jpg"
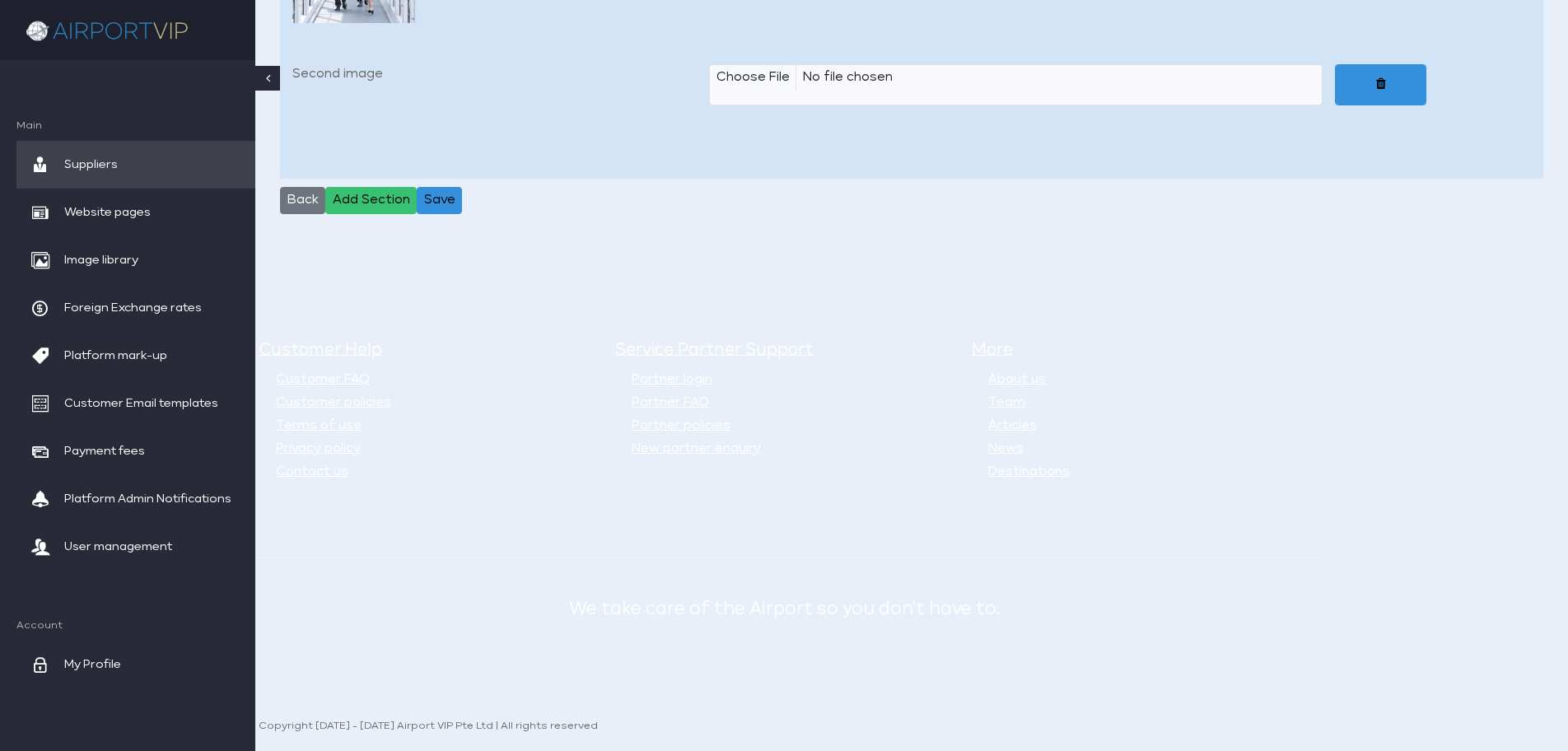
scroll to position [3335, 0]
click at [442, 193] on button "Save" at bounding box center [439, 201] width 45 height 28
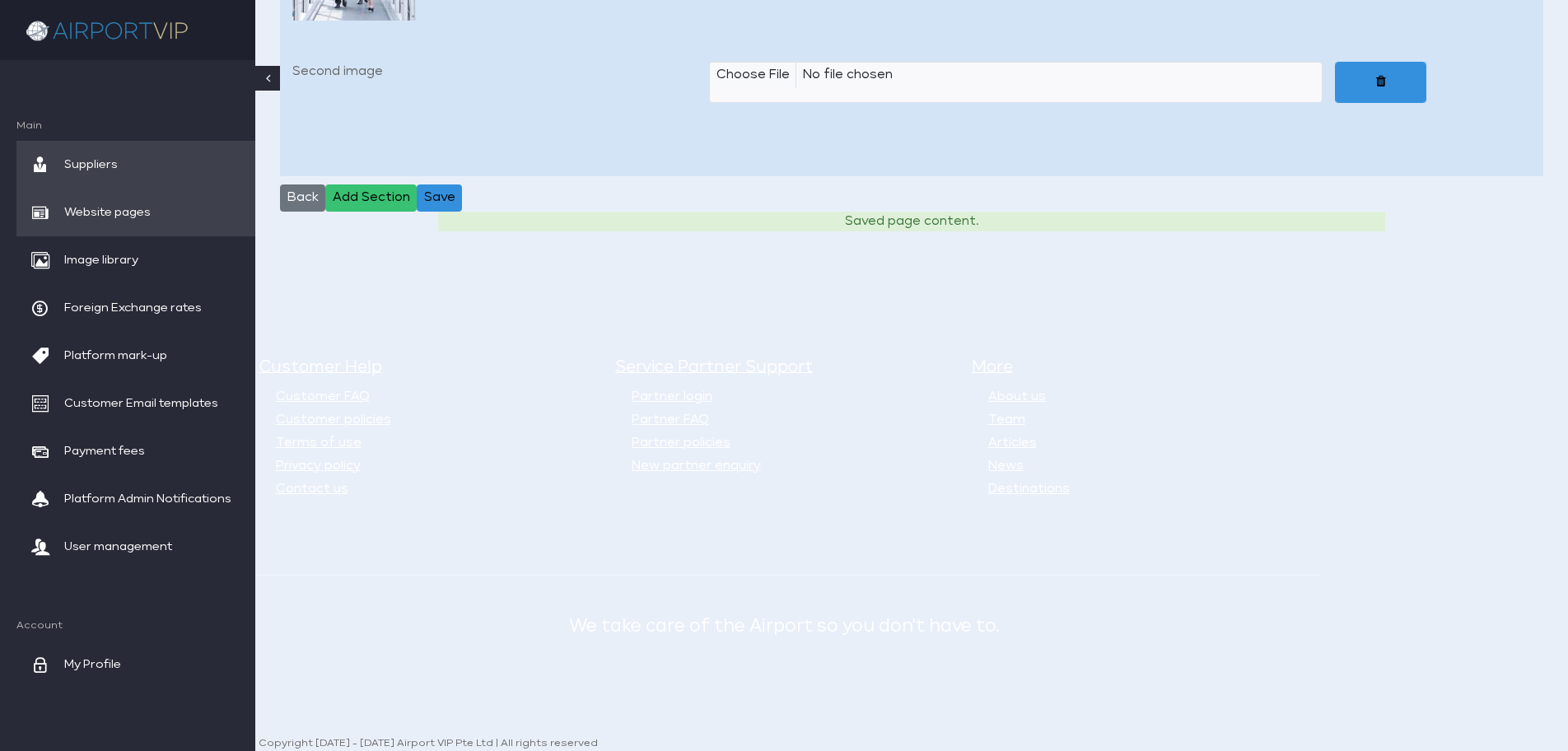
click at [90, 205] on span "Website pages" at bounding box center [107, 212] width 87 height 48
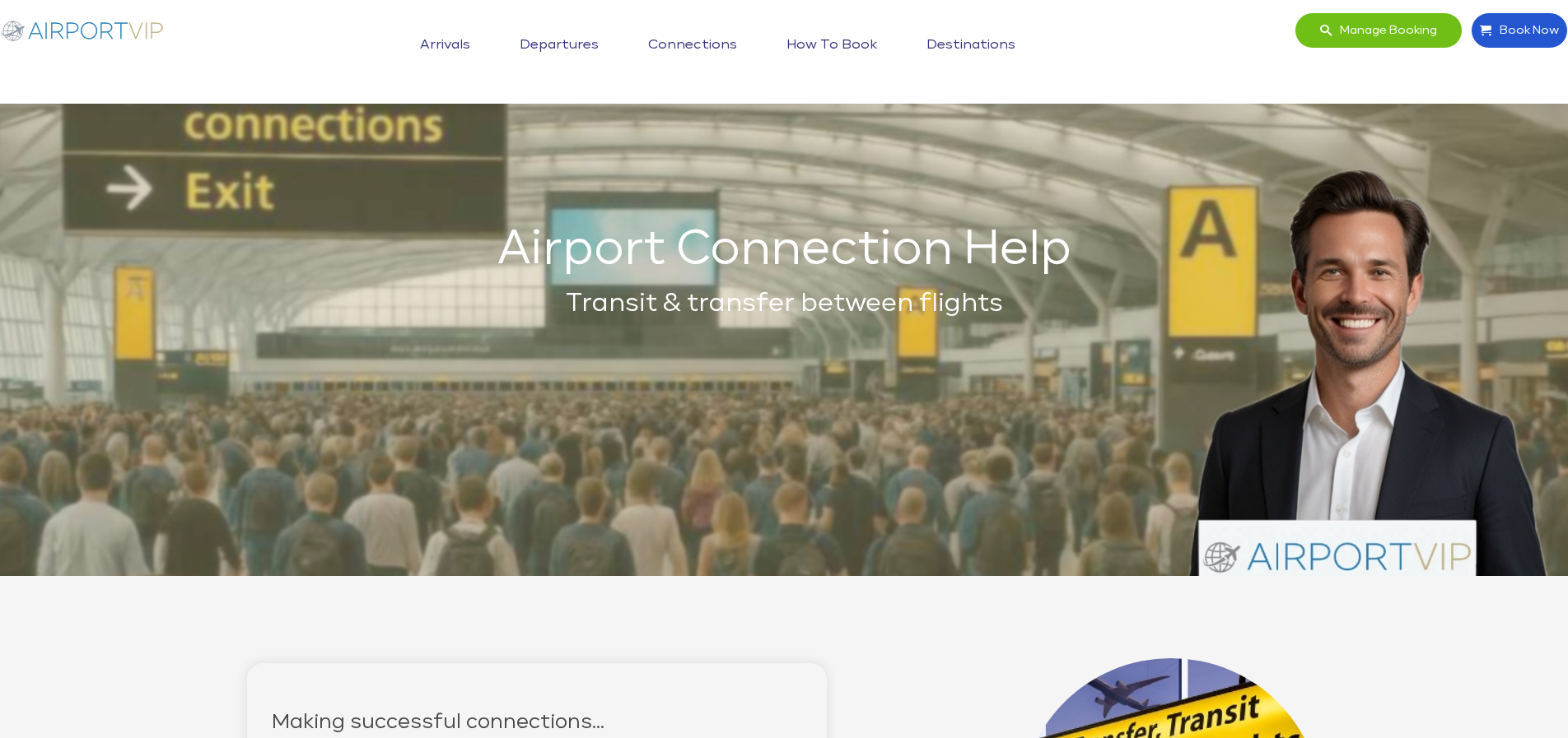
click at [580, 41] on link "Departures" at bounding box center [559, 44] width 88 height 41
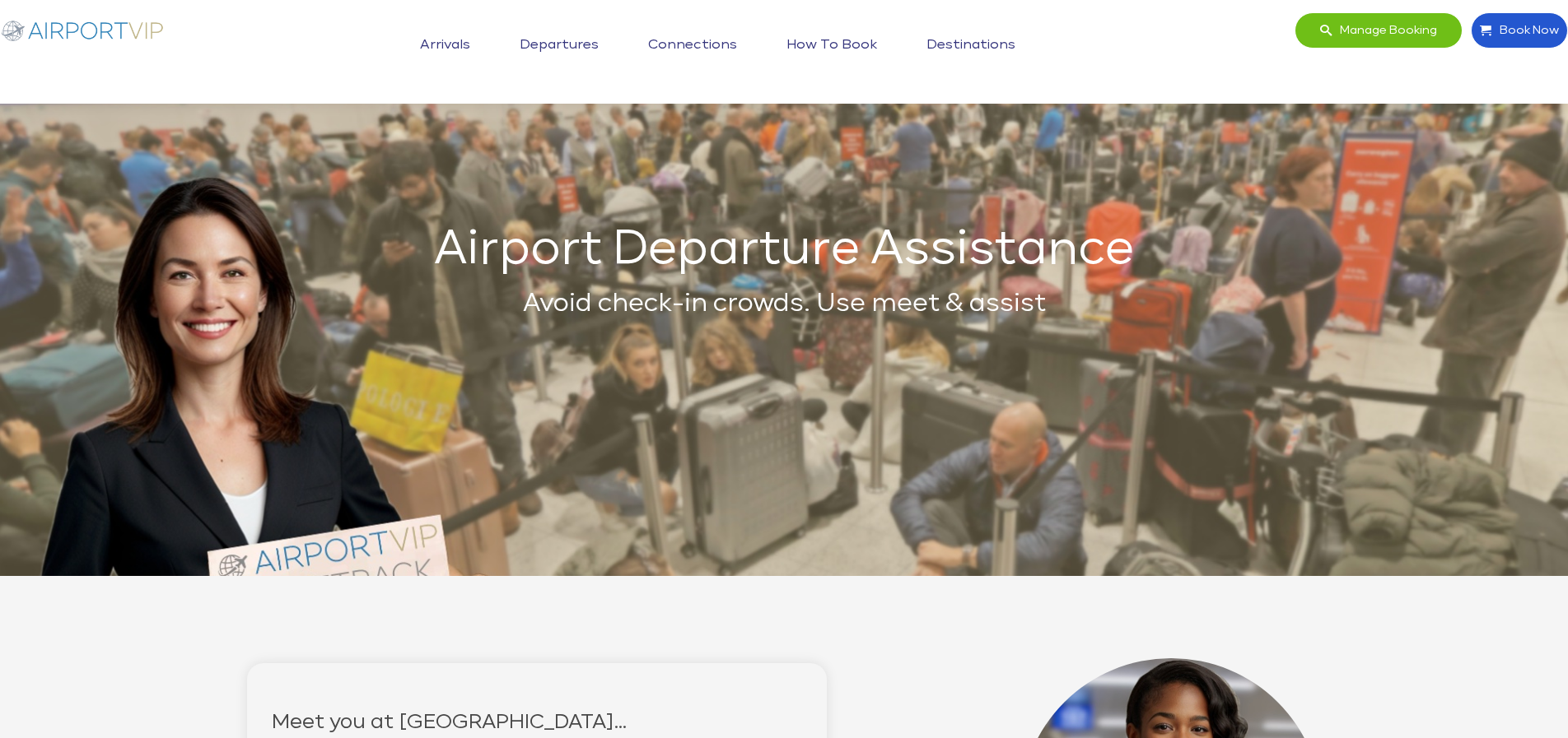
click at [446, 42] on link "Arrivals" at bounding box center [445, 44] width 58 height 41
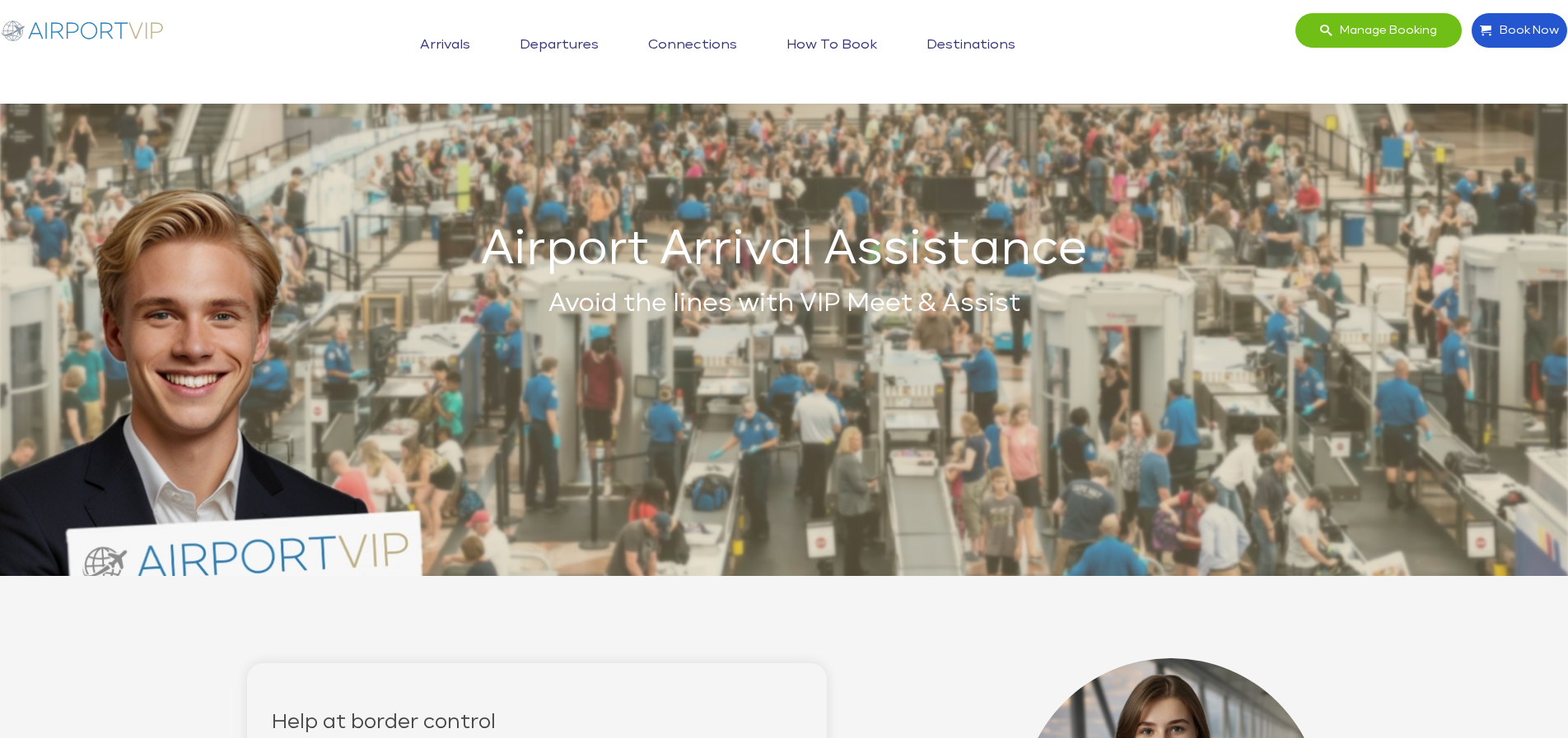
click at [115, 23] on img at bounding box center [82, 29] width 165 height 36
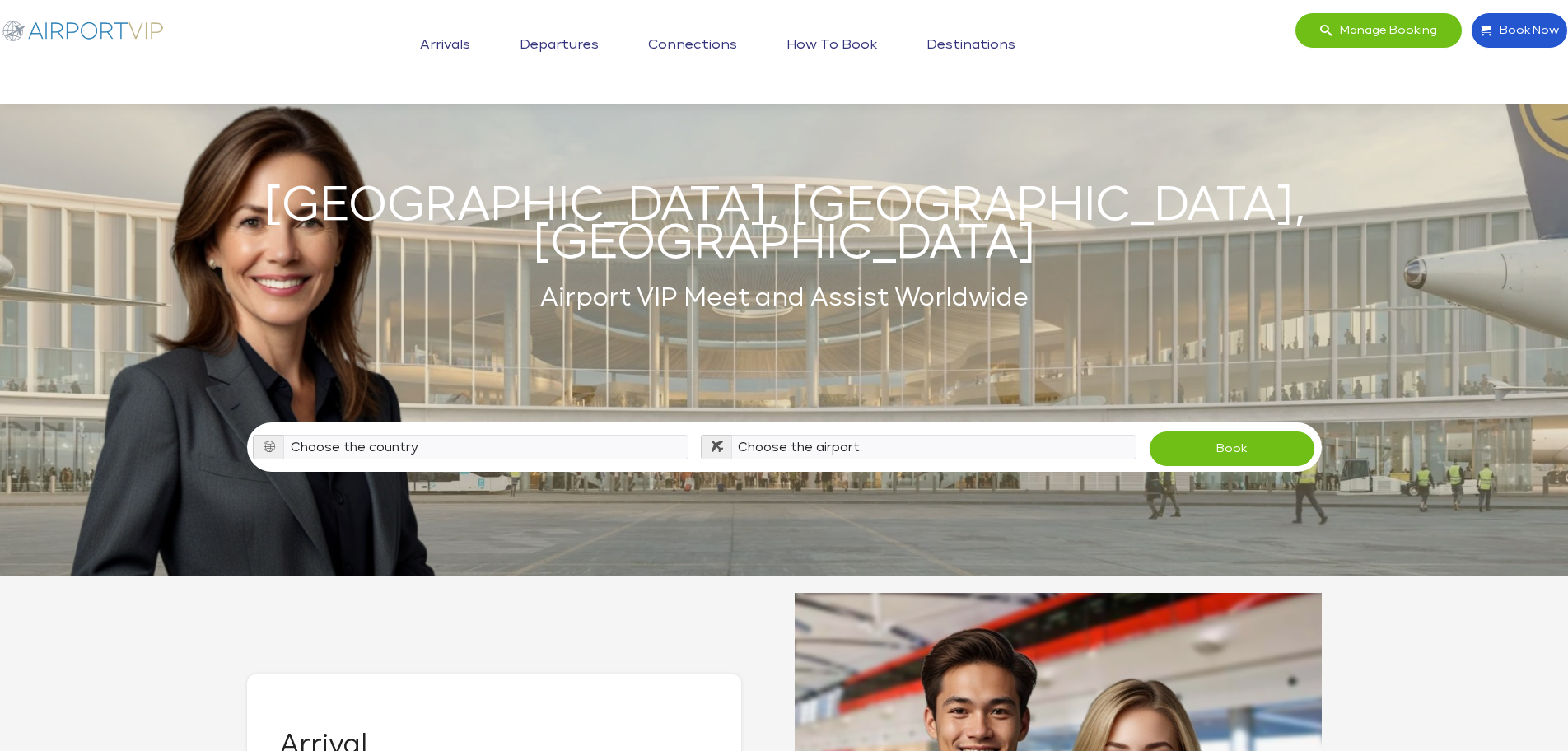
click at [459, 44] on link "Arrivals" at bounding box center [445, 44] width 58 height 41
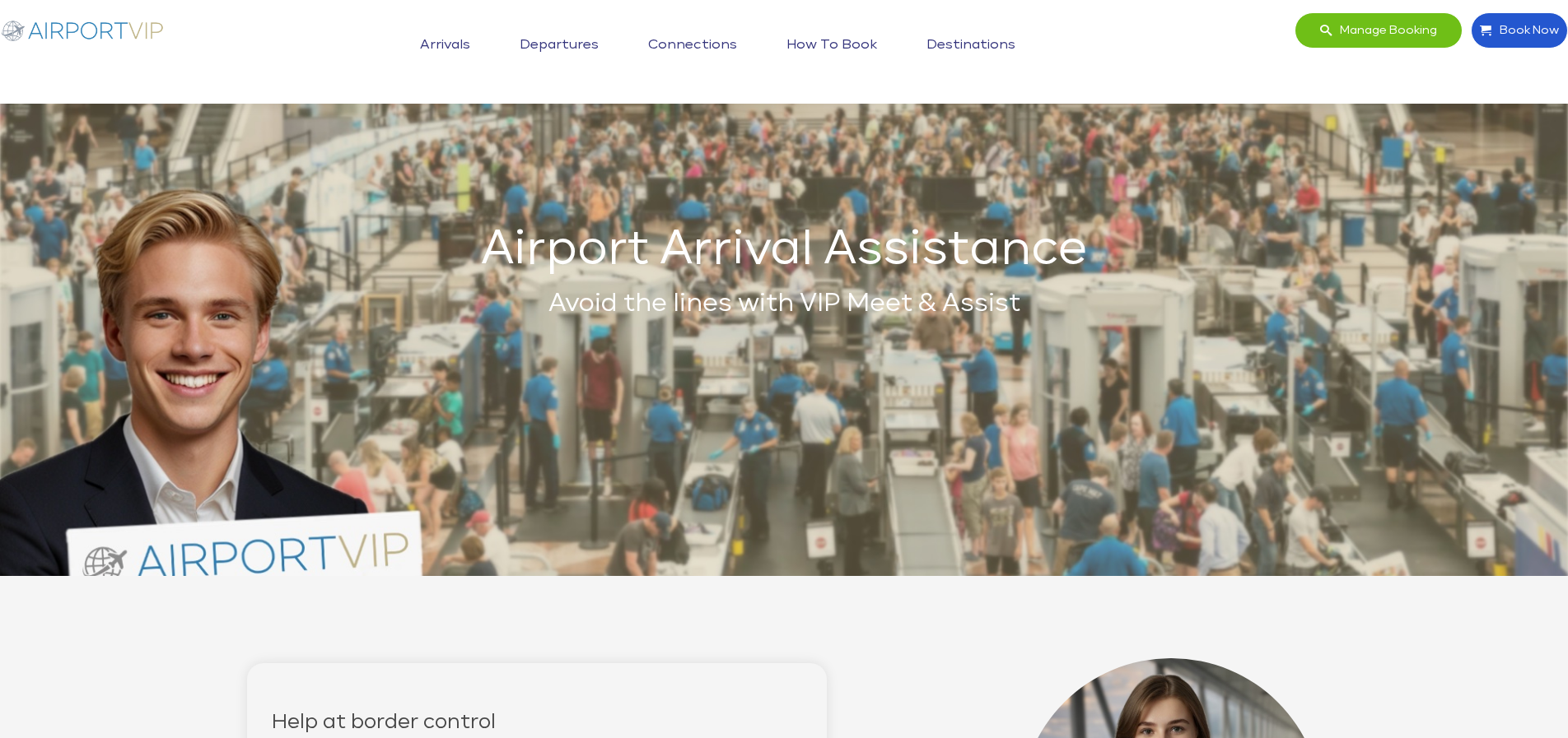
click at [585, 46] on link "Departures" at bounding box center [559, 44] width 88 height 41
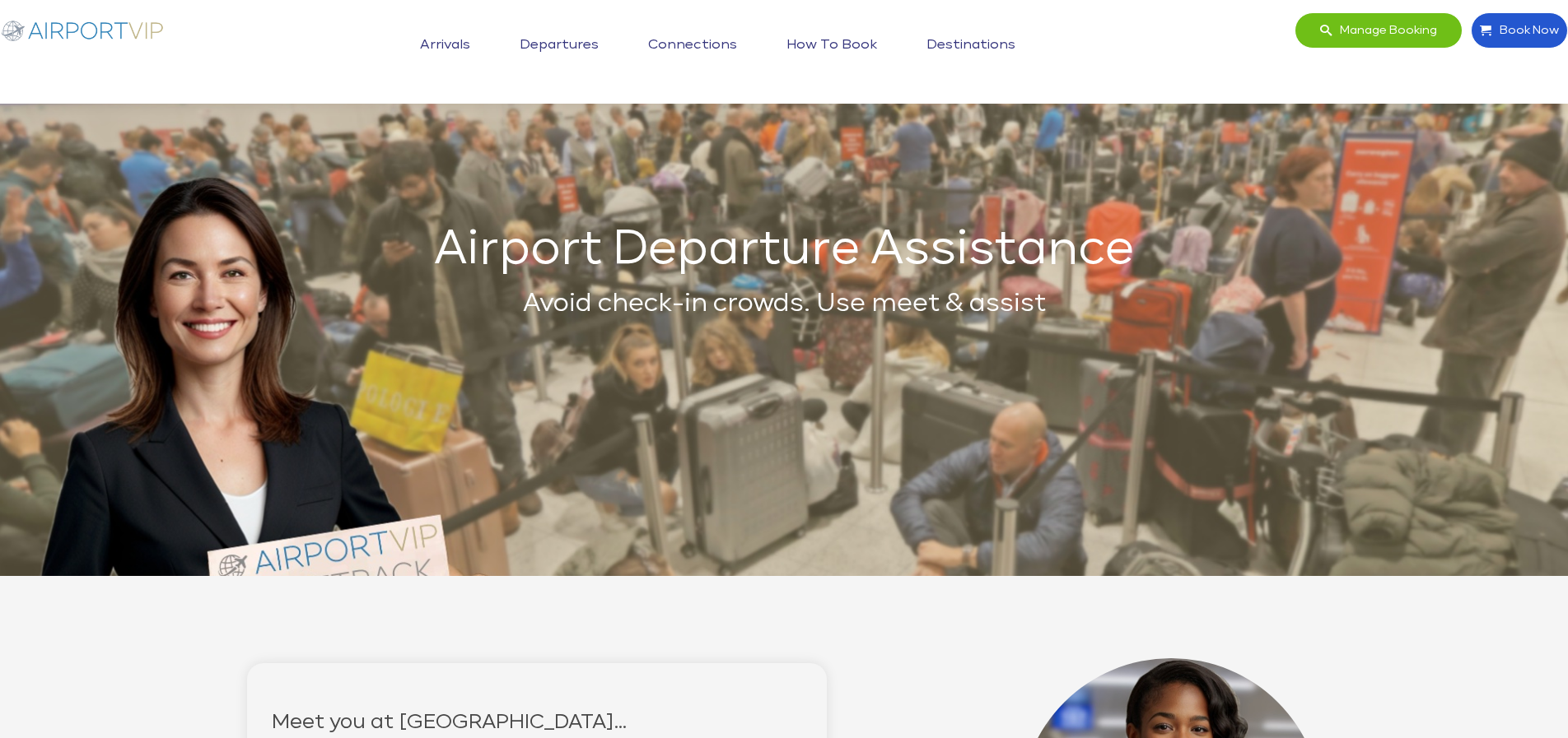
click at [702, 46] on link "Connections" at bounding box center [693, 44] width 97 height 41
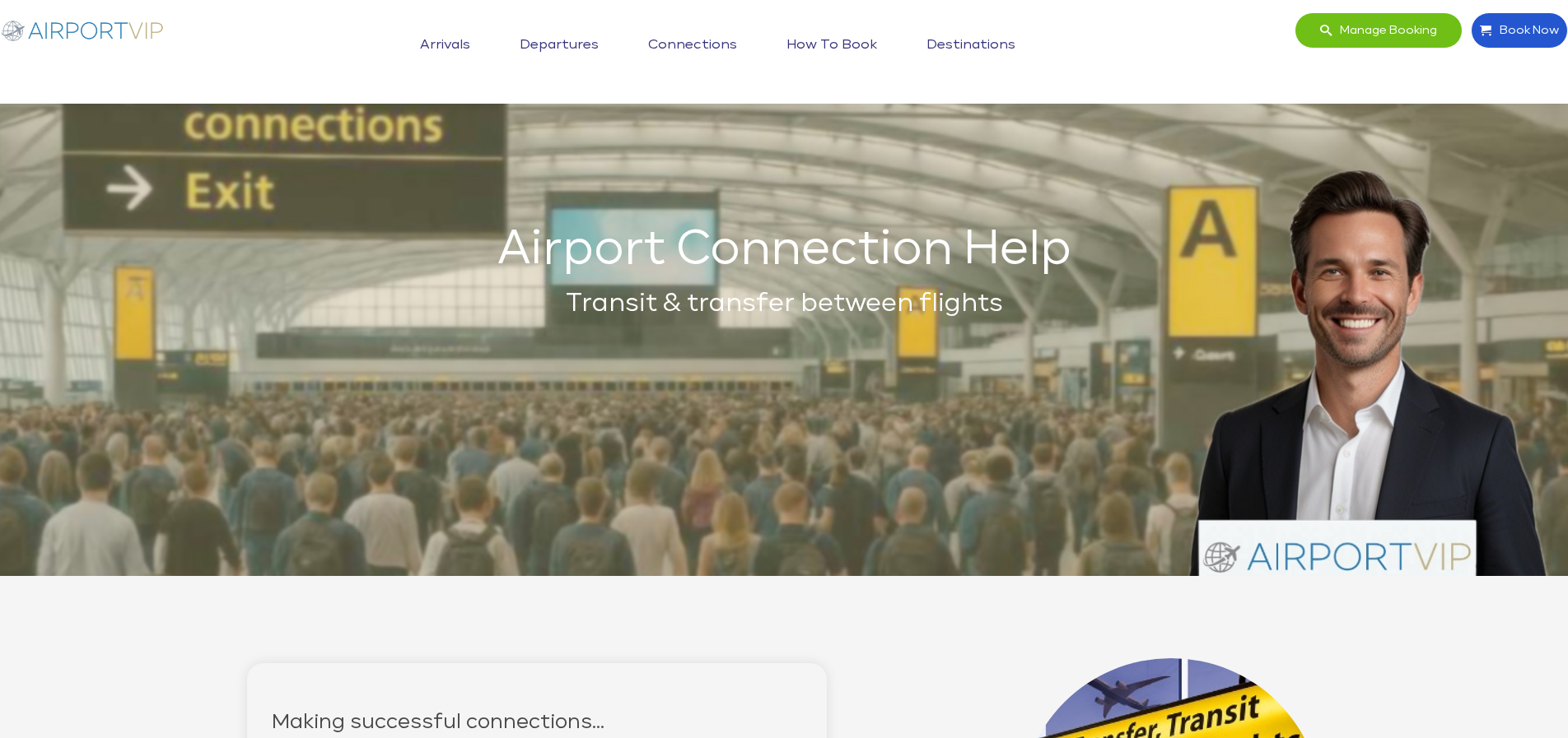
click at [804, 45] on link "How to book" at bounding box center [831, 44] width 99 height 41
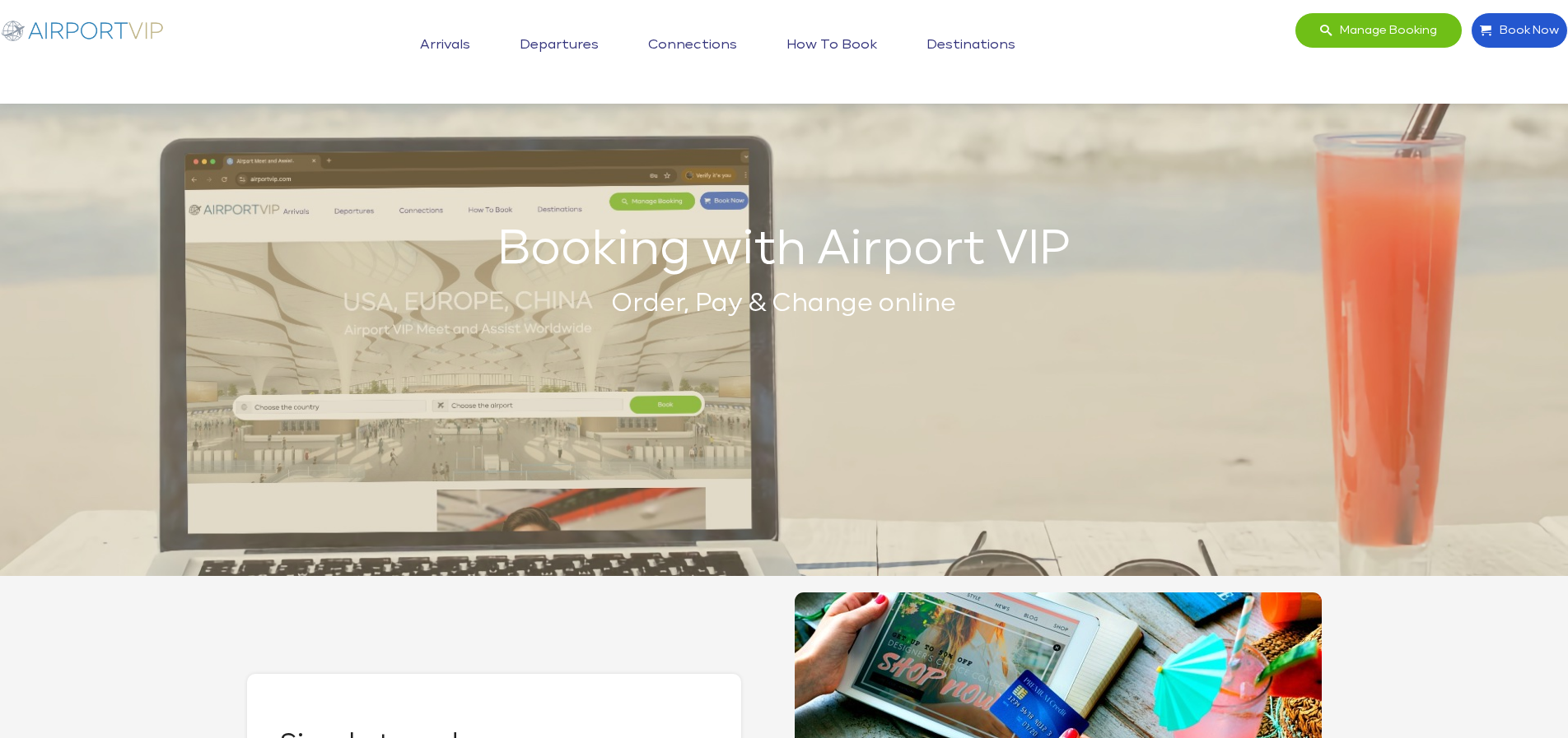
click at [473, 36] on link "Arrivals" at bounding box center [445, 44] width 58 height 41
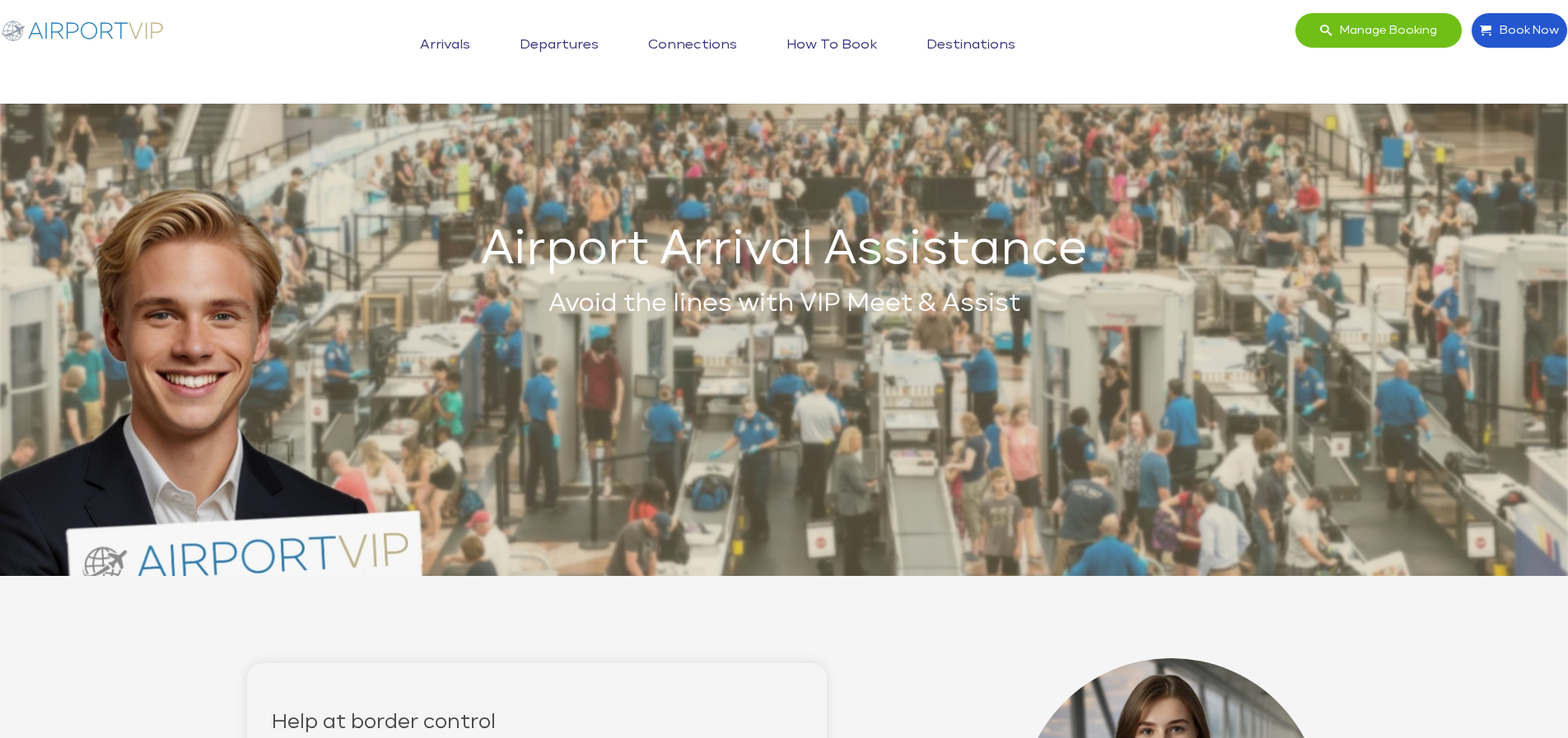
click at [145, 26] on img at bounding box center [82, 29] width 165 height 36
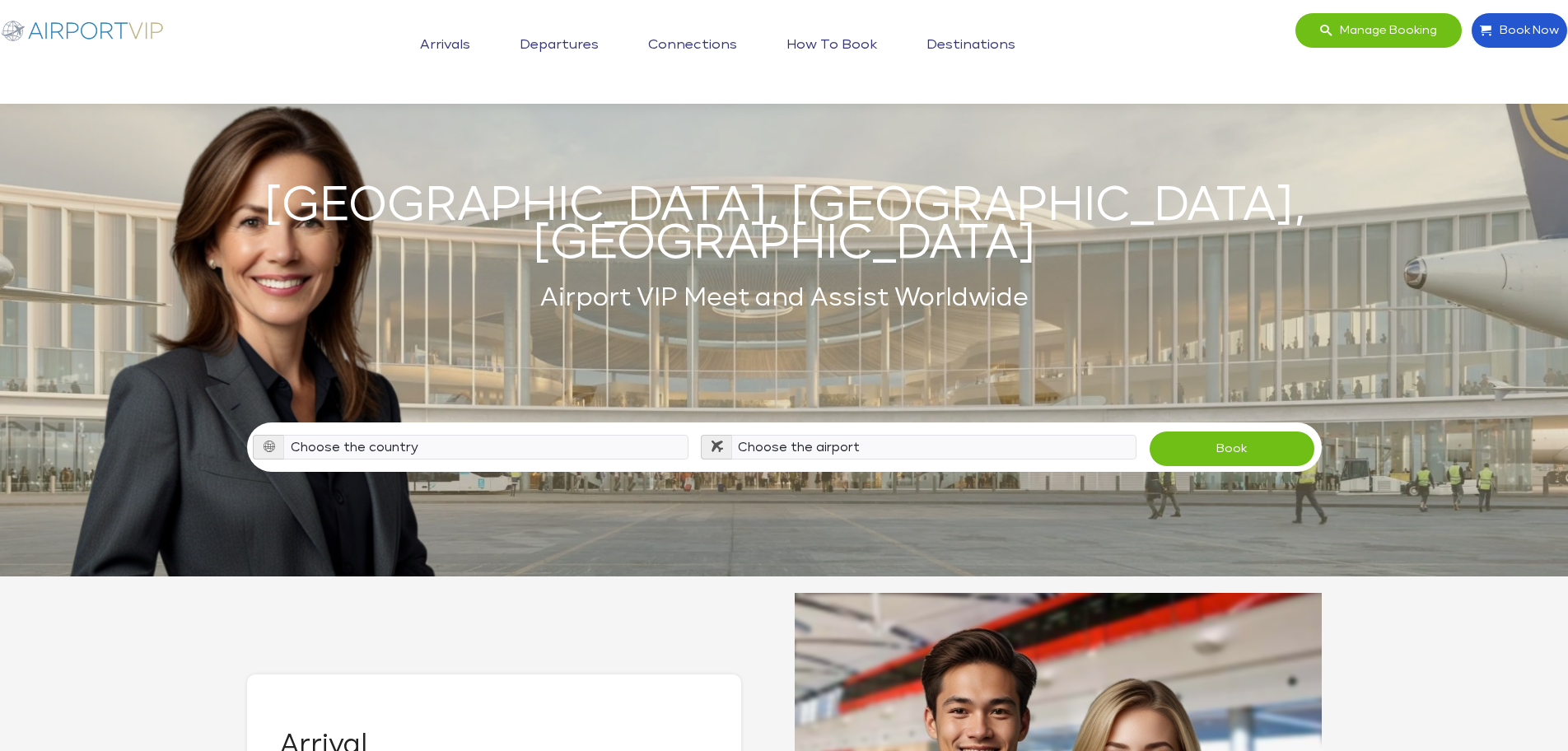
click at [575, 41] on link "Departures" at bounding box center [559, 44] width 88 height 41
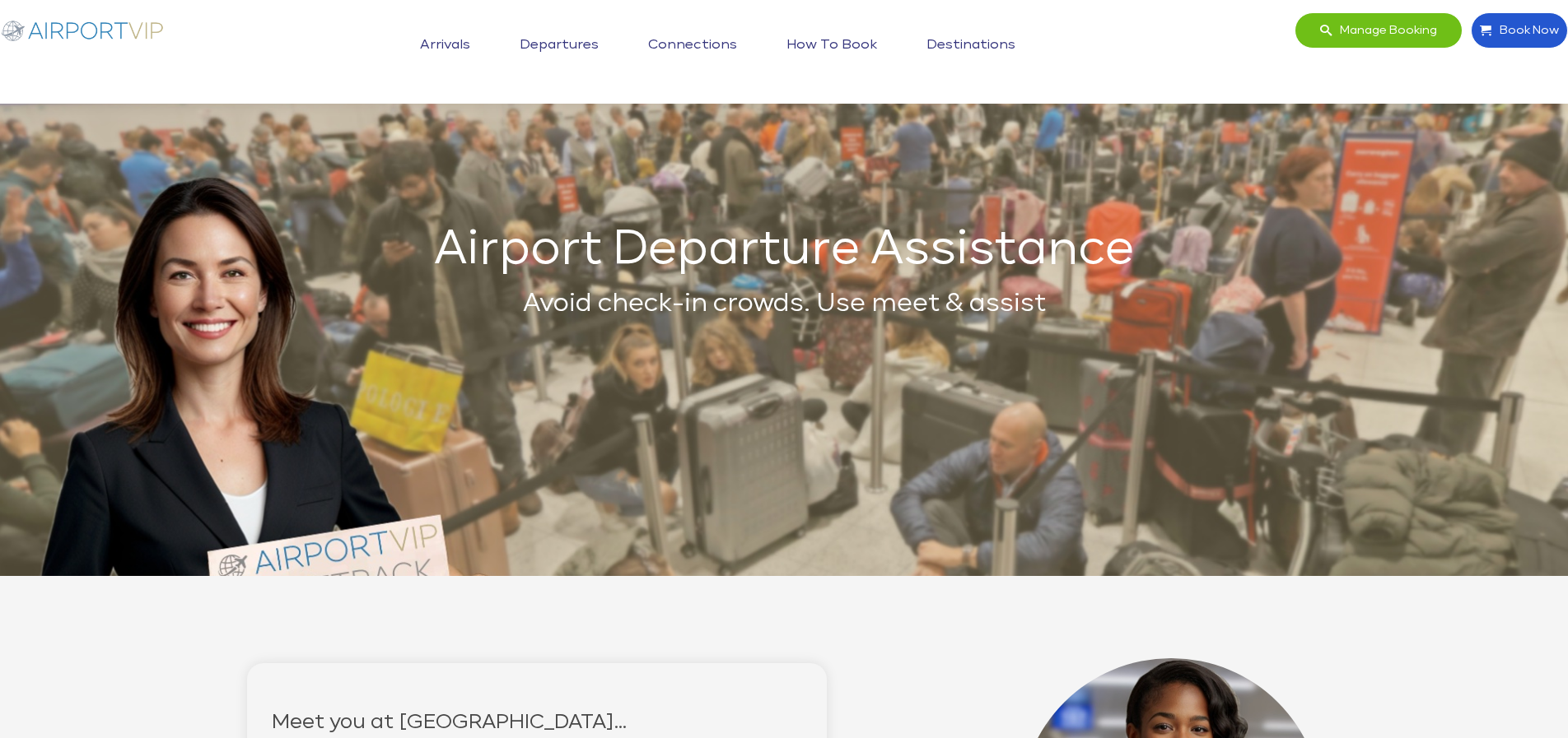
click at [735, 46] on link "Connections" at bounding box center [693, 44] width 97 height 41
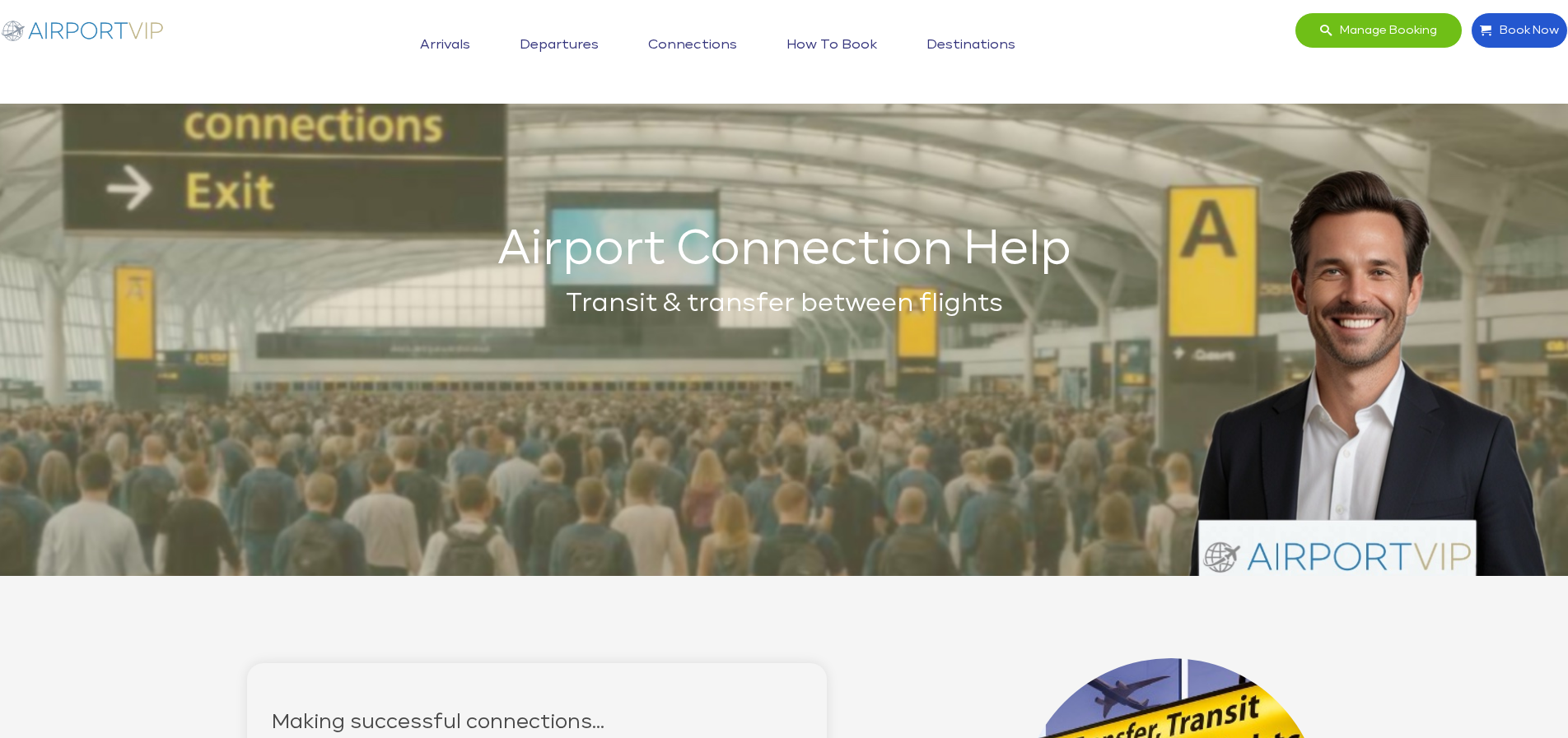
click at [841, 45] on link "How to book" at bounding box center [831, 44] width 99 height 41
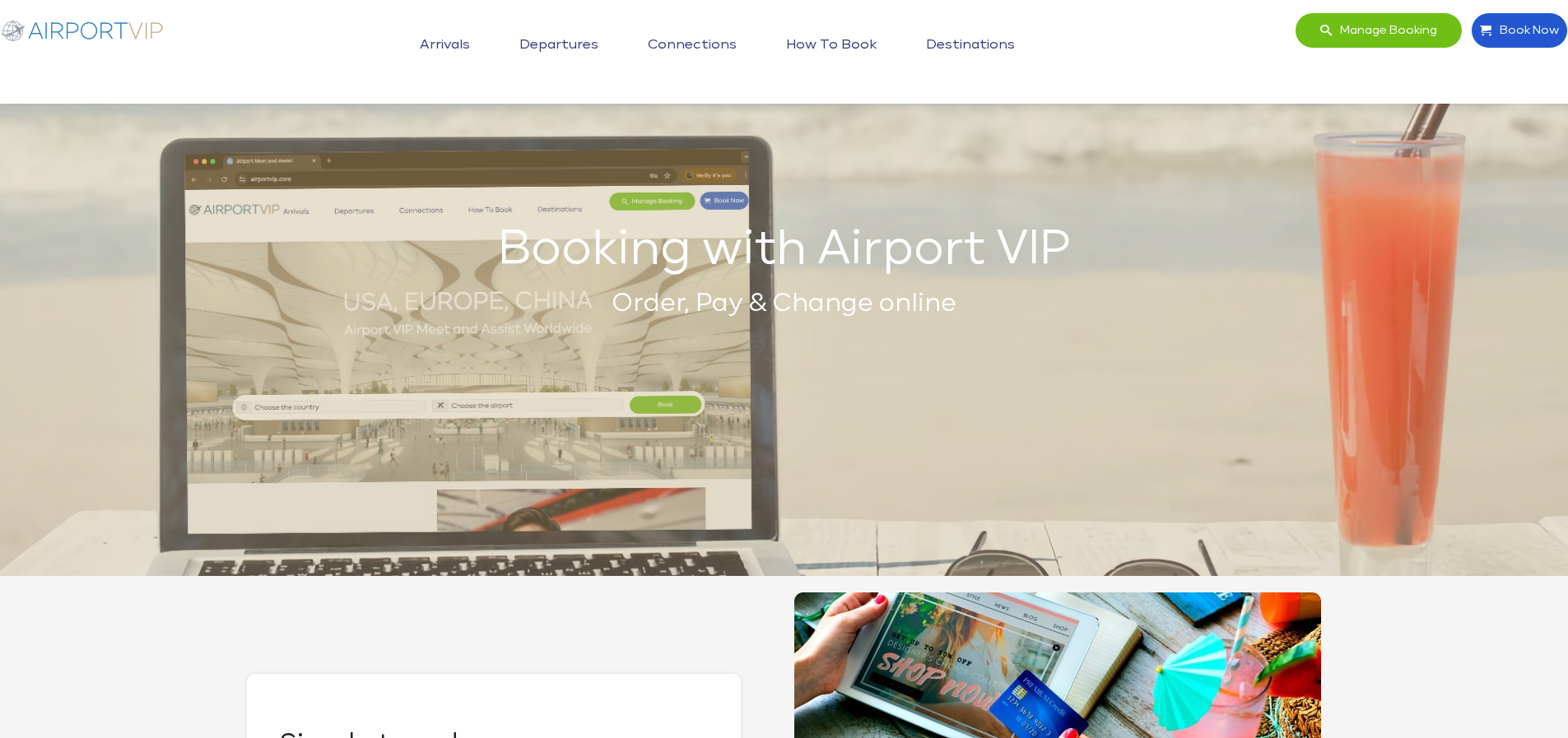
click at [966, 42] on link "Destinations" at bounding box center [970, 44] width 97 height 41
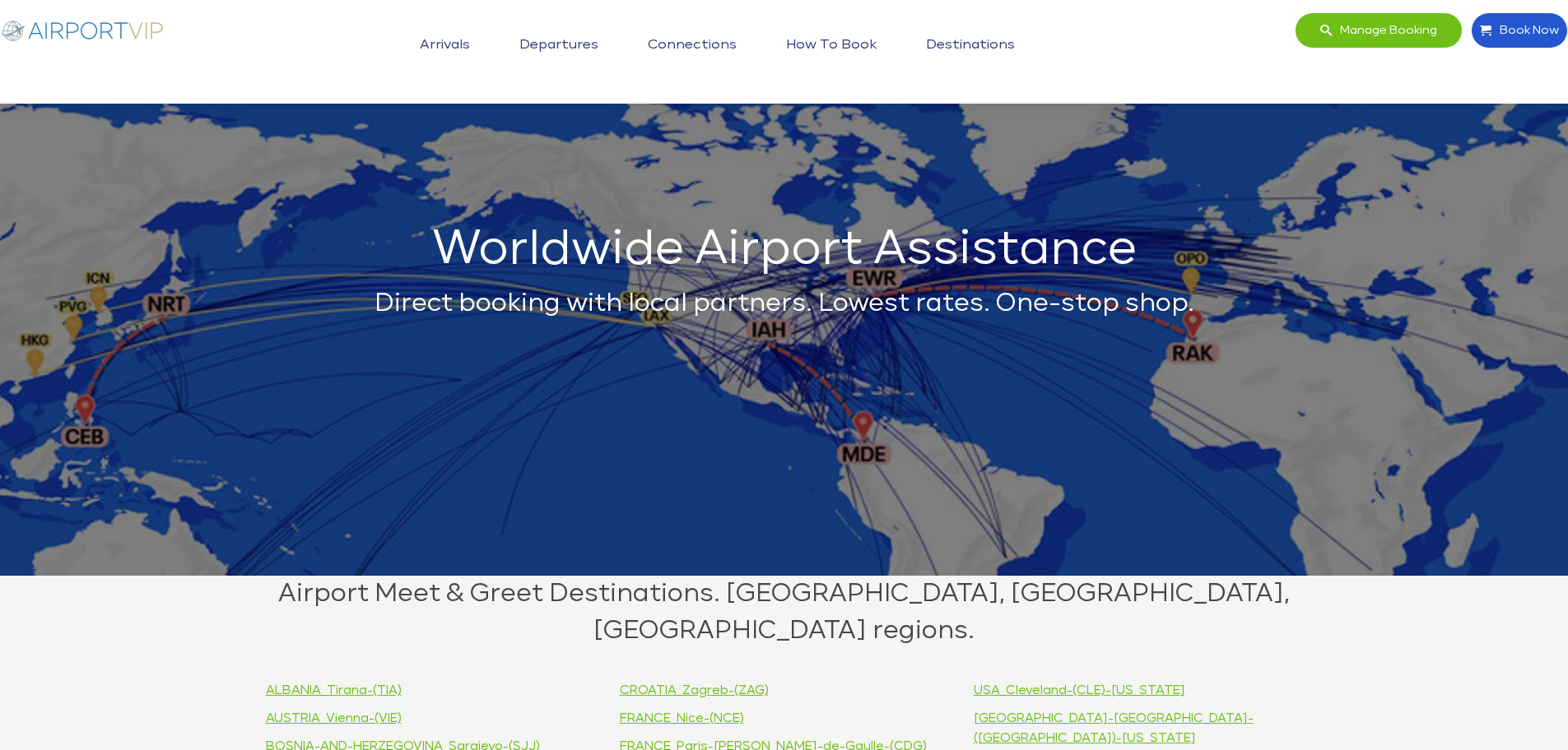
click at [969, 42] on link "Destinations" at bounding box center [970, 44] width 97 height 41
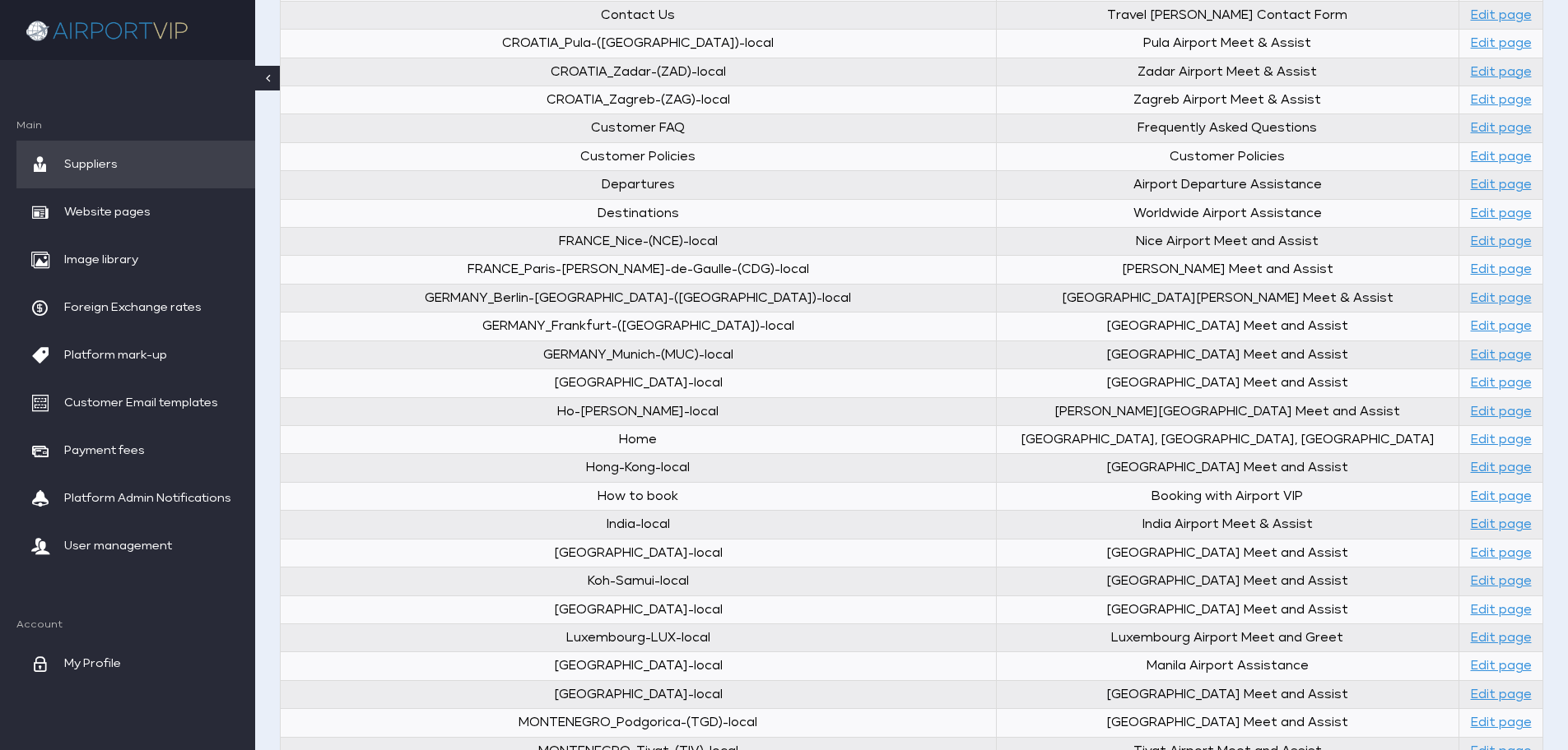
scroll to position [1697, 0]
click at [1471, 215] on link "Edit page" at bounding box center [1501, 212] width 61 height 12
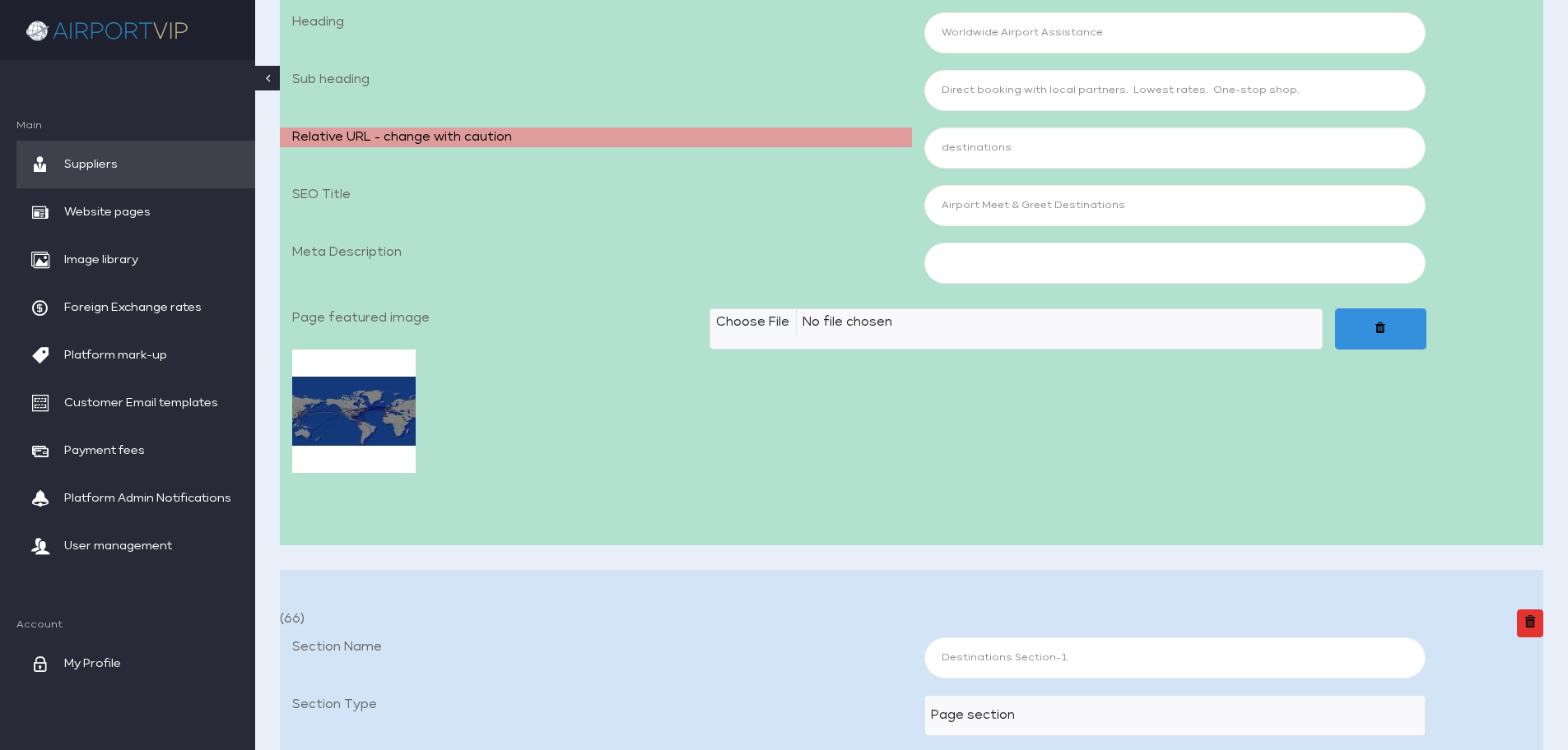
scroll to position [541, 0]
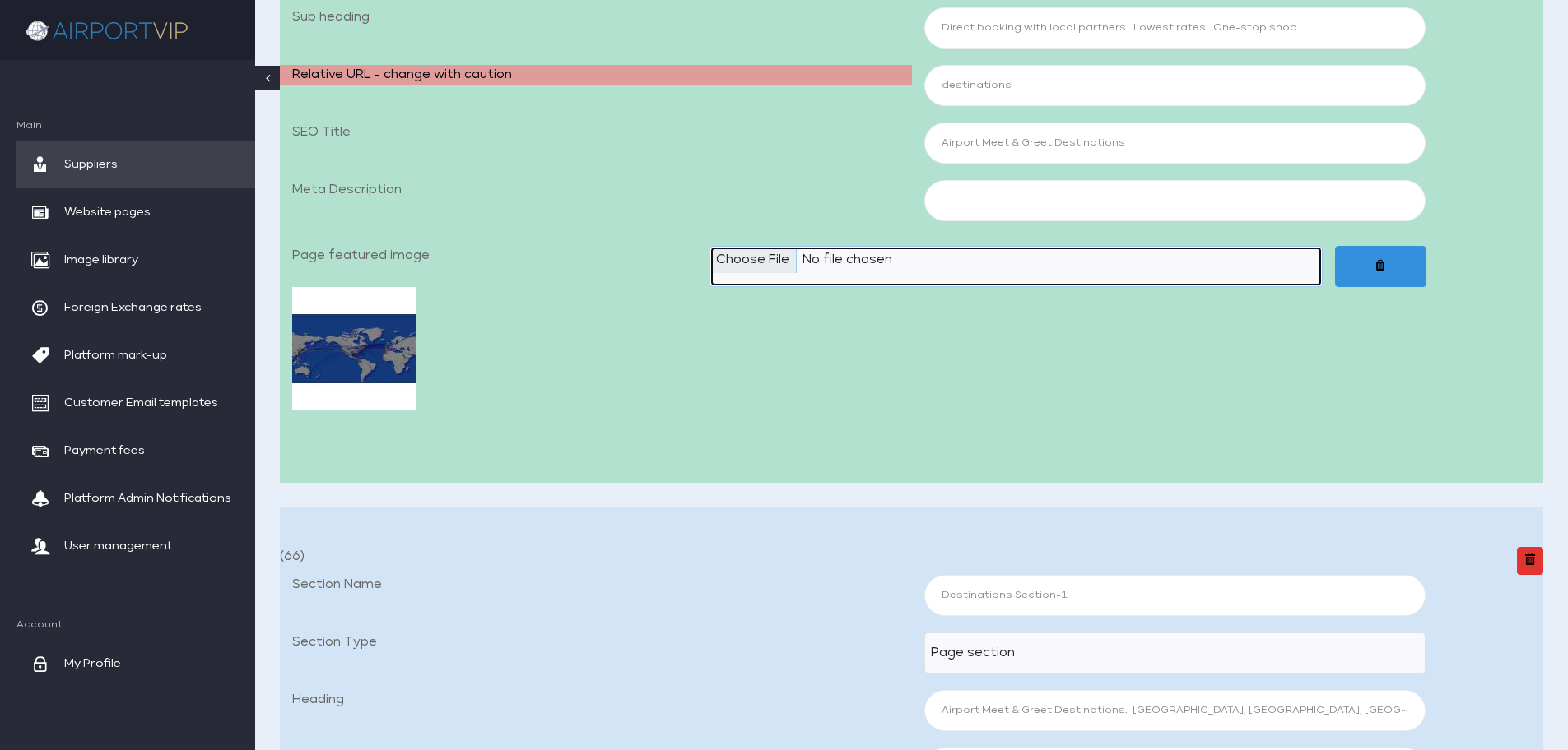
click at [749, 262] on input "Page featured image" at bounding box center [1016, 266] width 613 height 41
type input "C:\fakepath\Airport VIP_06a Destinations 1920x1080_JPEG.jpg"
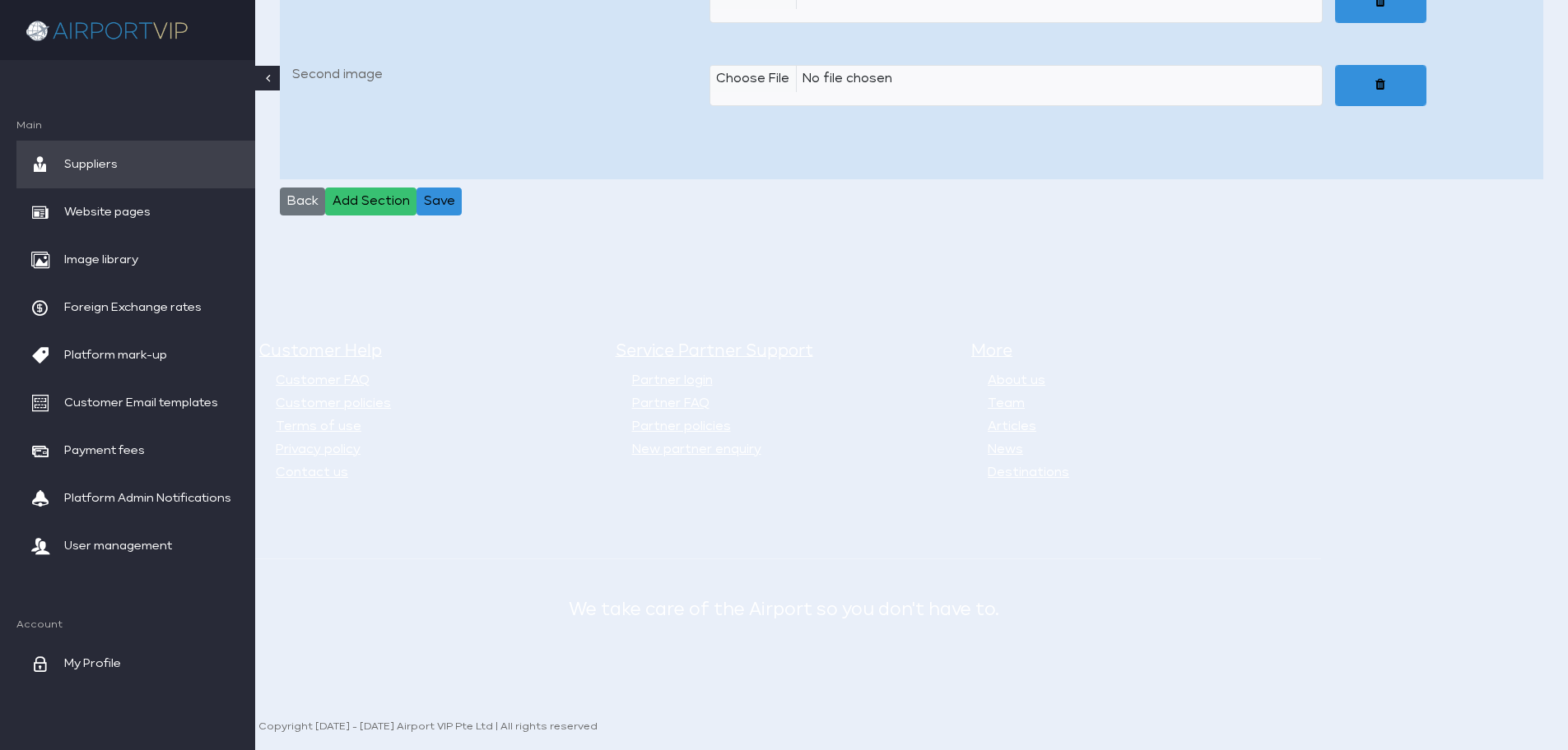
scroll to position [2109, 0]
click at [448, 203] on button "Save" at bounding box center [439, 200] width 45 height 28
